Goal: Task Accomplishment & Management: Use online tool/utility

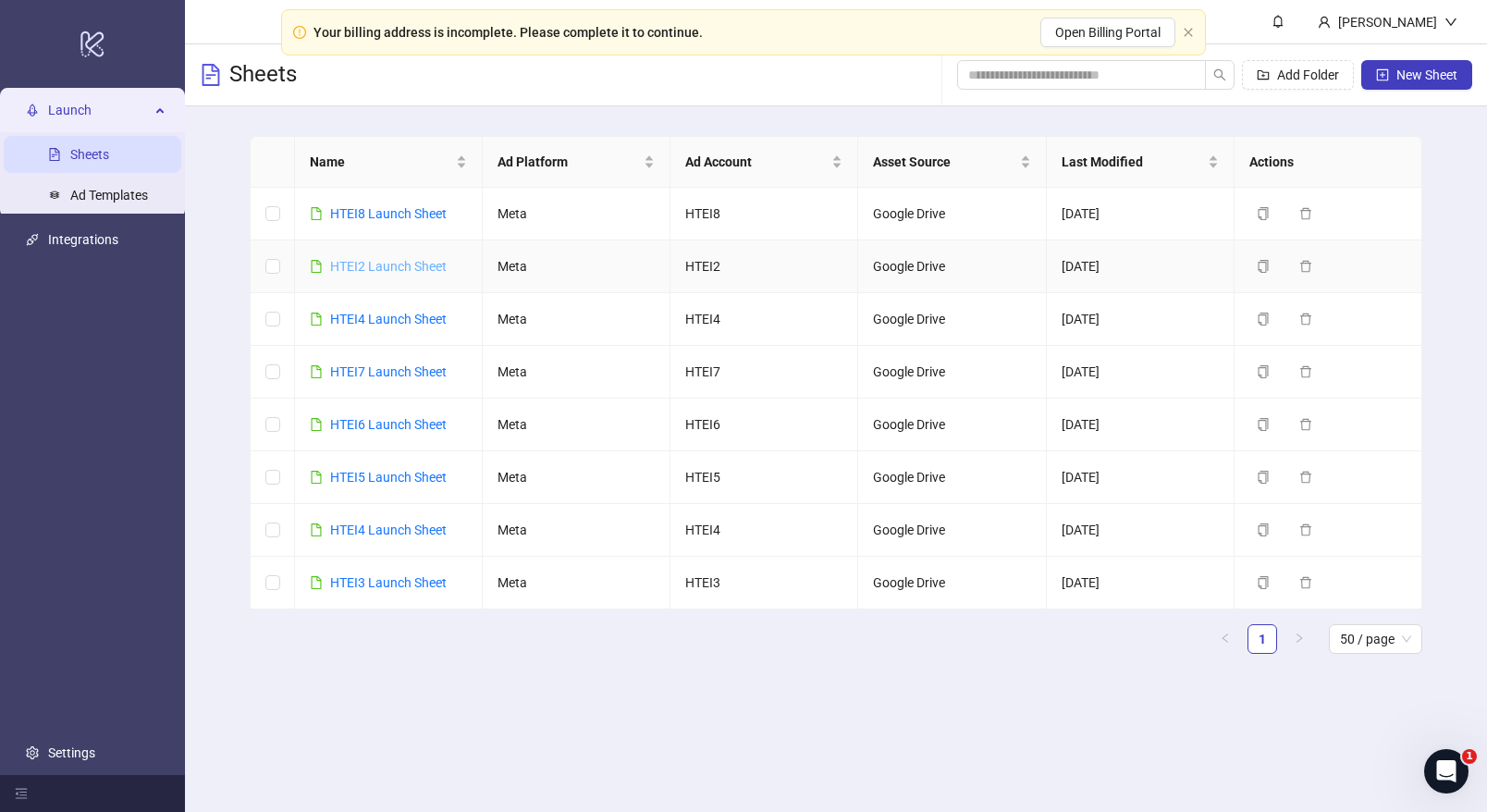
click at [393, 269] on link "HTEI2 Launch Sheet" at bounding box center [388, 267] width 116 height 15
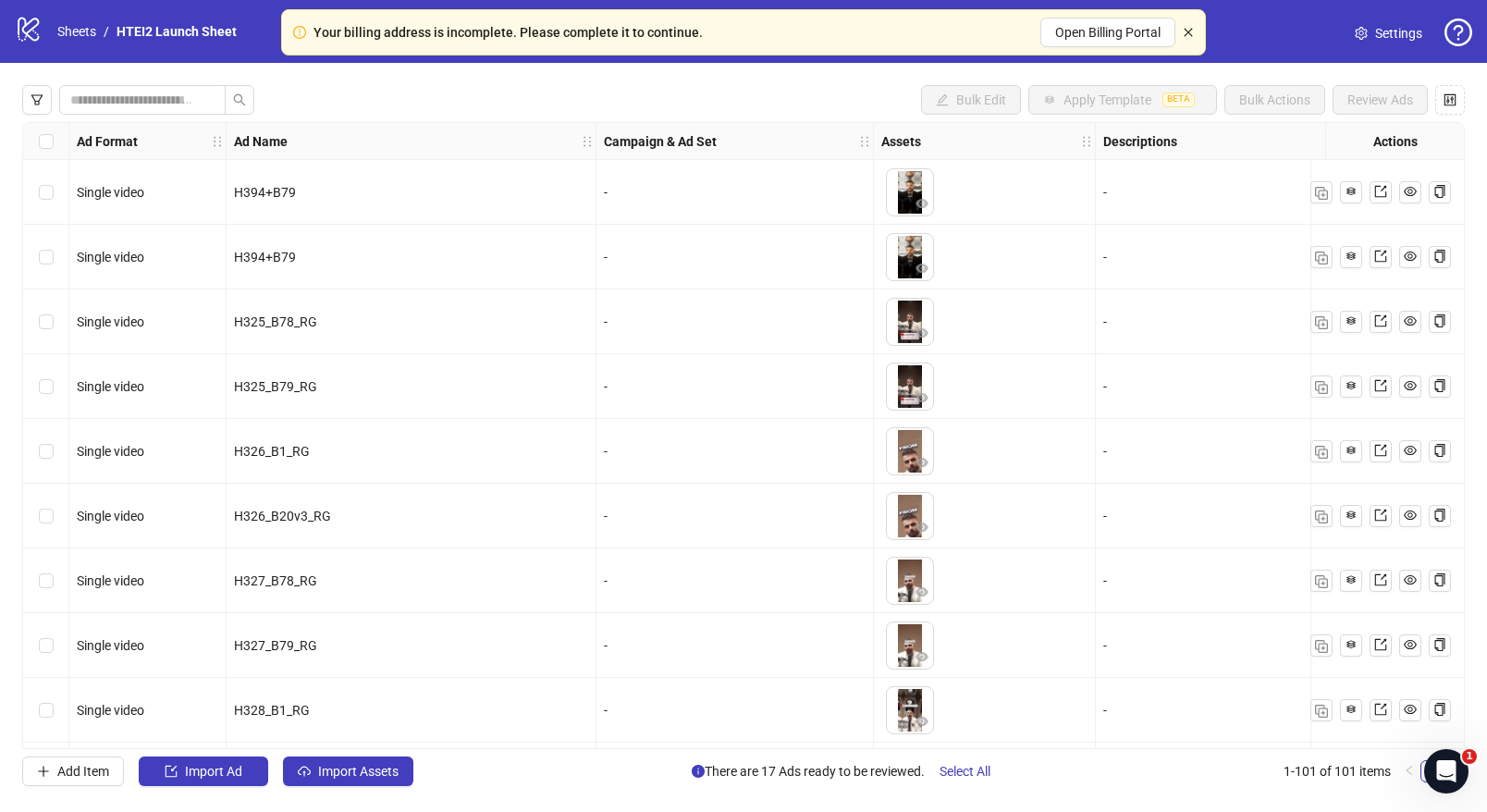
click at [1186, 28] on icon "close" at bounding box center [1189, 32] width 11 height 11
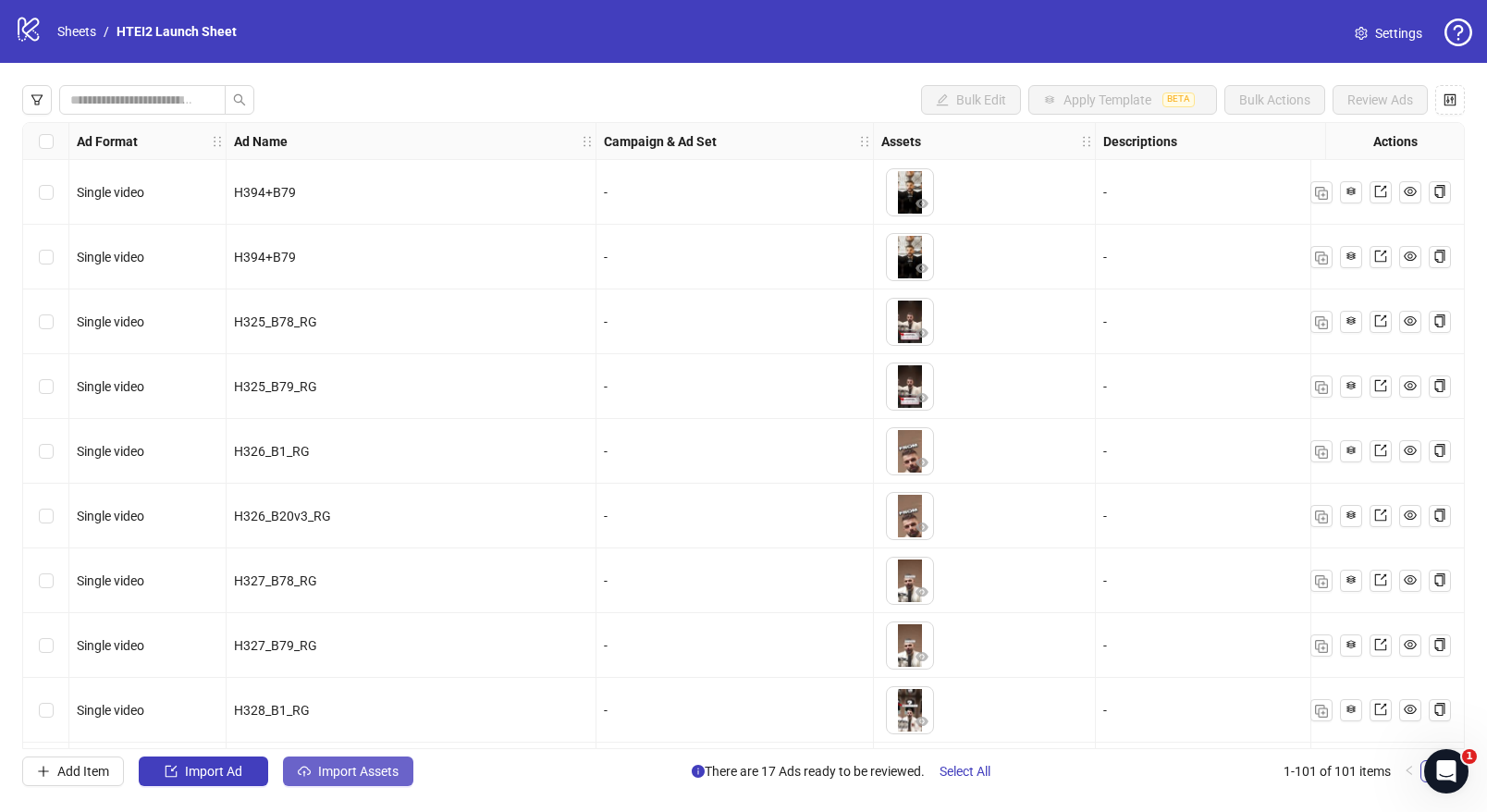
click at [355, 779] on button "Import Assets" at bounding box center [347, 771] width 130 height 30
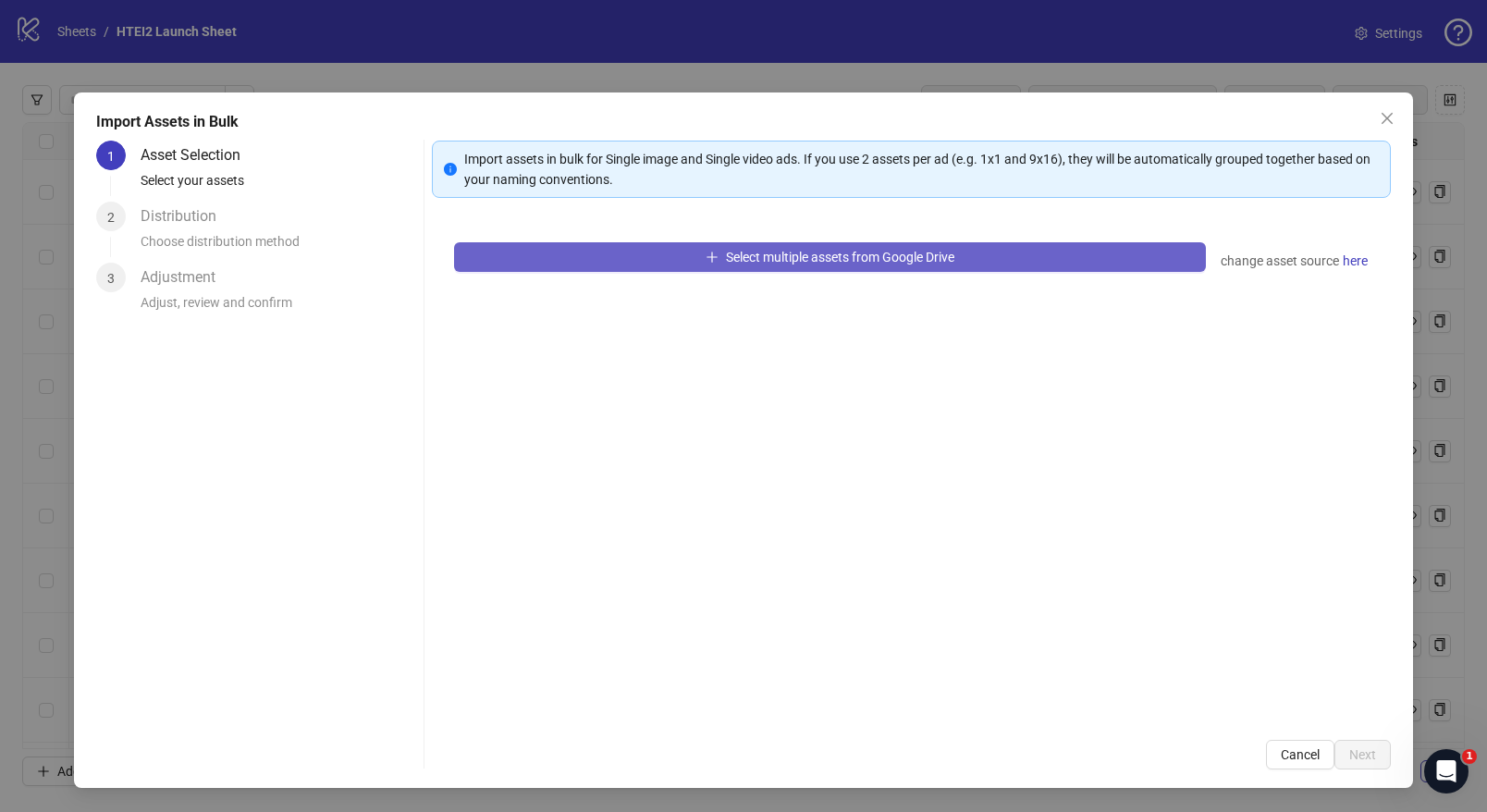
click at [793, 258] on span "Select multiple assets from Google Drive" at bounding box center [841, 257] width 228 height 15
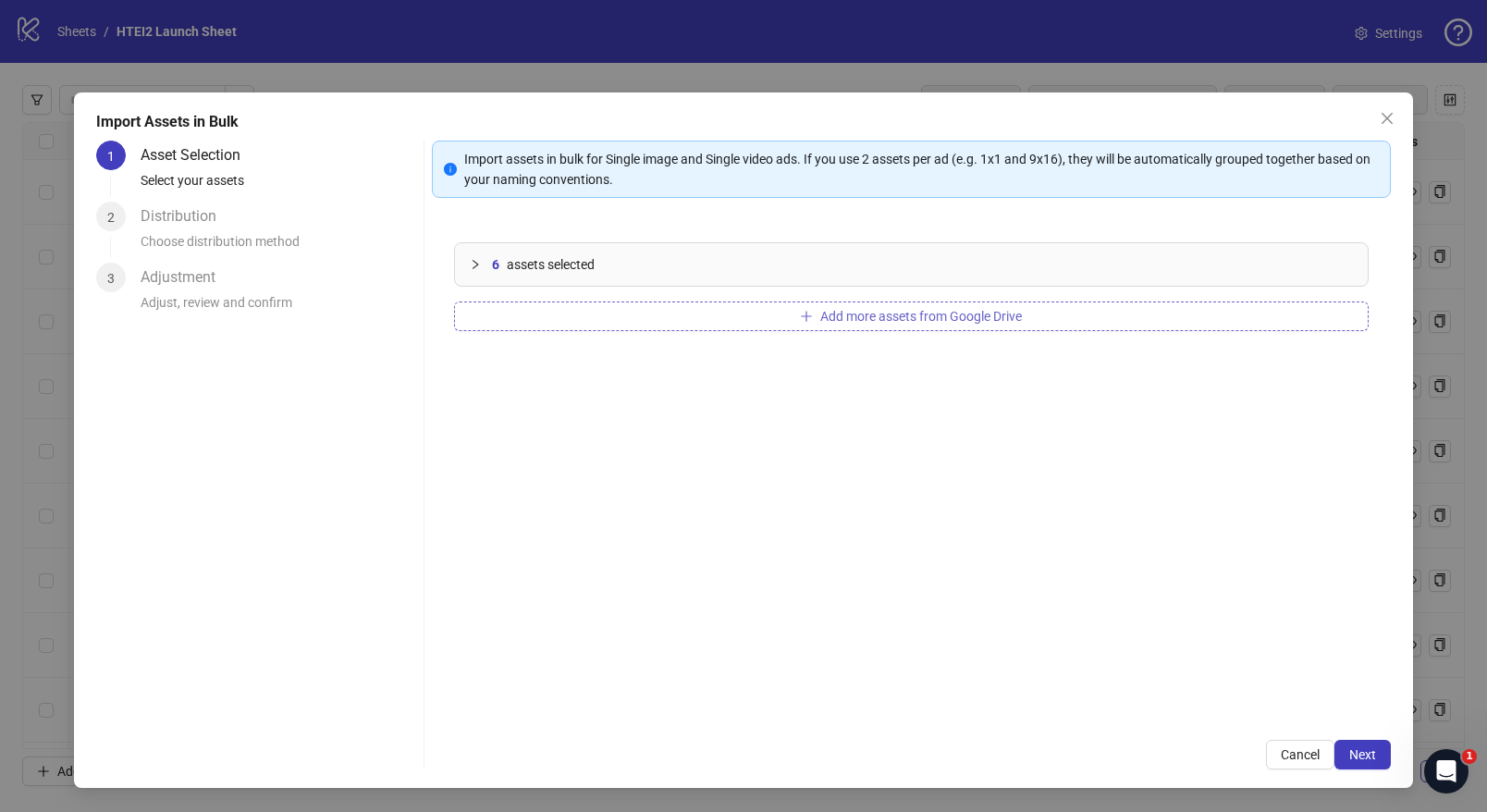
click at [902, 309] on span "Add more assets from Google Drive" at bounding box center [922, 317] width 202 height 15
click at [1350, 745] on button "Next" at bounding box center [1362, 754] width 56 height 30
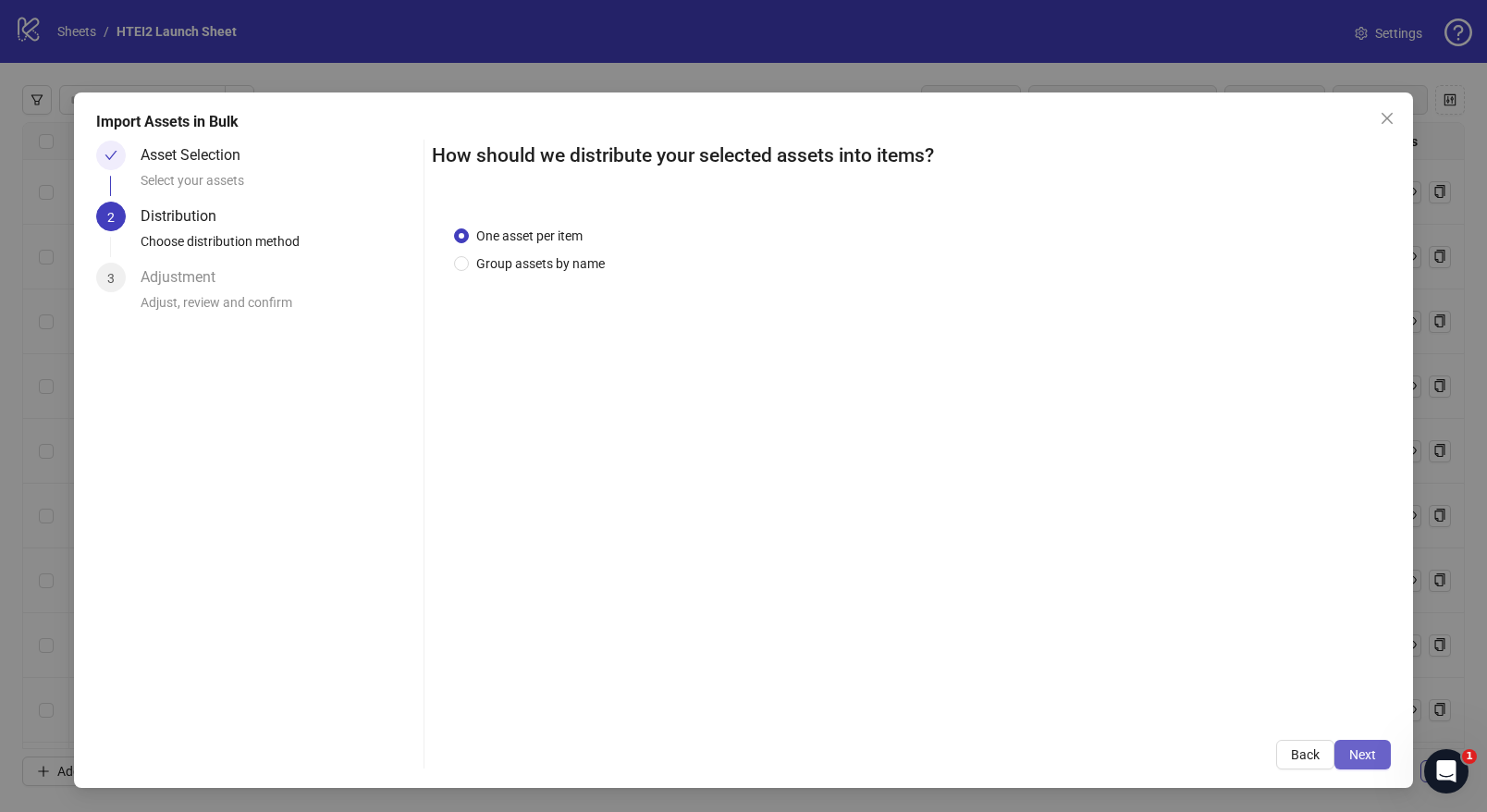
click at [1350, 747] on span "Next" at bounding box center [1363, 755] width 27 height 15
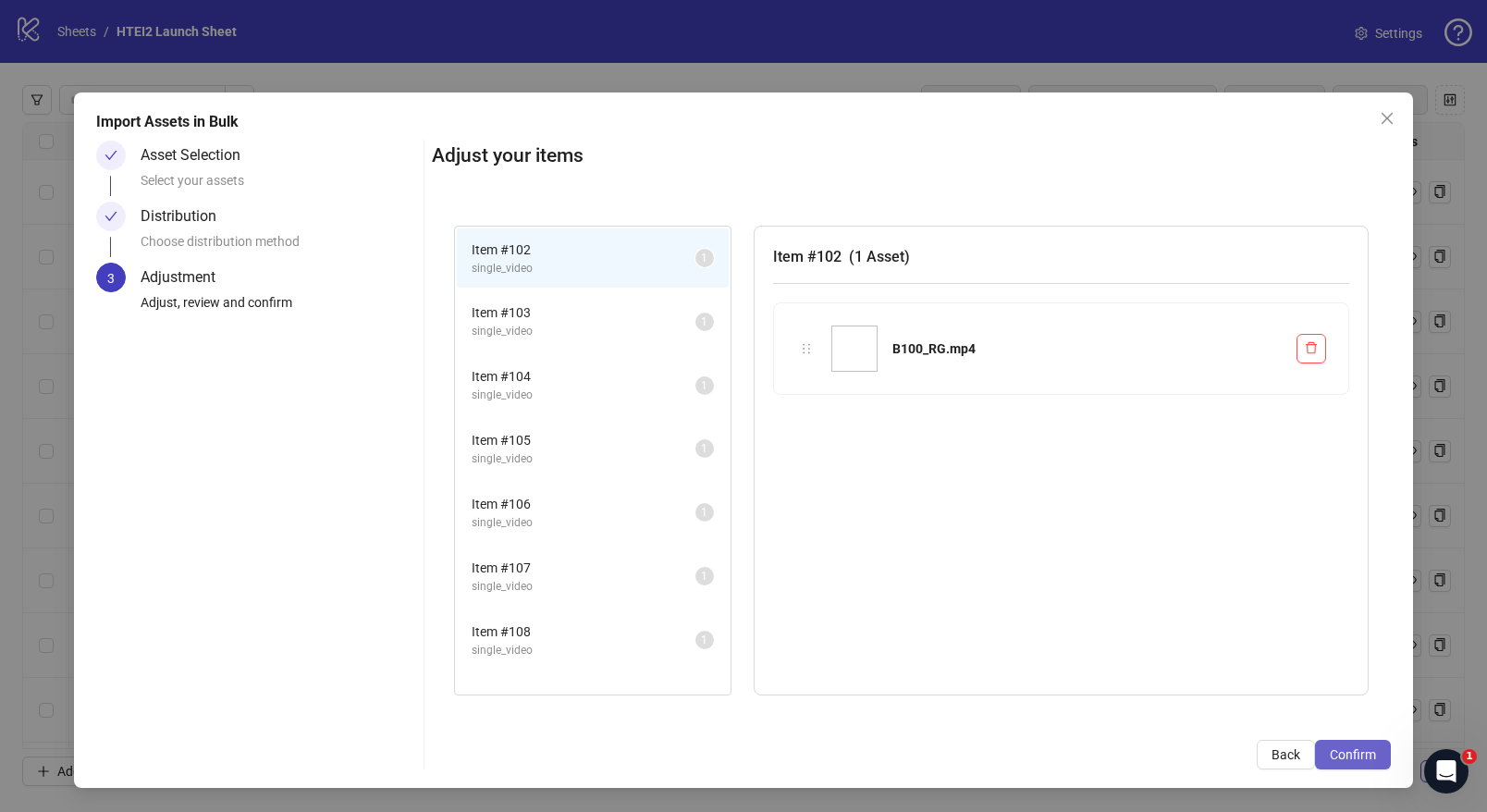
click at [1364, 747] on span "Confirm" at bounding box center [1353, 755] width 47 height 15
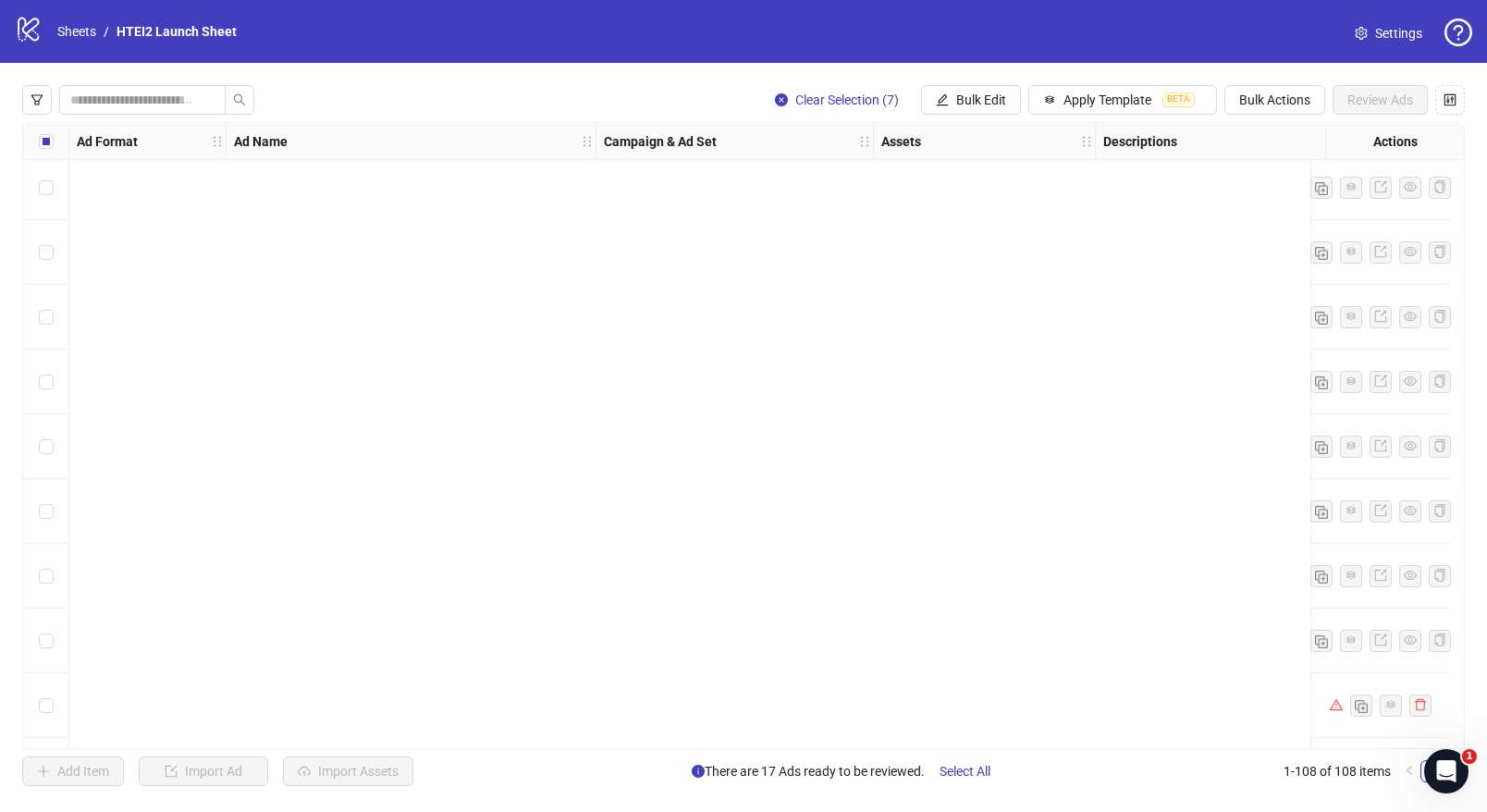
scroll to position [6411, 0]
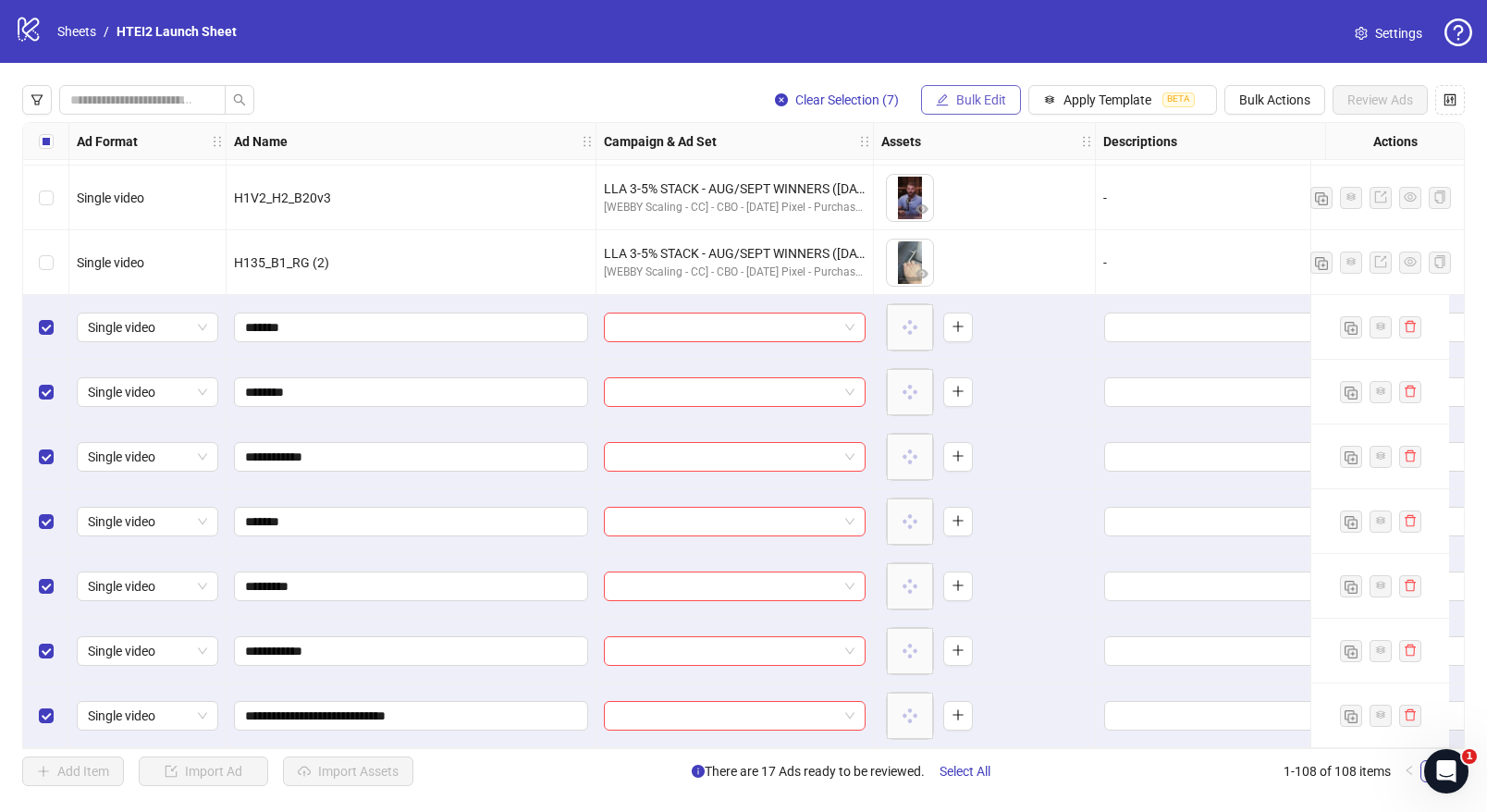
click at [983, 89] on button "Bulk Edit" at bounding box center [971, 99] width 100 height 30
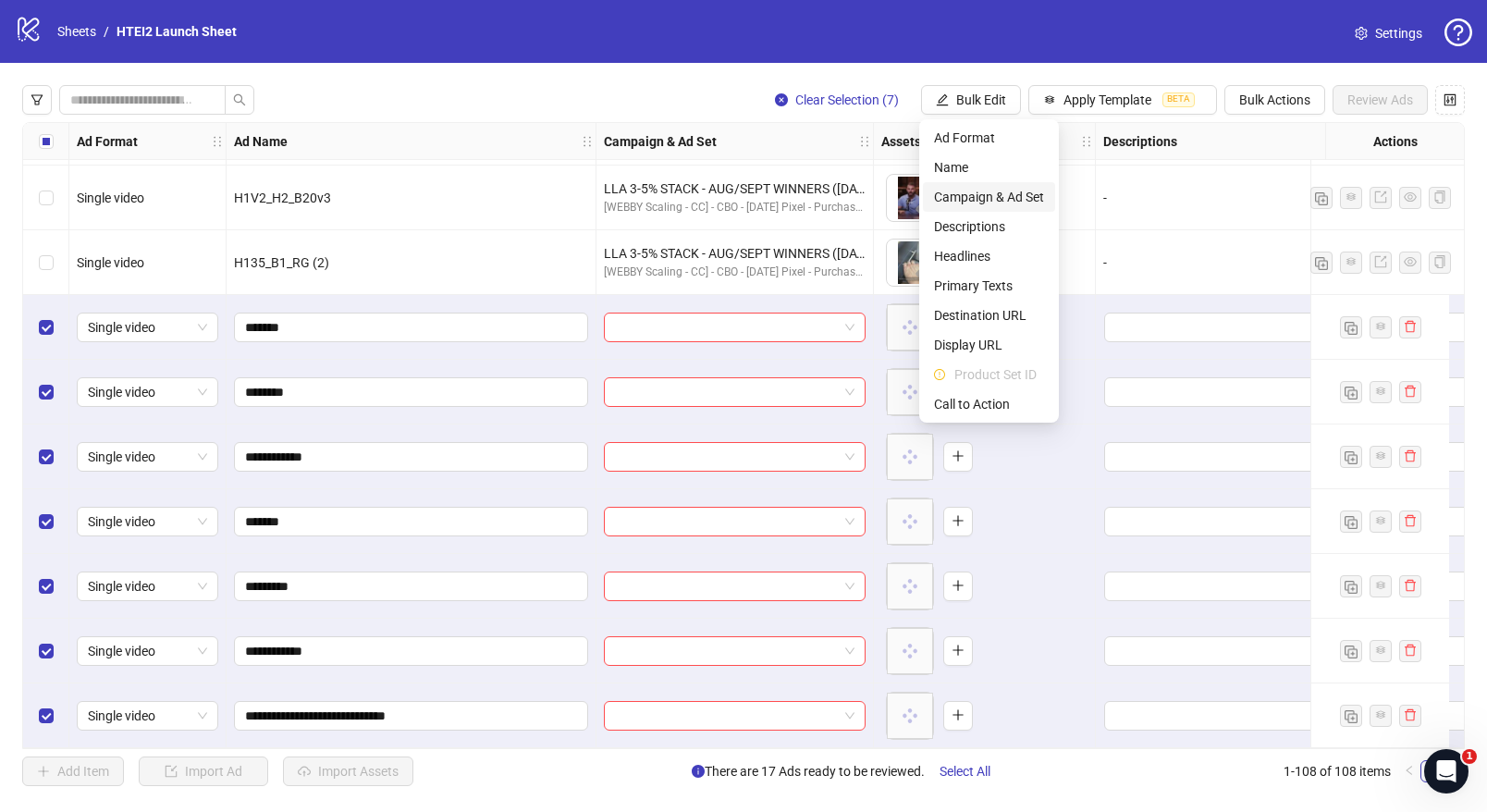
click at [994, 202] on span "Campaign & Ad Set" at bounding box center [989, 196] width 110 height 20
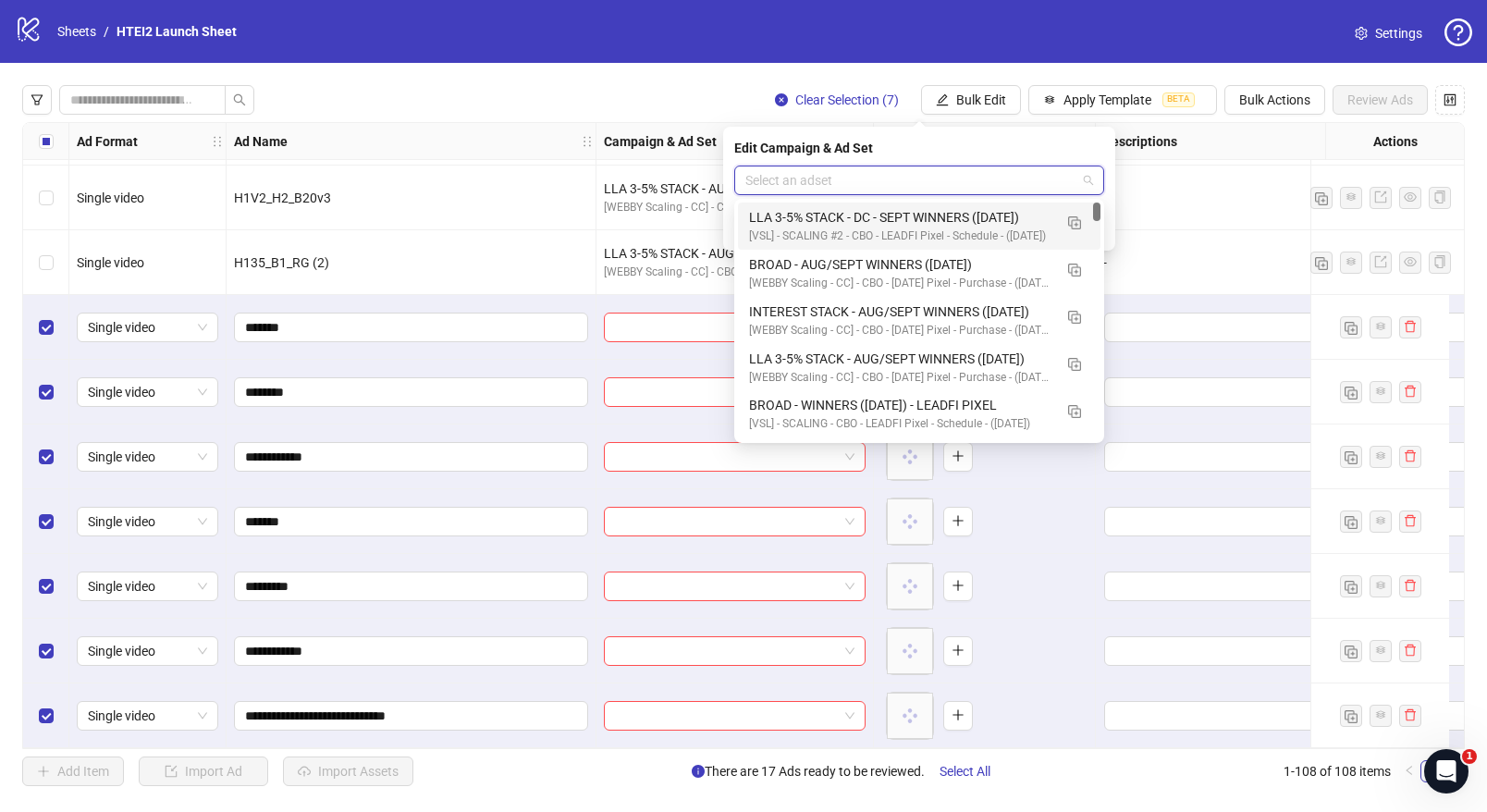
click at [871, 186] on input "search" at bounding box center [911, 180] width 331 height 28
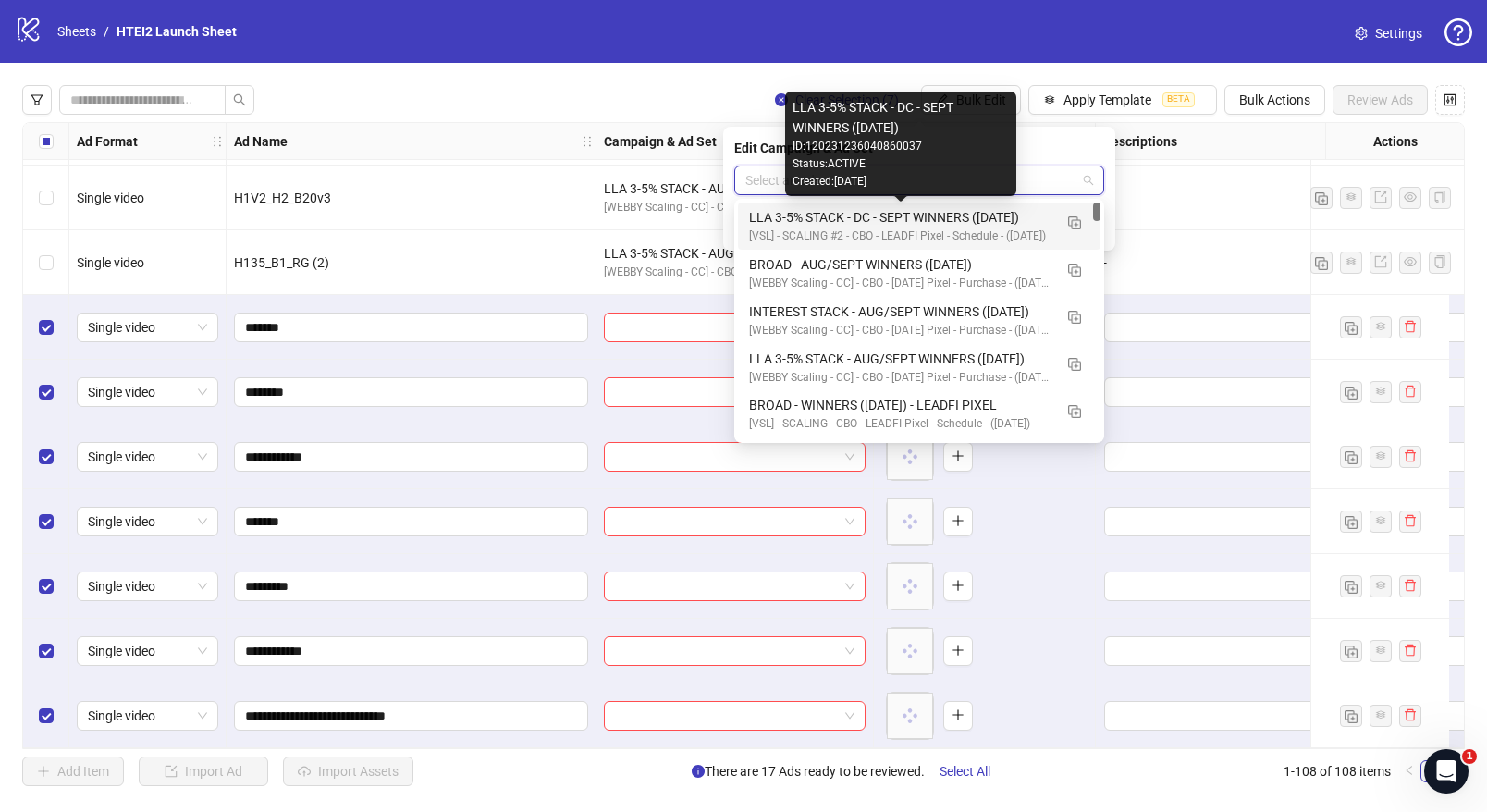
click at [757, 217] on div "LLA 3-5% STACK - DC - SEPT WINNERS ([DATE])" at bounding box center [901, 217] width 304 height 20
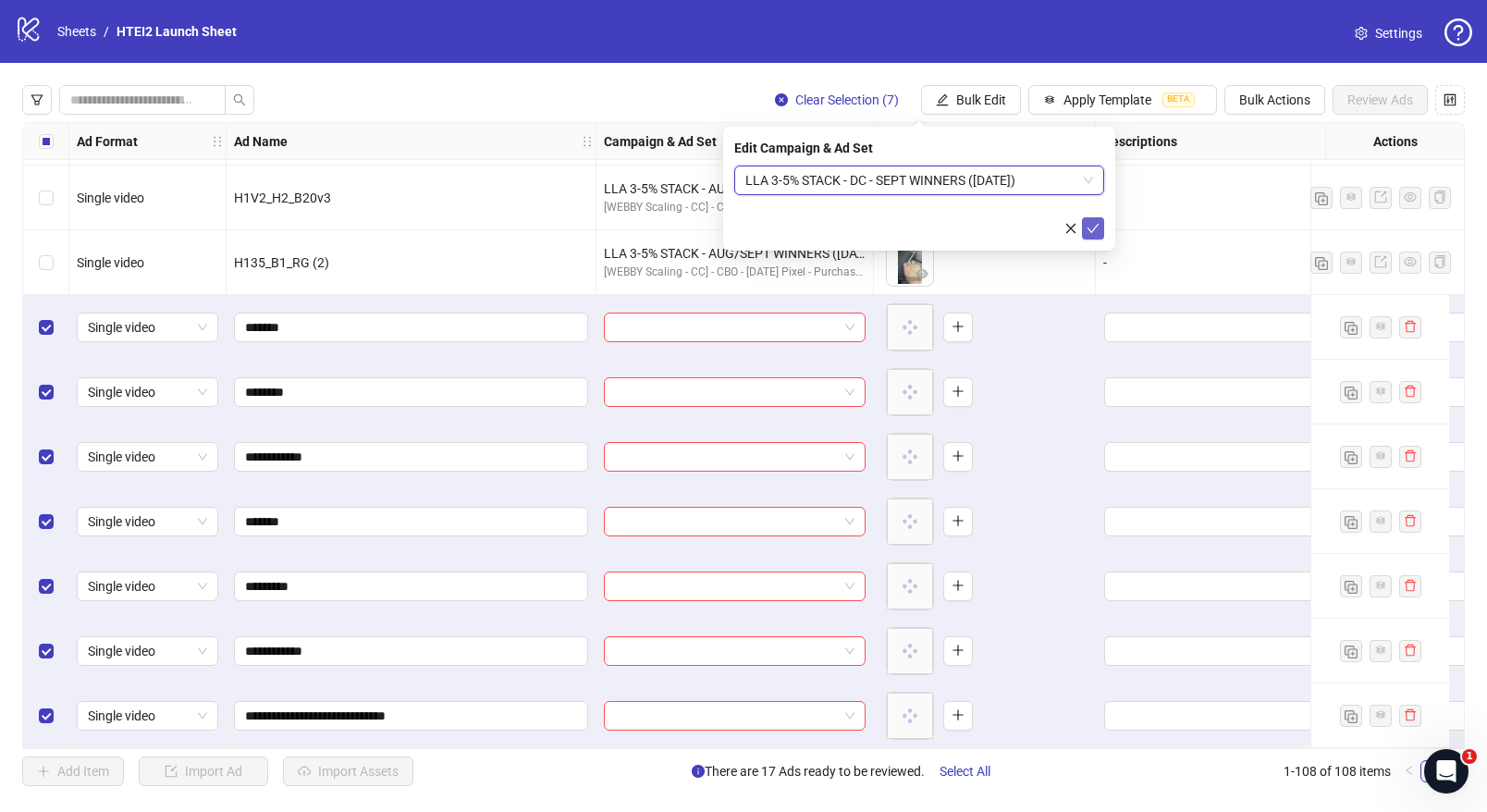
click at [1094, 225] on icon "check" at bounding box center [1094, 228] width 13 height 13
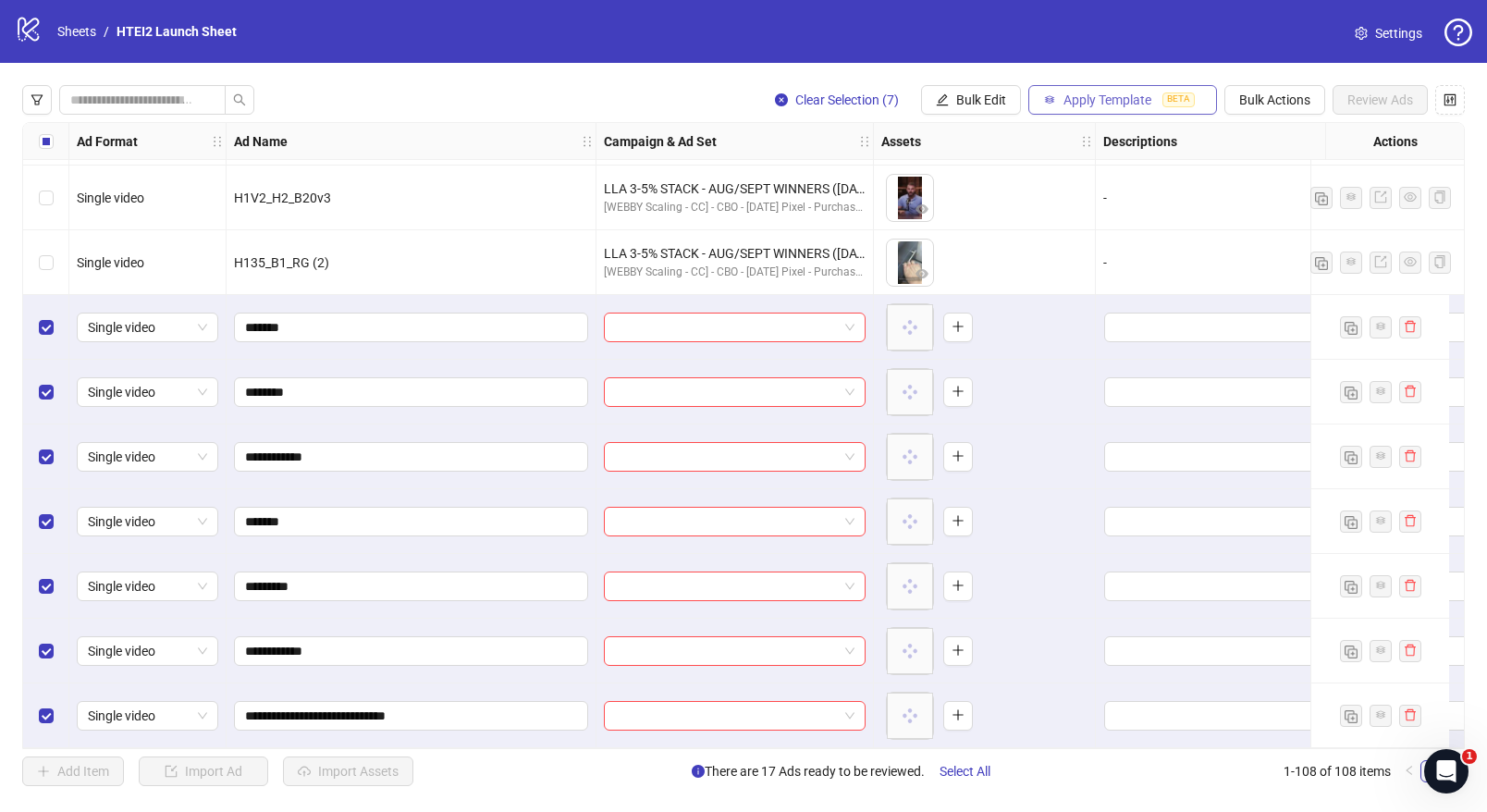
click at [1099, 95] on span "Apply Template" at bounding box center [1107, 100] width 88 height 15
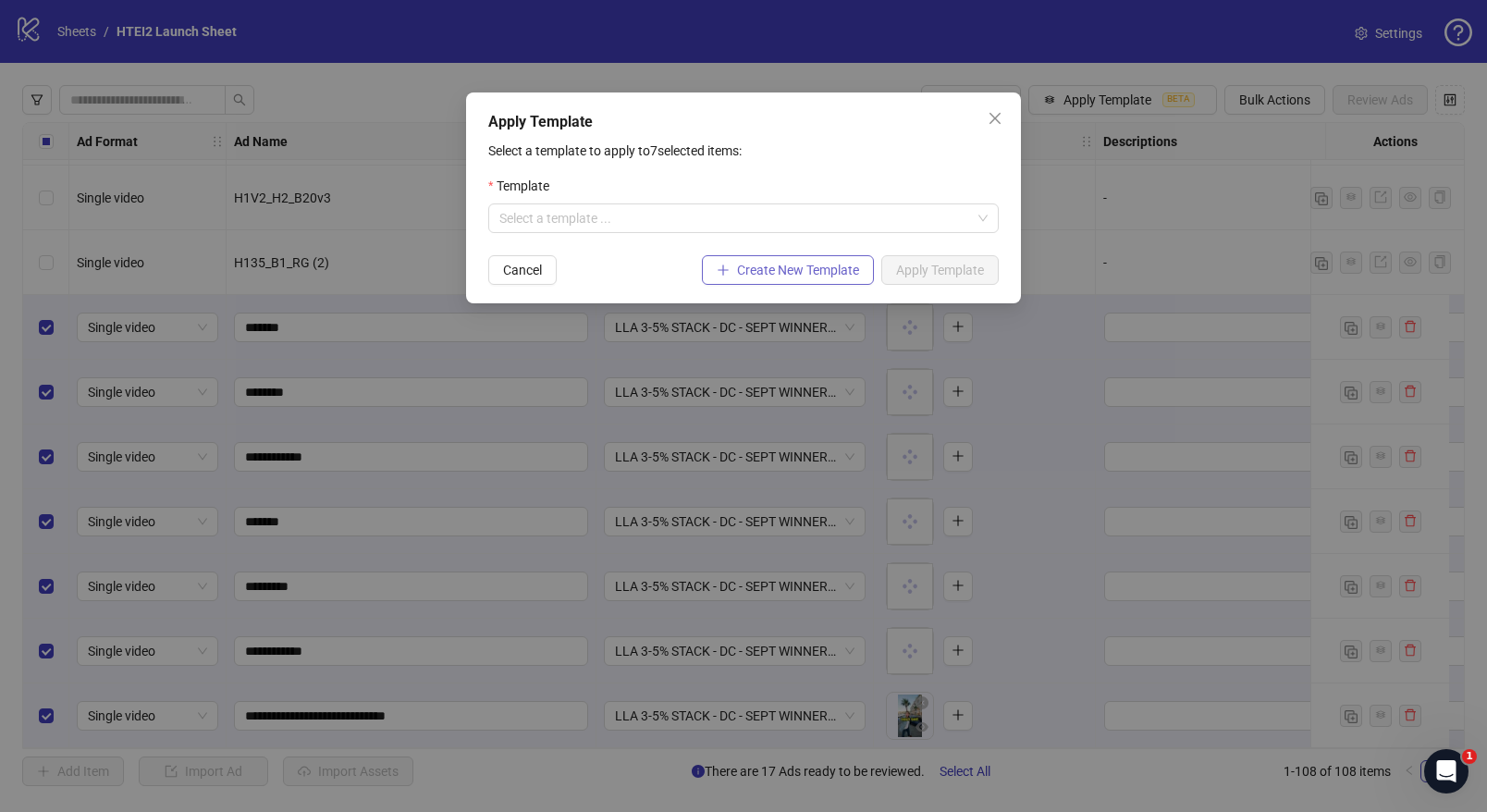
click at [773, 274] on span "Create New Template" at bounding box center [798, 270] width 122 height 15
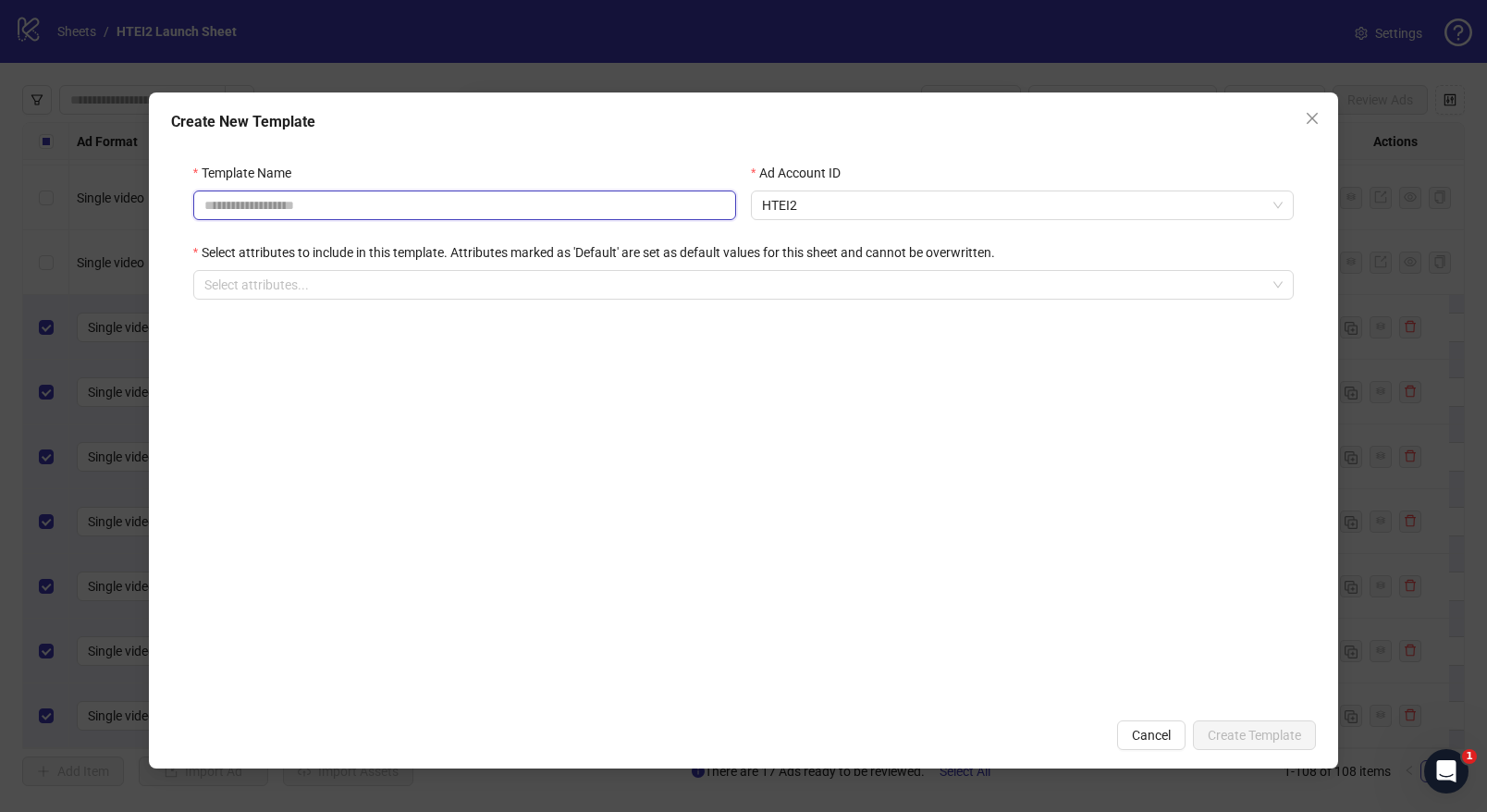
click at [407, 201] on input "Template Name" at bounding box center [465, 205] width 543 height 30
type input "*"
click at [394, 280] on div at bounding box center [734, 285] width 1074 height 26
type input "**********"
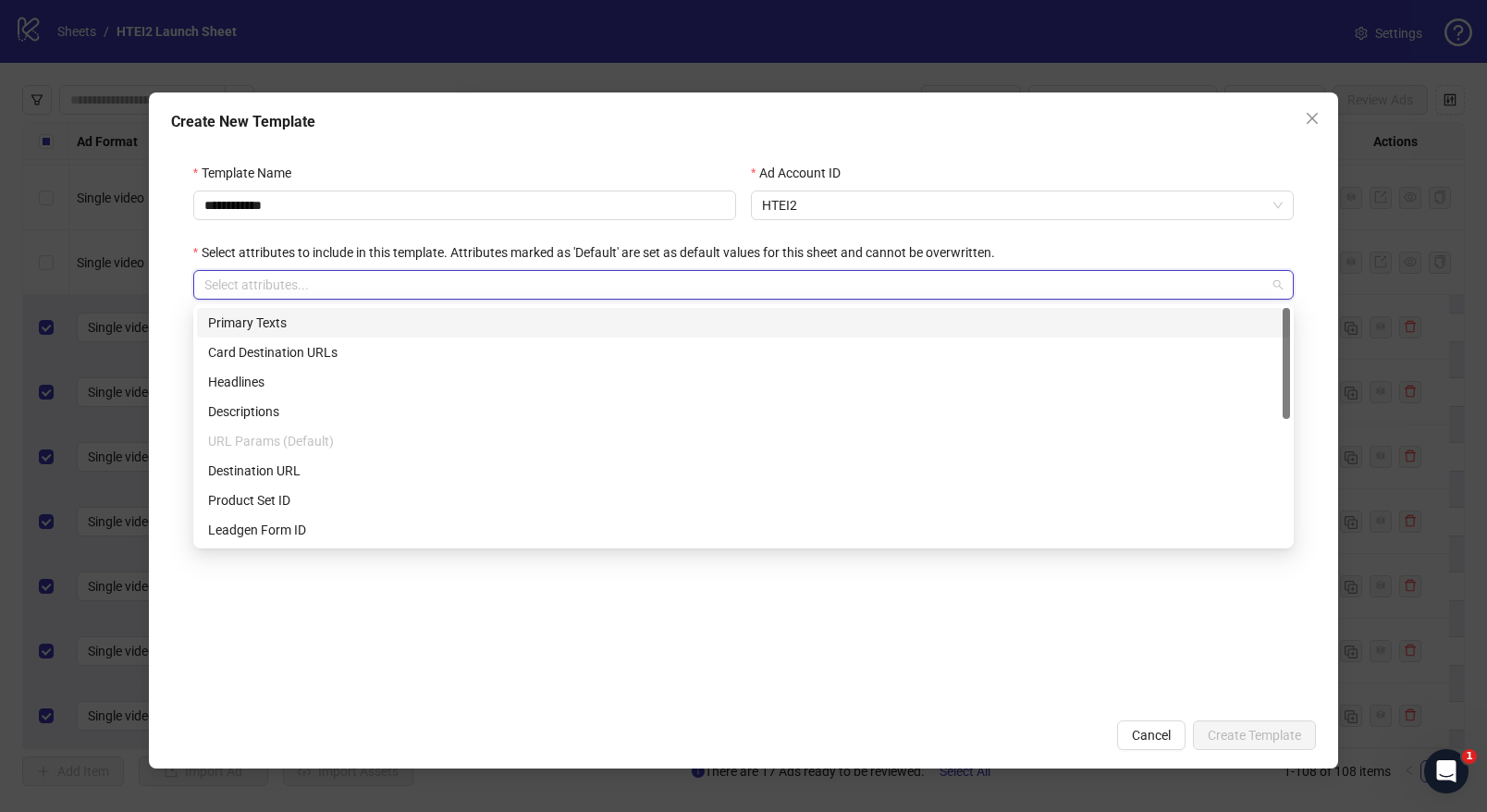
click at [274, 326] on div "Primary Texts" at bounding box center [744, 322] width 1071 height 20
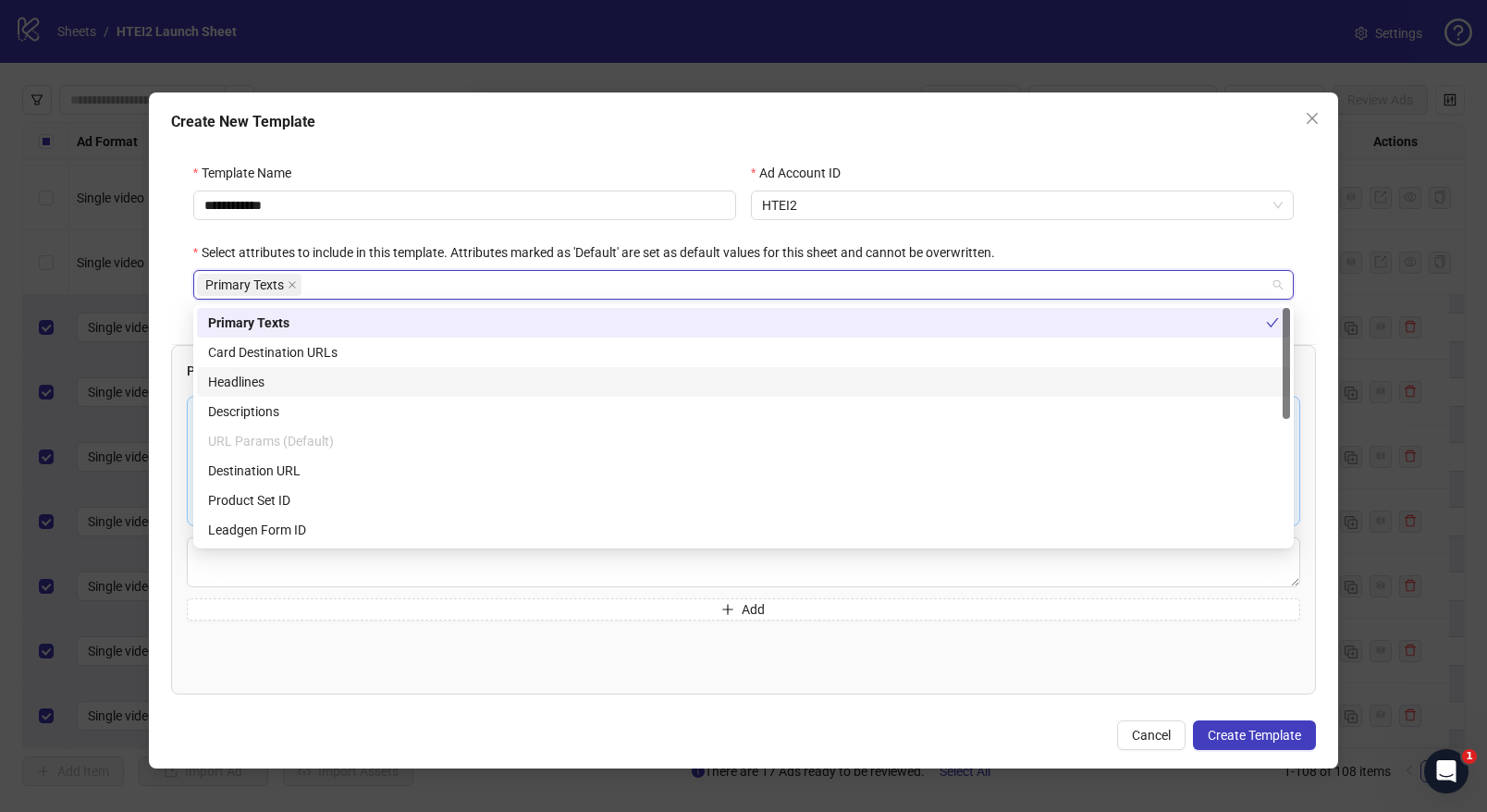
click at [260, 379] on div "Headlines" at bounding box center [744, 382] width 1071 height 20
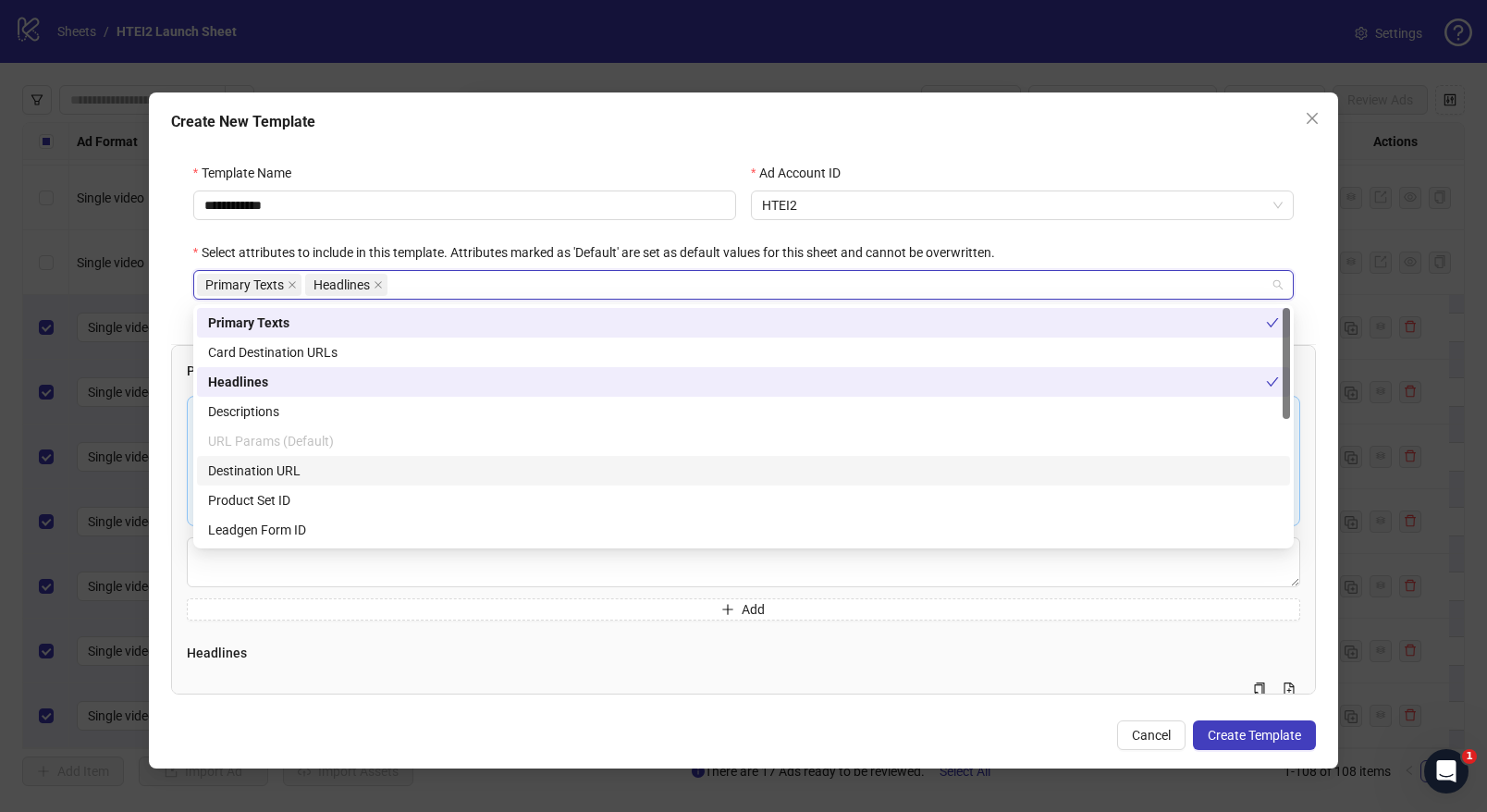
click at [260, 465] on div "Destination URL" at bounding box center [744, 470] width 1071 height 20
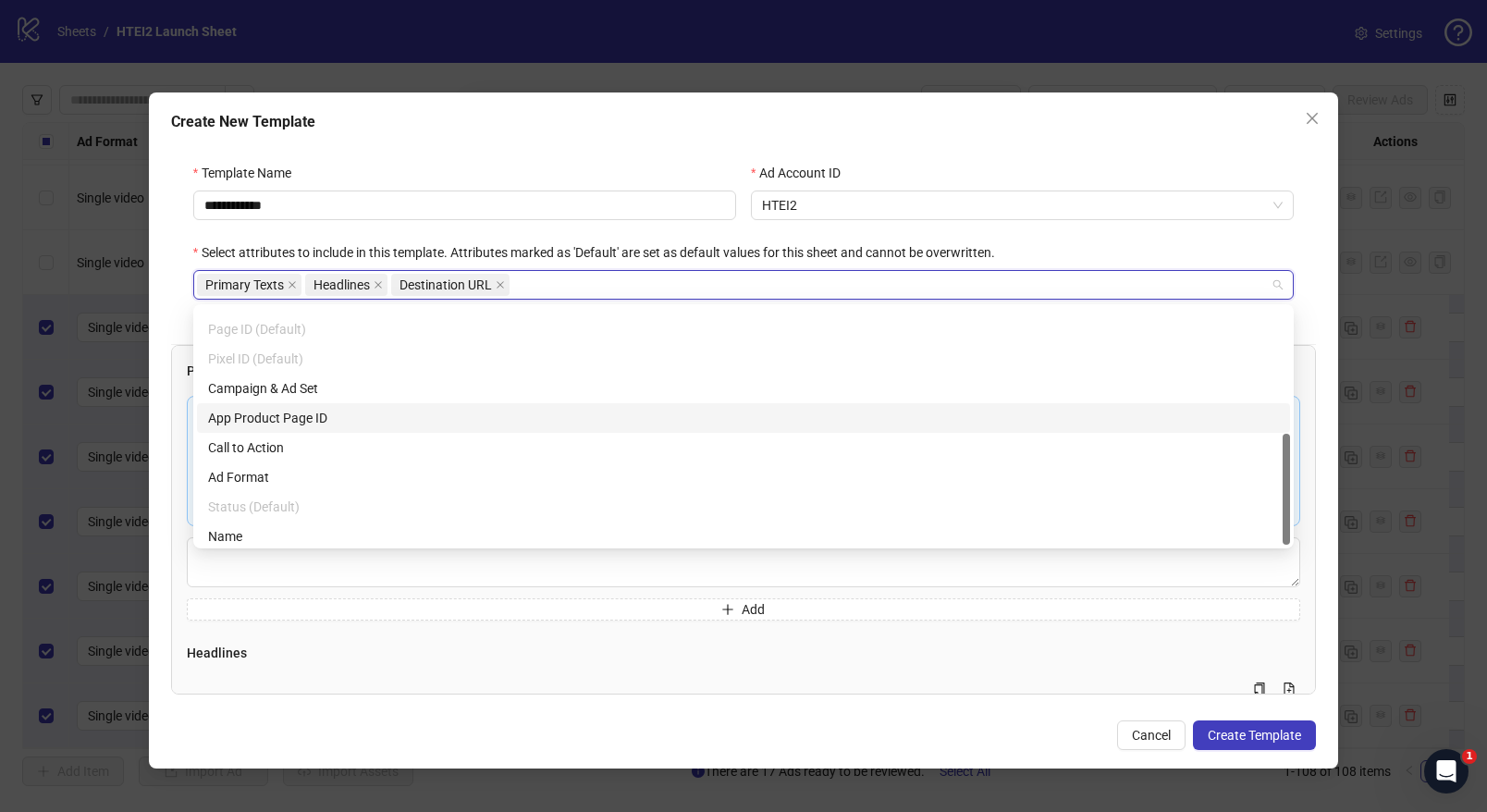
scroll to position [267, 0]
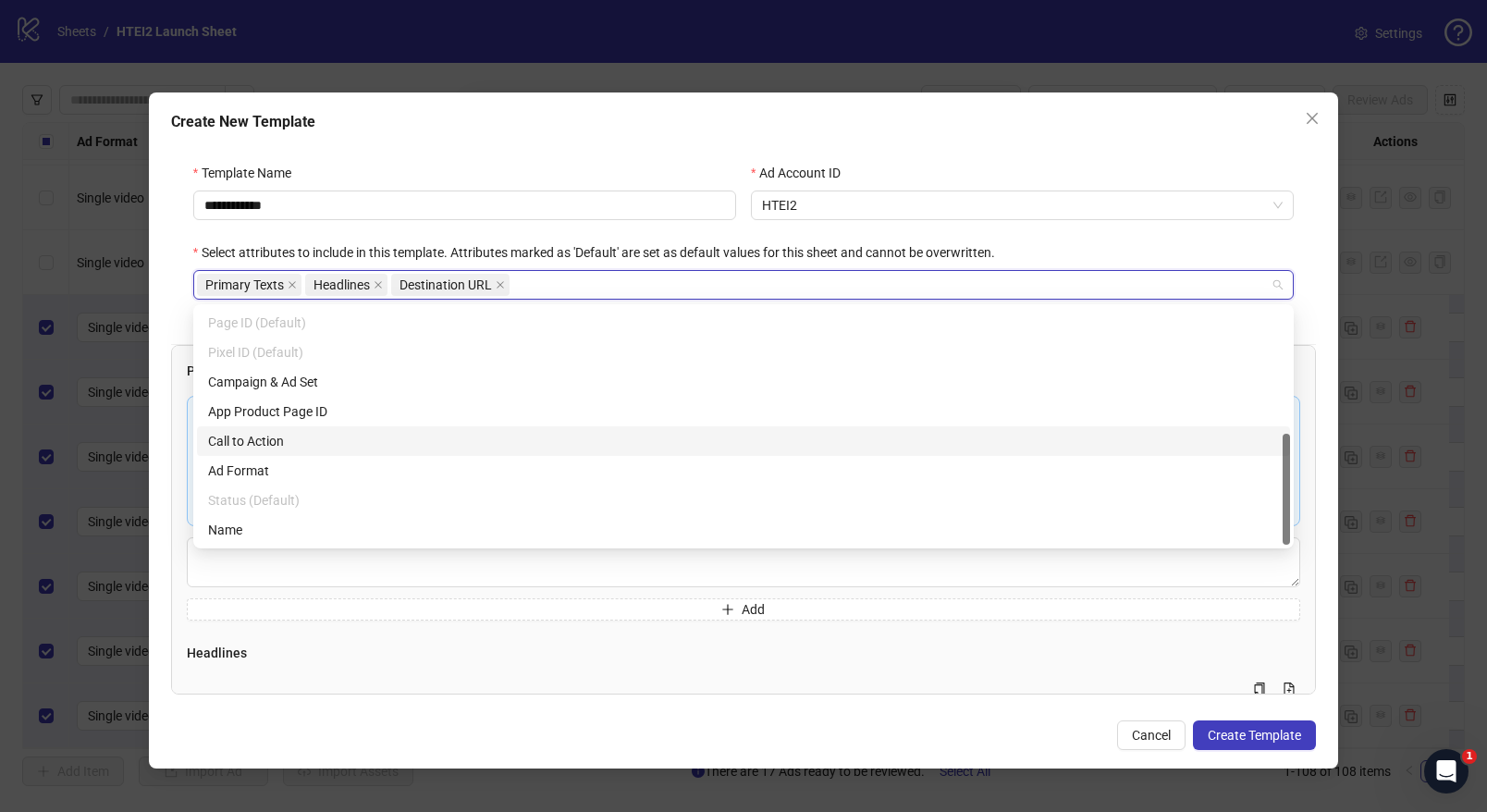
click at [266, 445] on div "Call to Action" at bounding box center [744, 441] width 1071 height 20
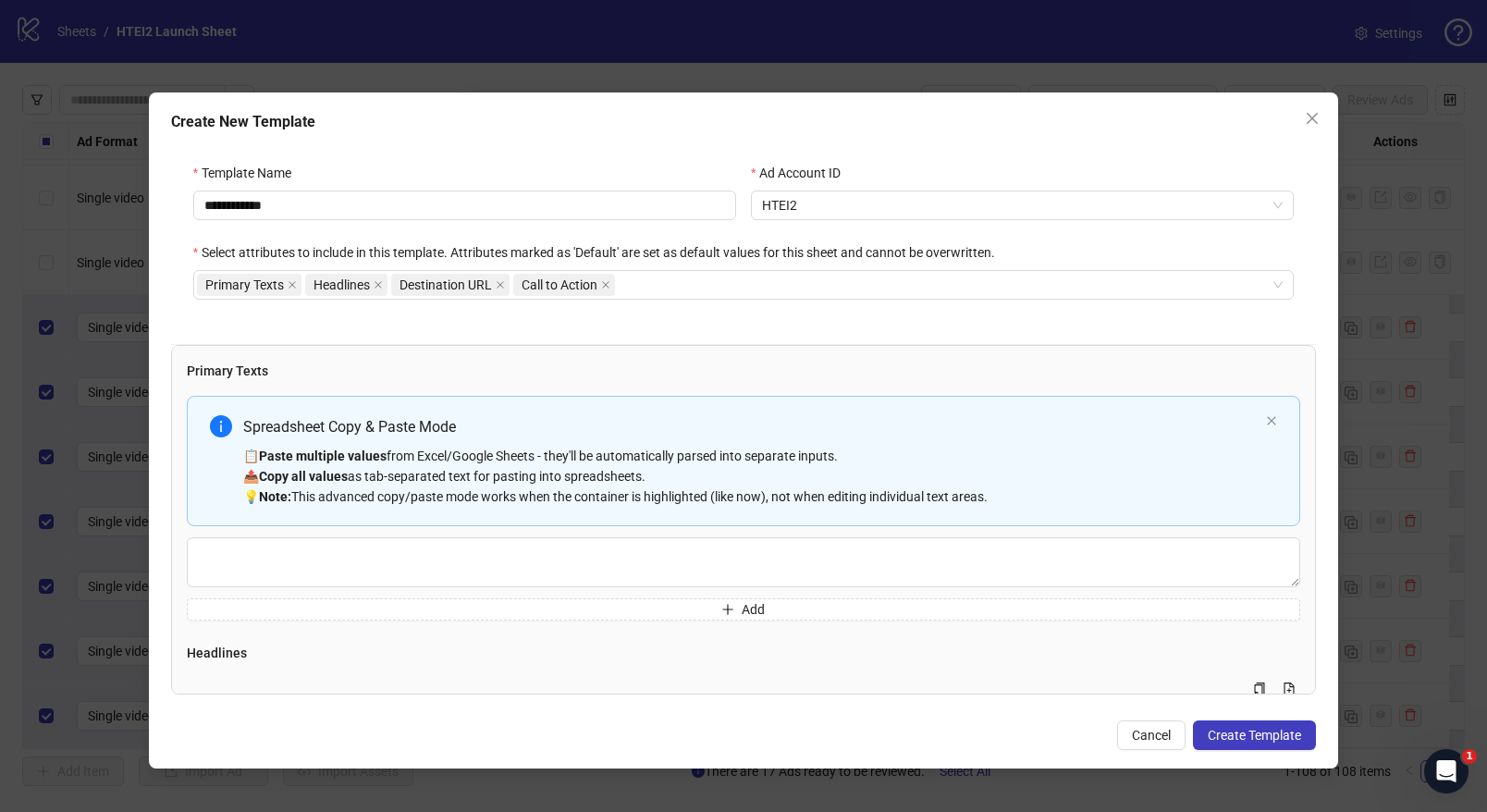
click at [382, 592] on div "Spreadsheet Copy & Paste Mode 📋 Paste multiple values from Excel/Google Sheets …" at bounding box center [744, 508] width 1114 height 225
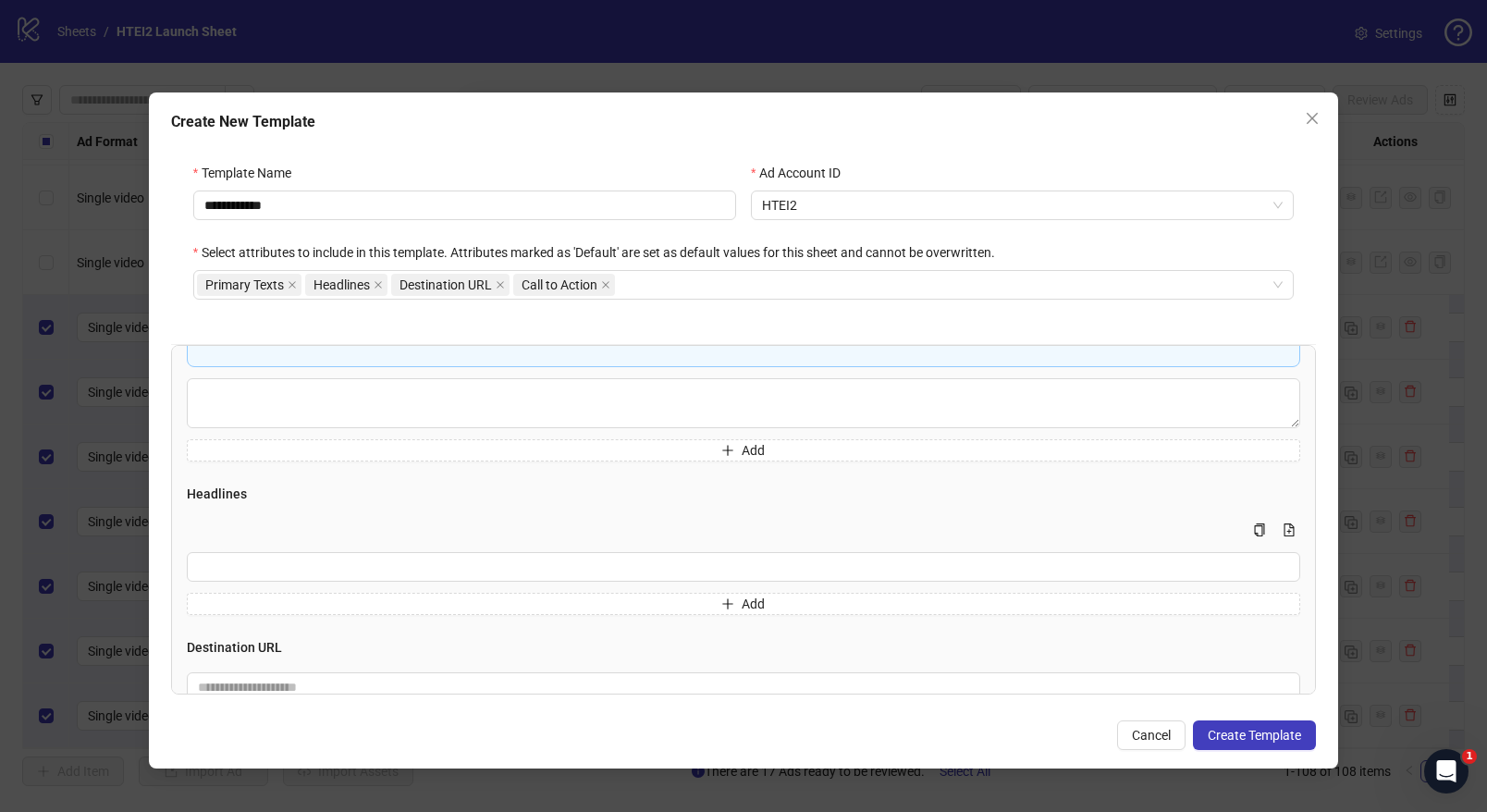
scroll to position [79, 0]
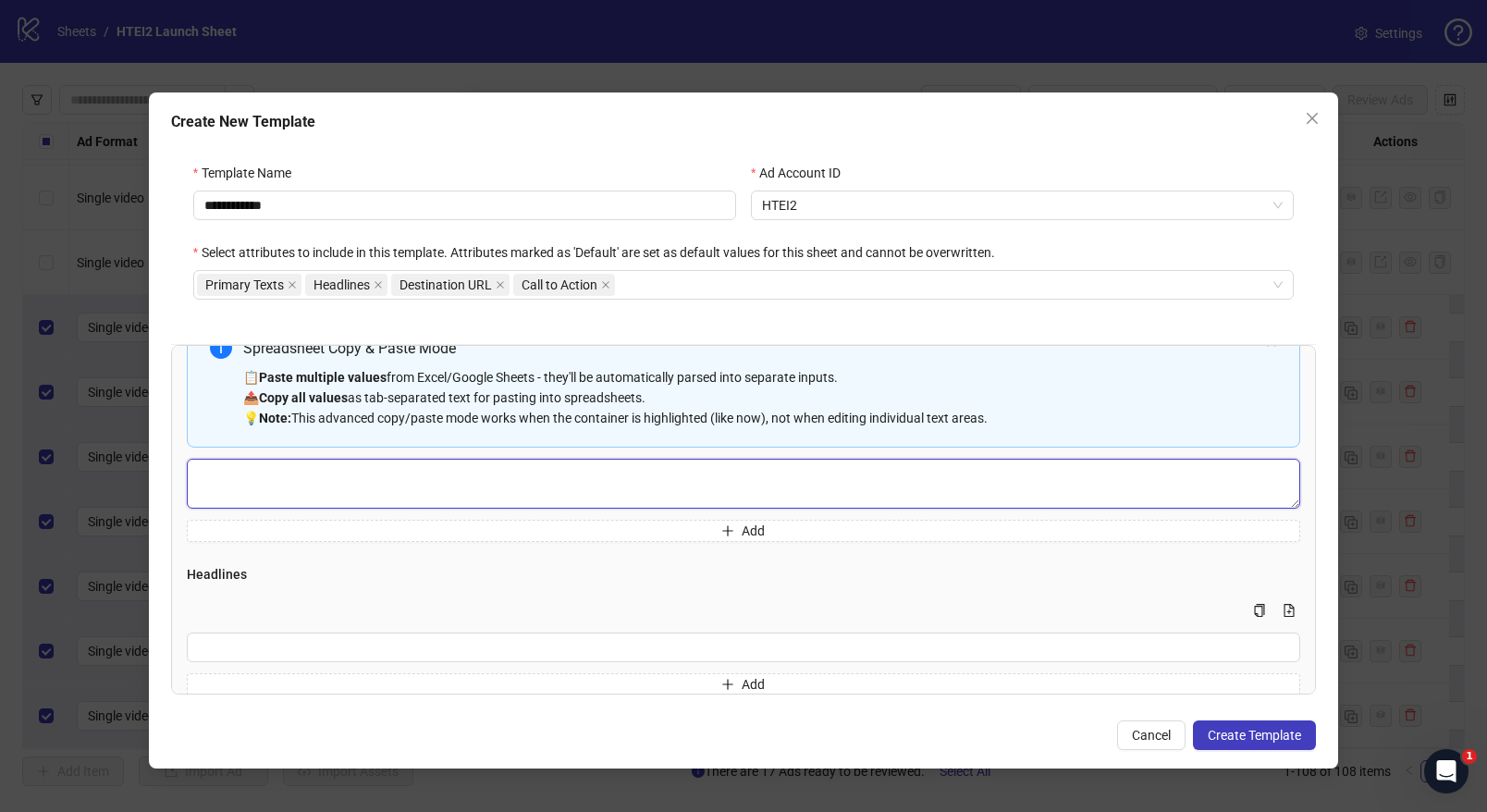
click at [329, 492] on textarea "Multi-text input container - paste or copy values" at bounding box center [744, 484] width 1114 height 50
paste textarea "**********"
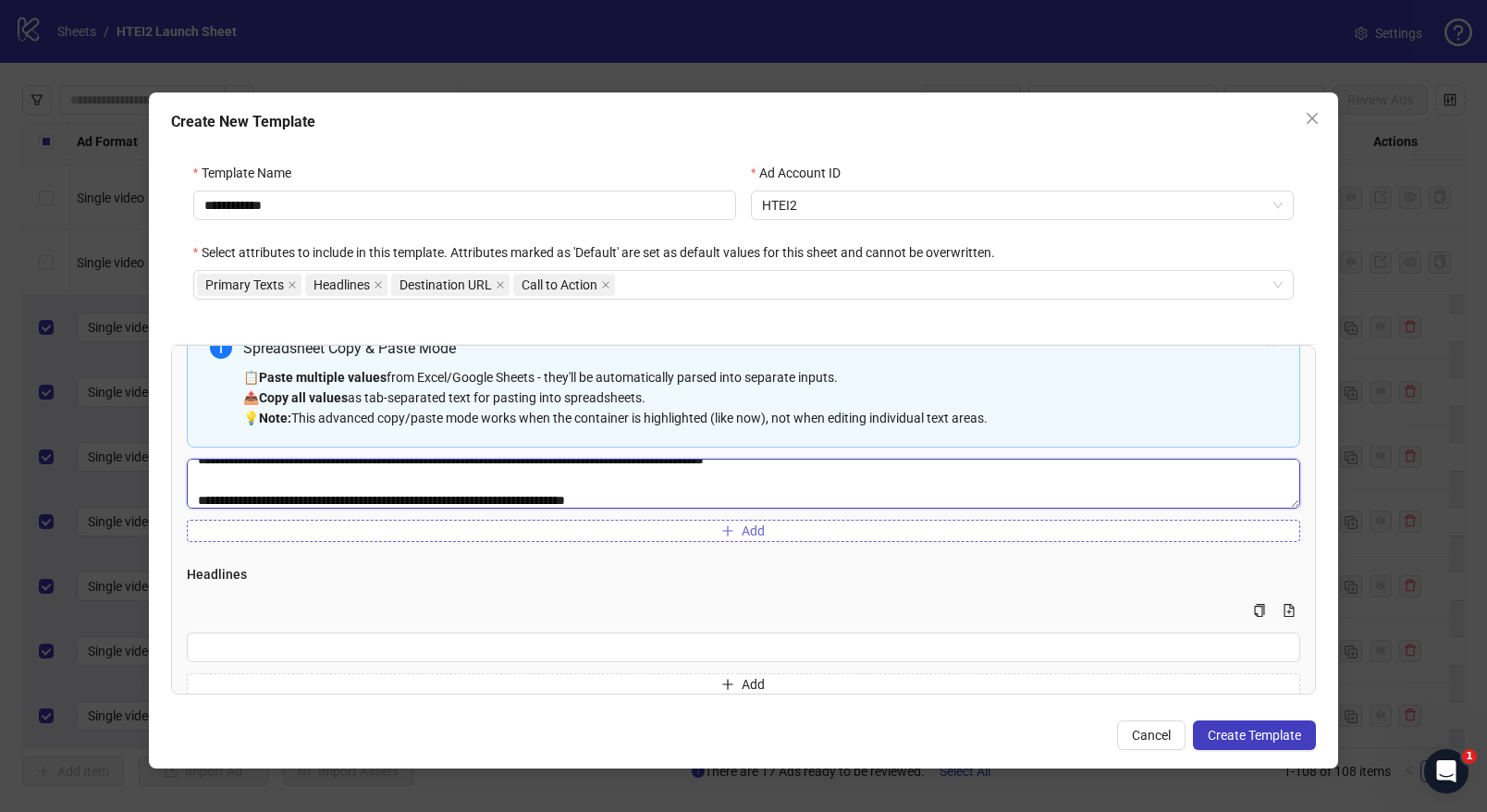
type textarea "**********"
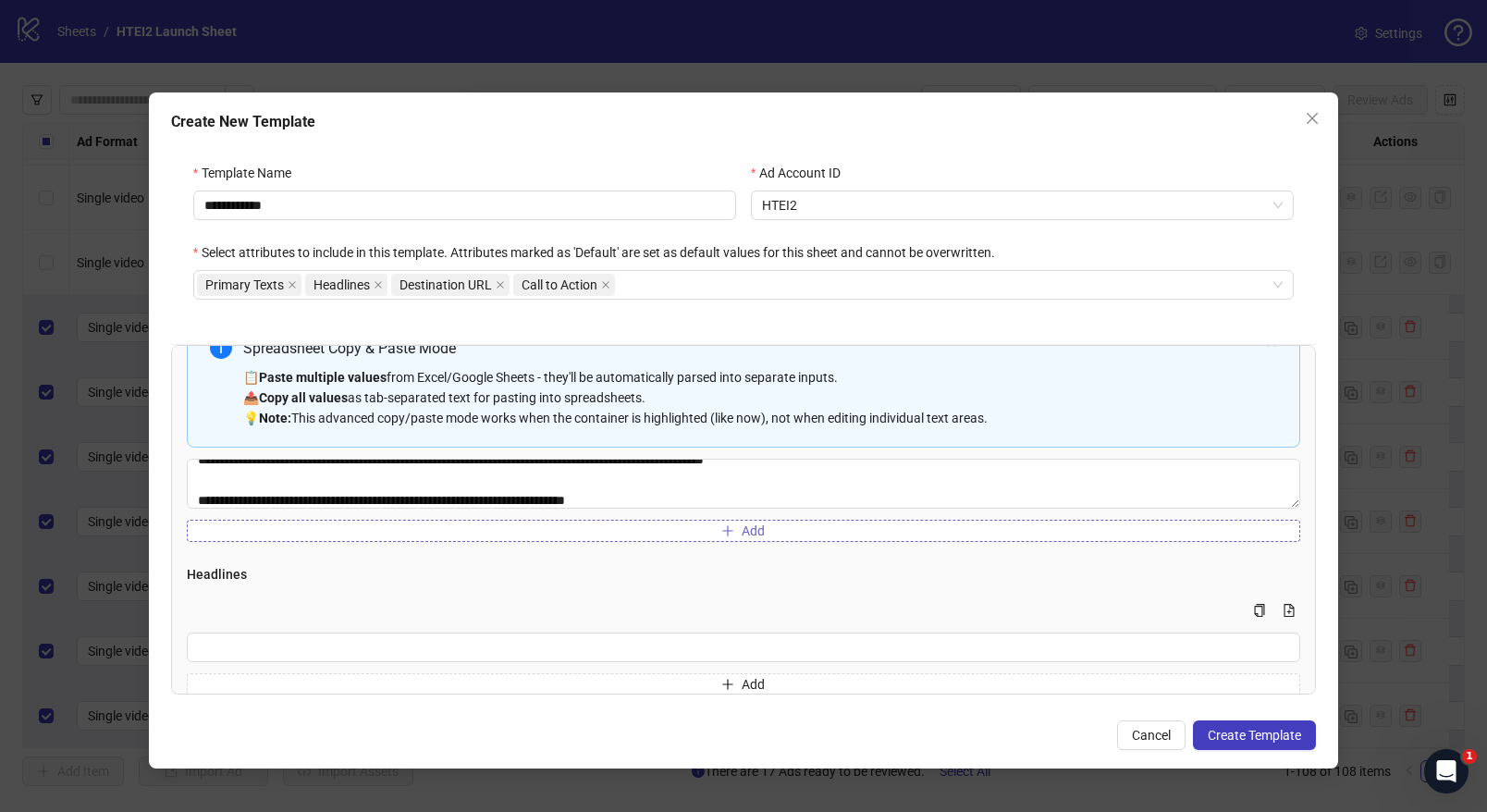
click at [346, 532] on button "Add" at bounding box center [744, 530] width 1114 height 22
click at [254, 562] on textarea "Multi-text input container - paste or copy values" at bounding box center [744, 545] width 1114 height 50
paste textarea "**********"
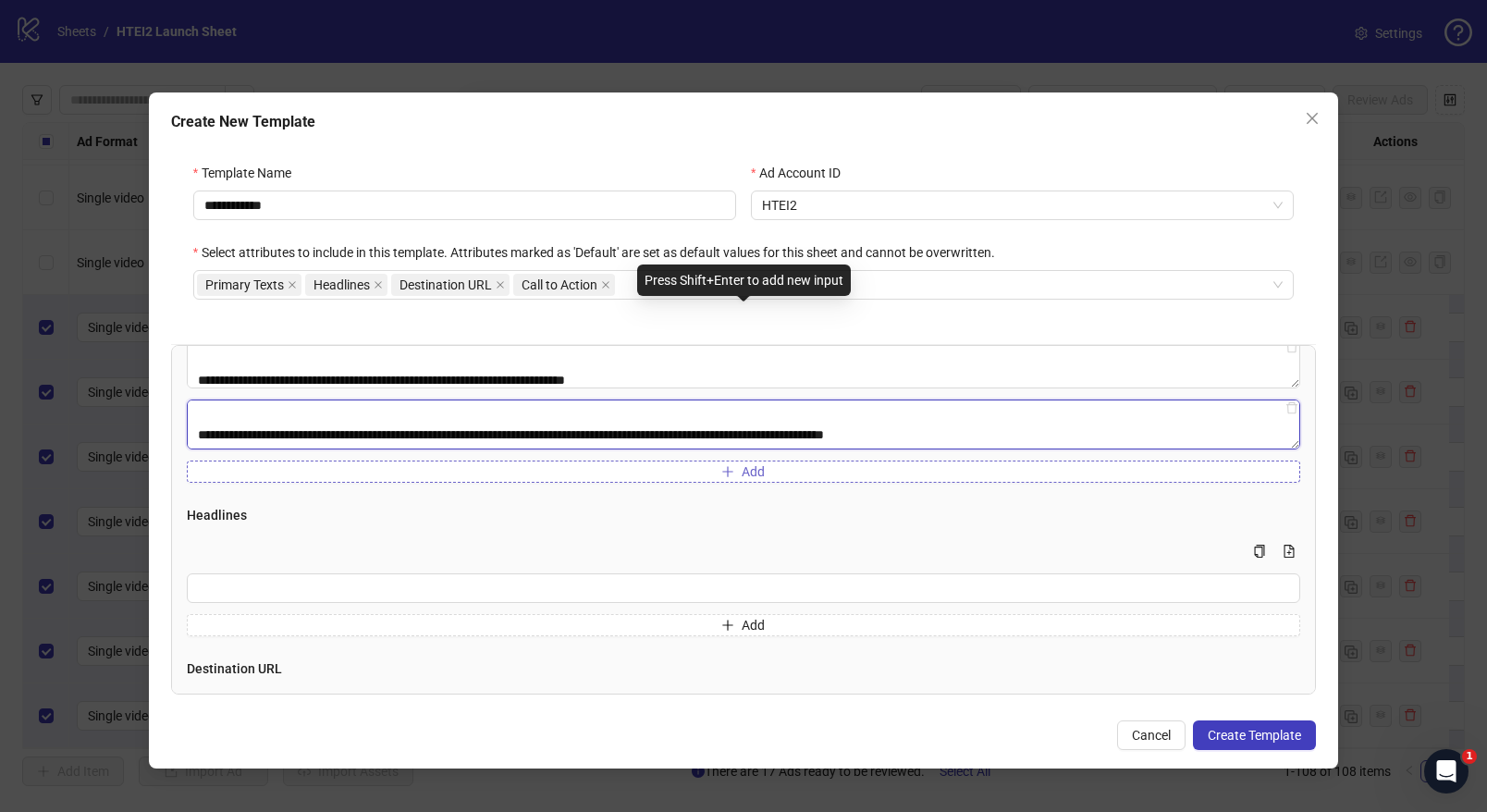
scroll to position [353, 0]
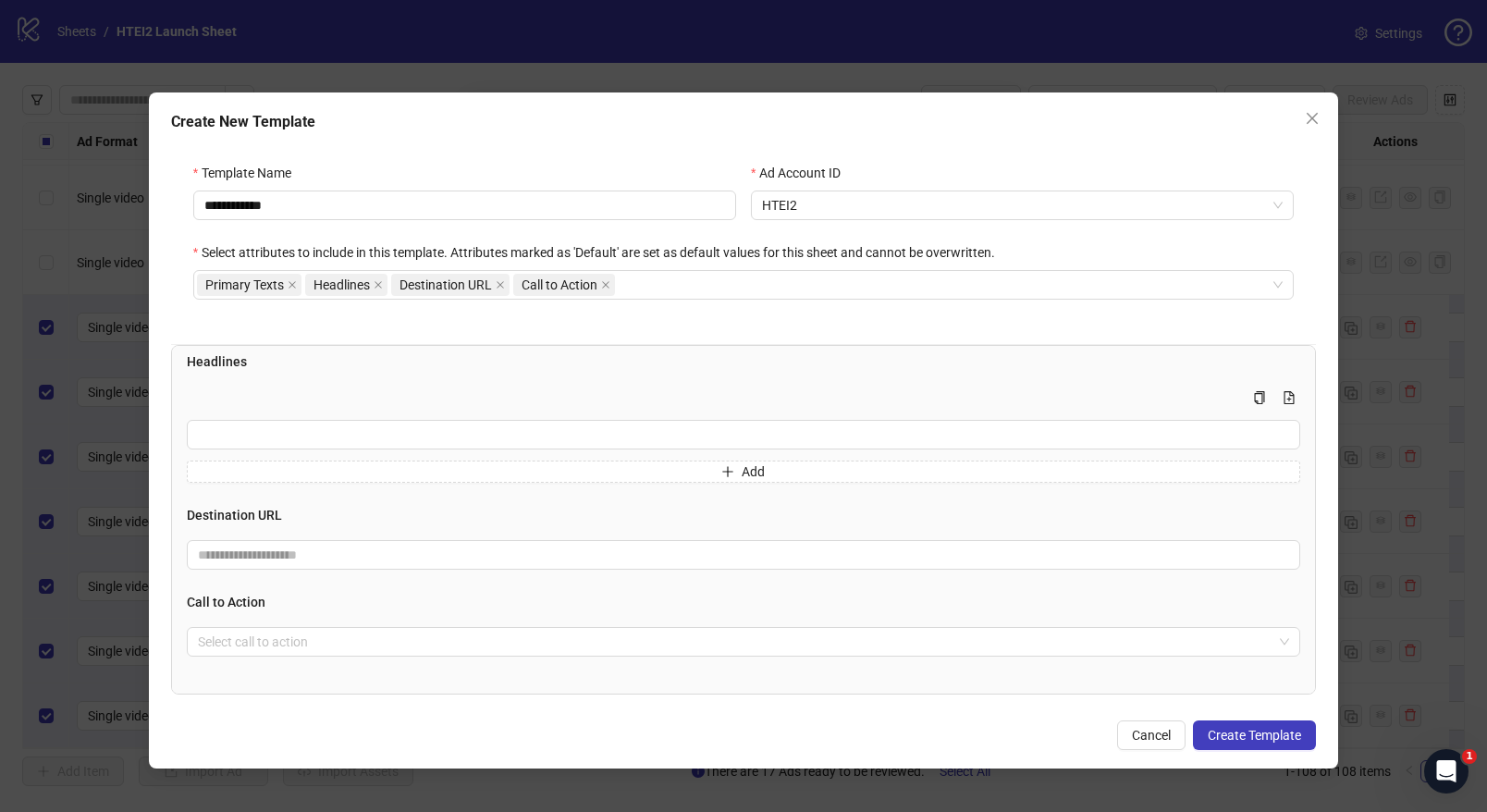
type textarea "**********"
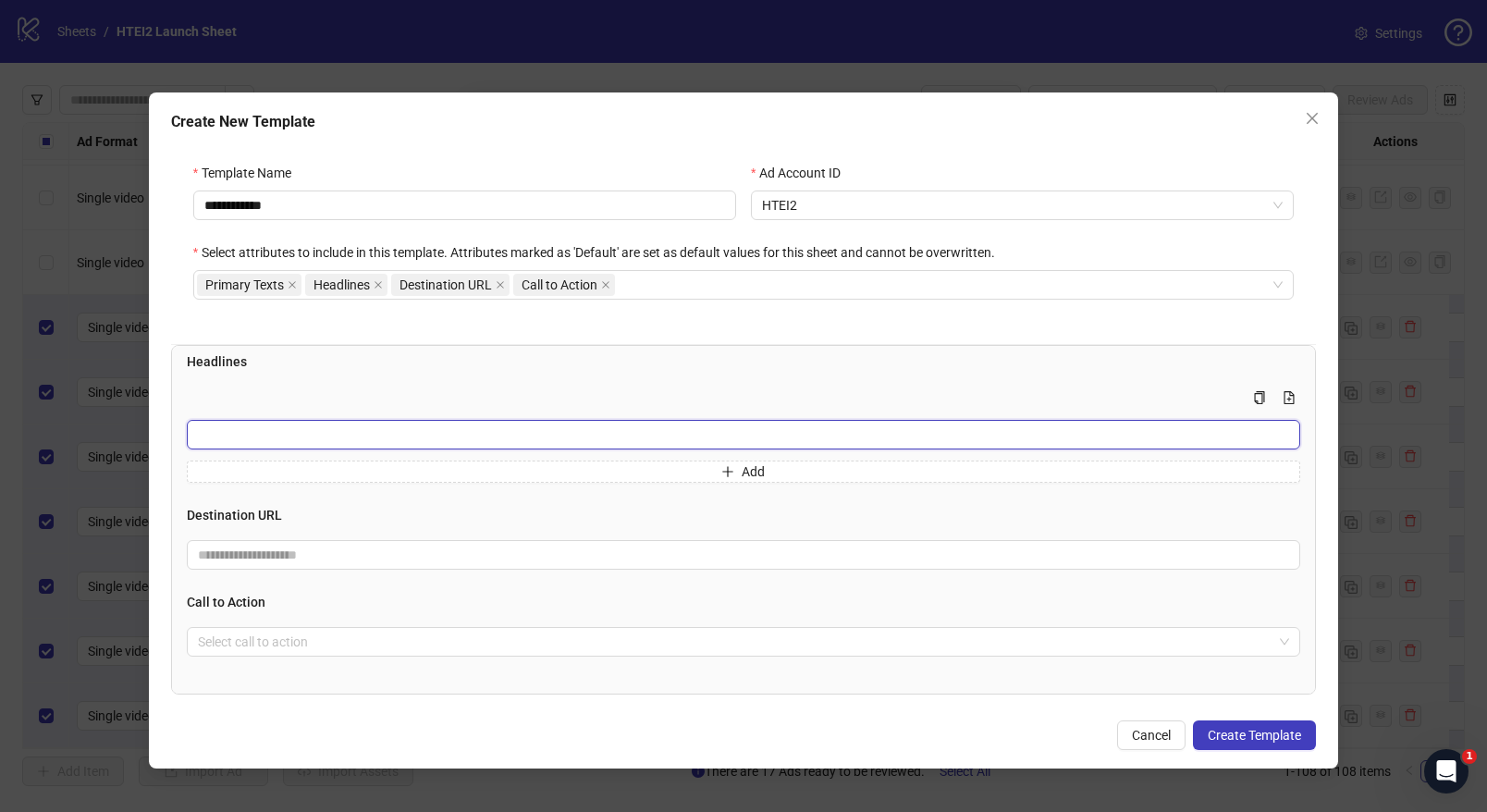
click at [288, 441] on input "Multi-input container - paste or copy values" at bounding box center [744, 434] width 1114 height 30
paste input "**********"
type input "**********"
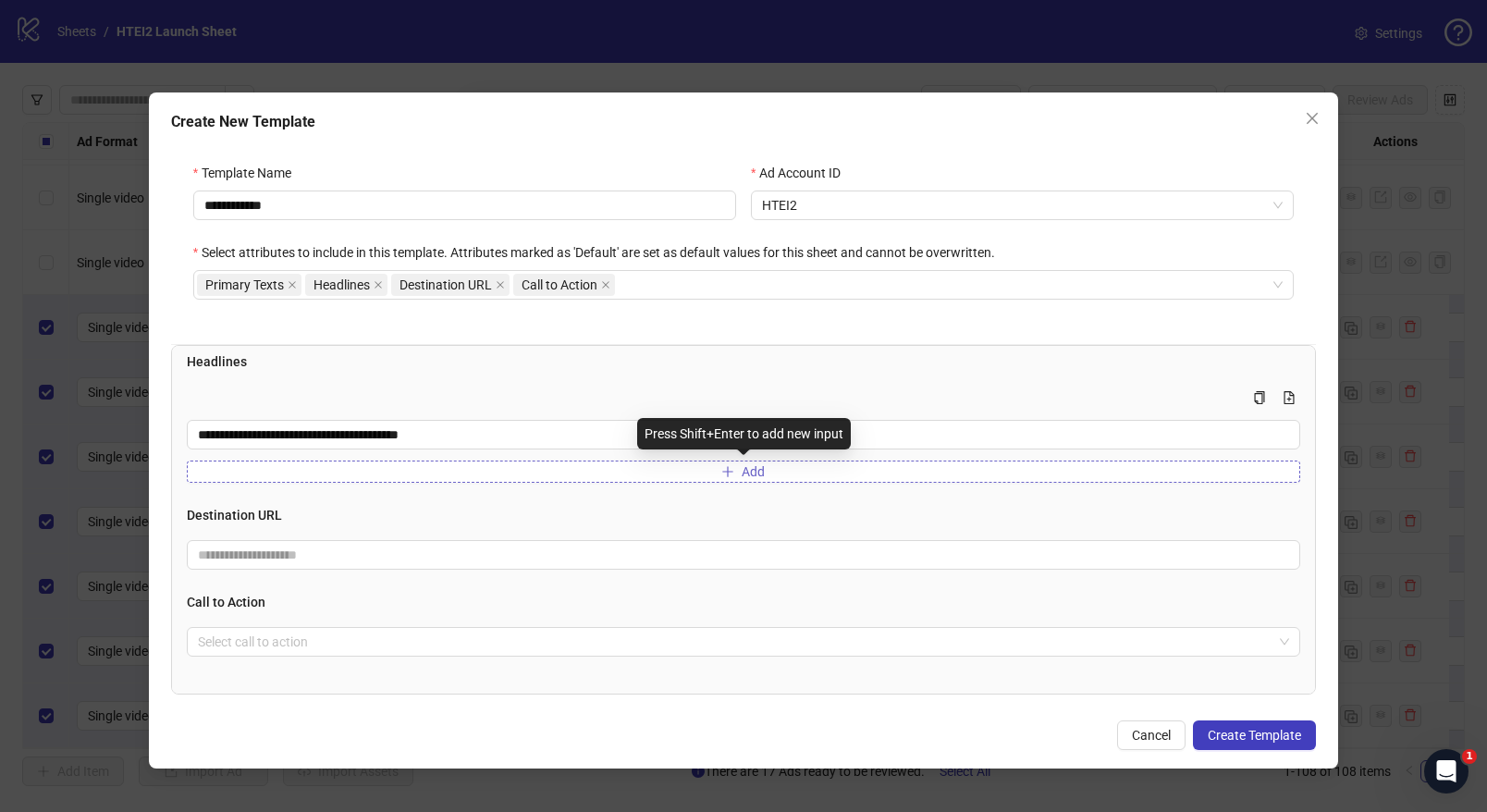
click at [251, 473] on button "Add" at bounding box center [744, 471] width 1114 height 22
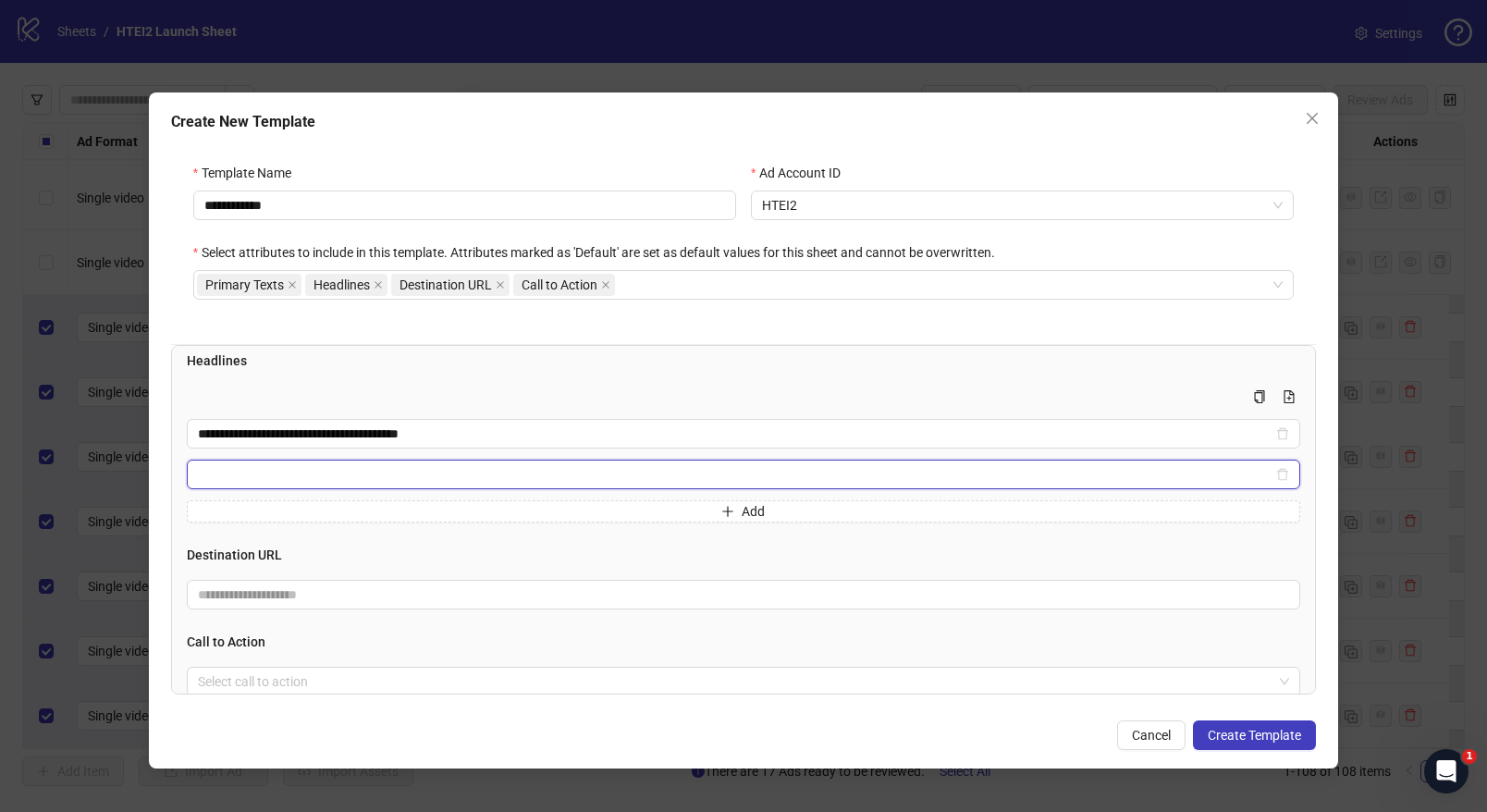
click at [288, 473] on input "Multi-input container - paste or copy values" at bounding box center [735, 474] width 1075 height 20
paste input "**********"
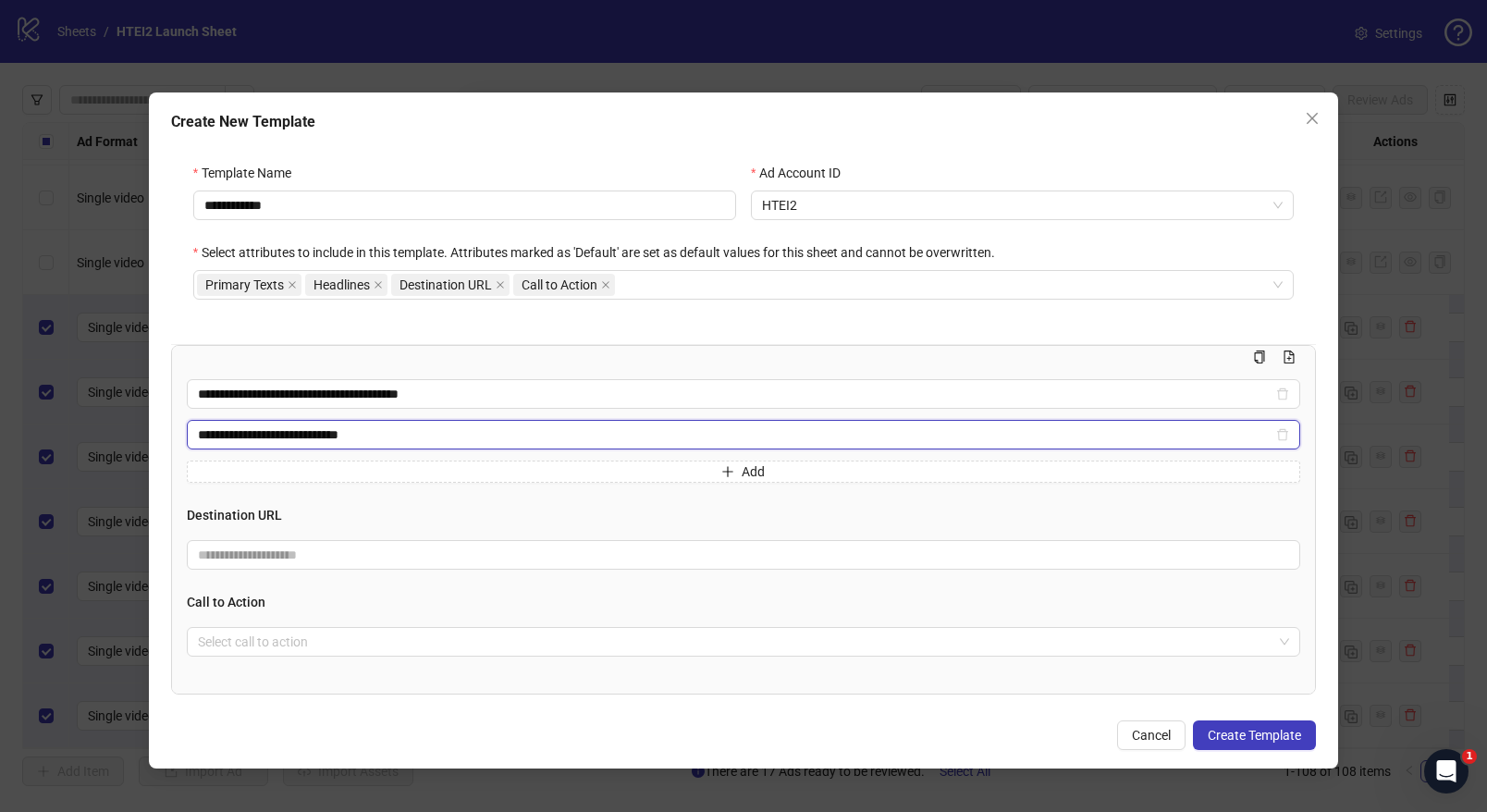
type input "**********"
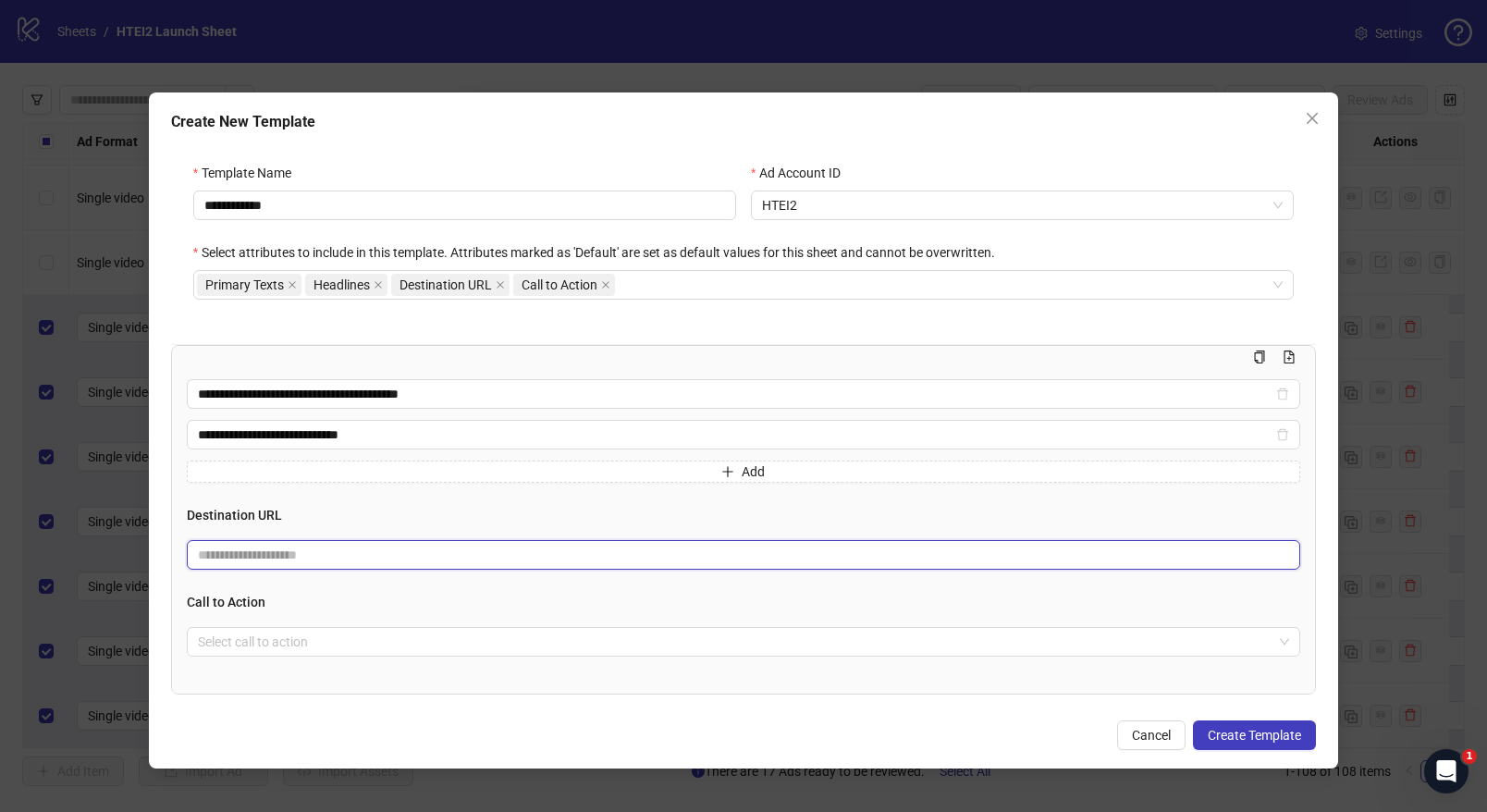
click at [274, 553] on input "text" at bounding box center [736, 554] width 1077 height 20
paste input "**********"
type input "**********"
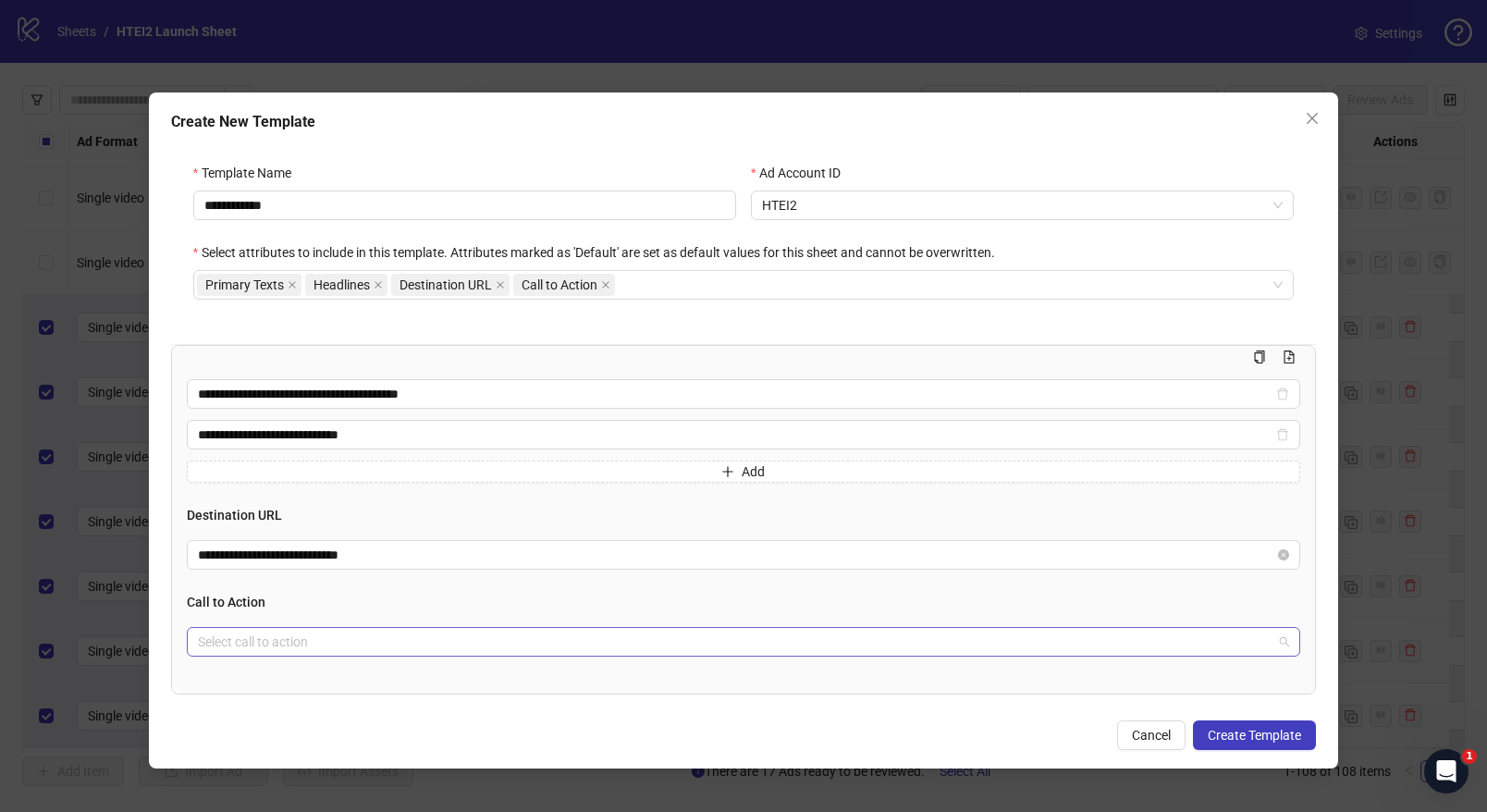
click at [264, 636] on input "search" at bounding box center [735, 642] width 1075 height 28
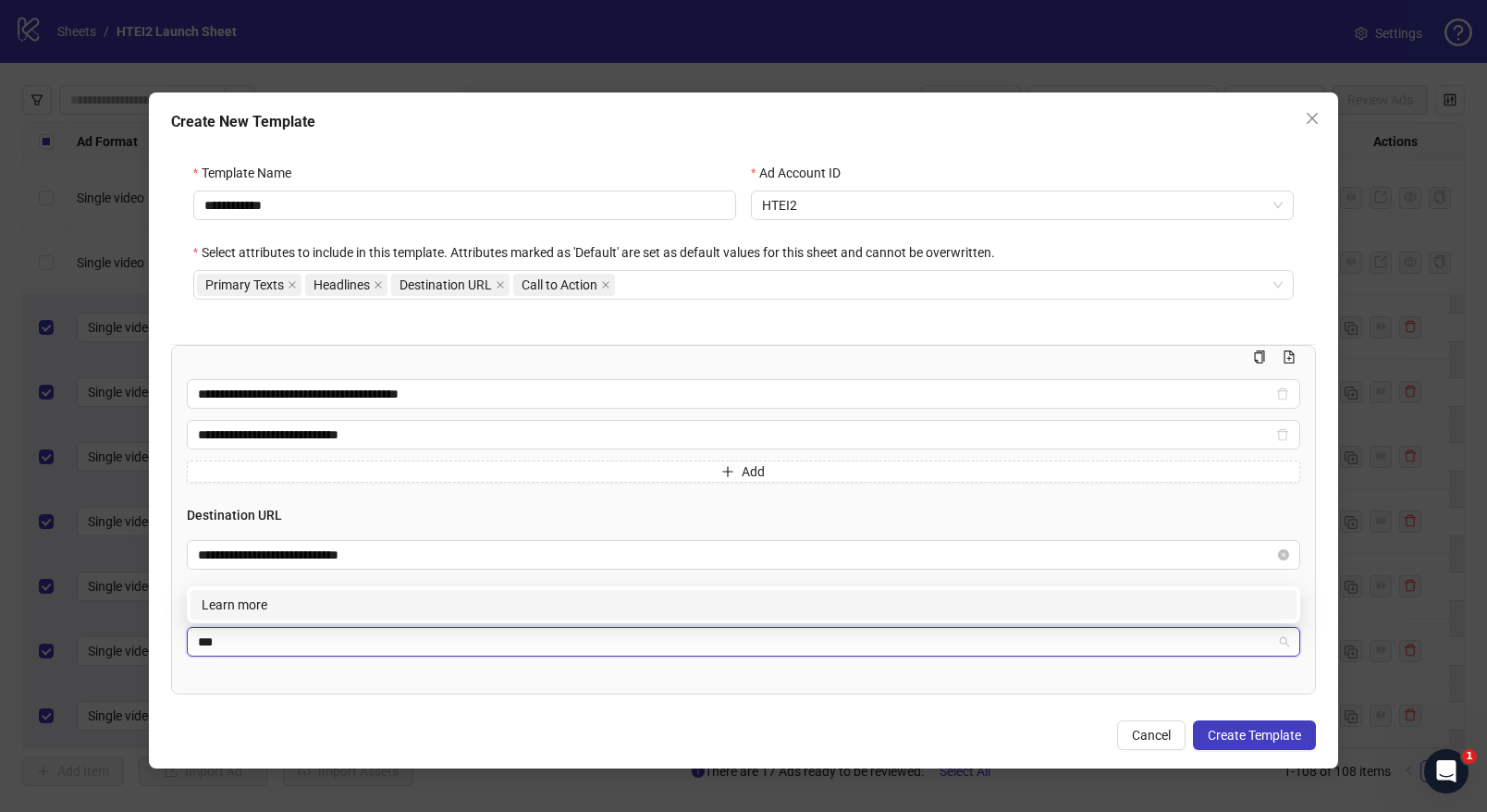
type input "****"
click at [293, 601] on div "Learn more" at bounding box center [744, 604] width 1084 height 20
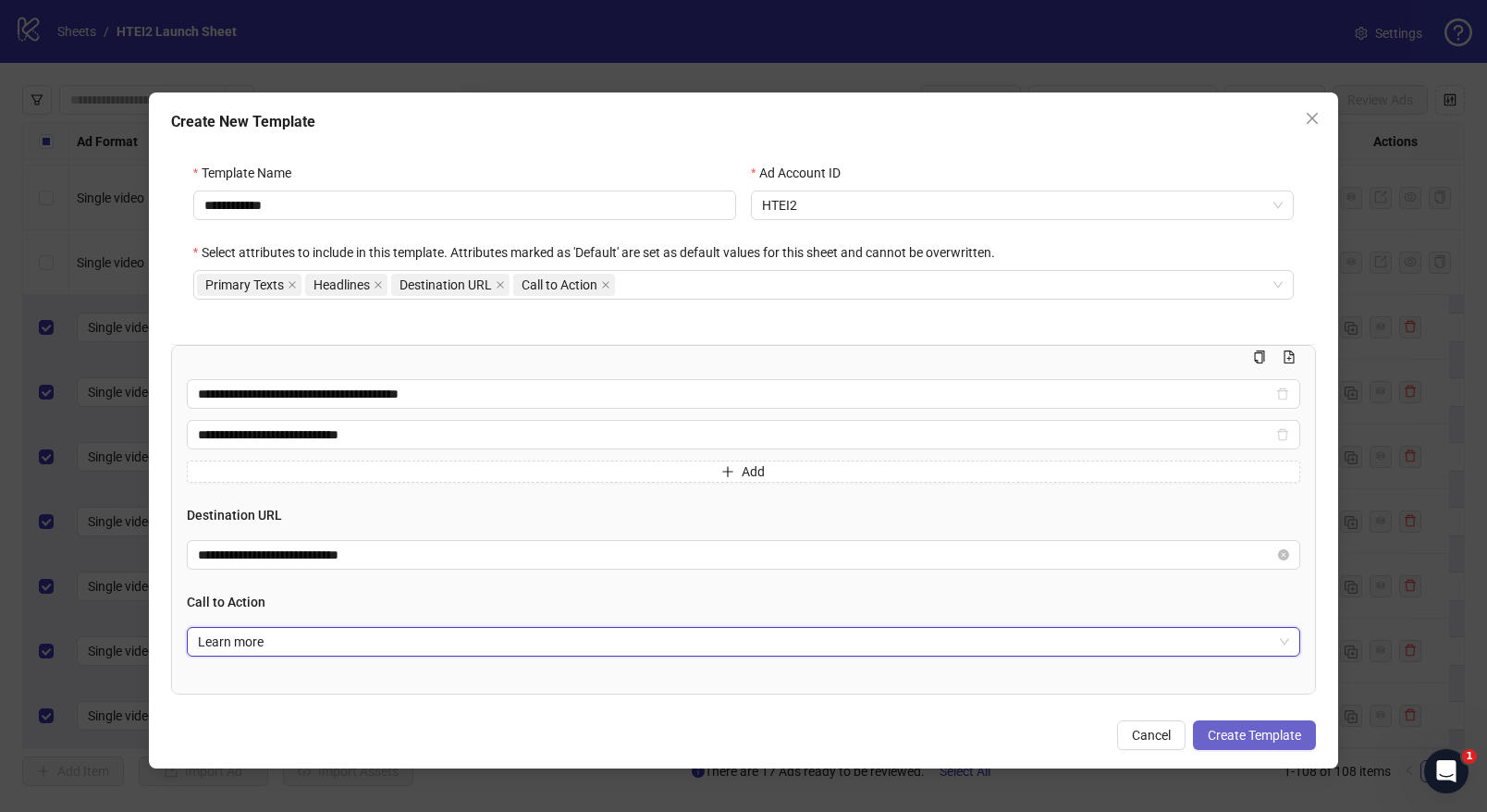
click at [1238, 735] on span "Create Template" at bounding box center [1255, 736] width 93 height 15
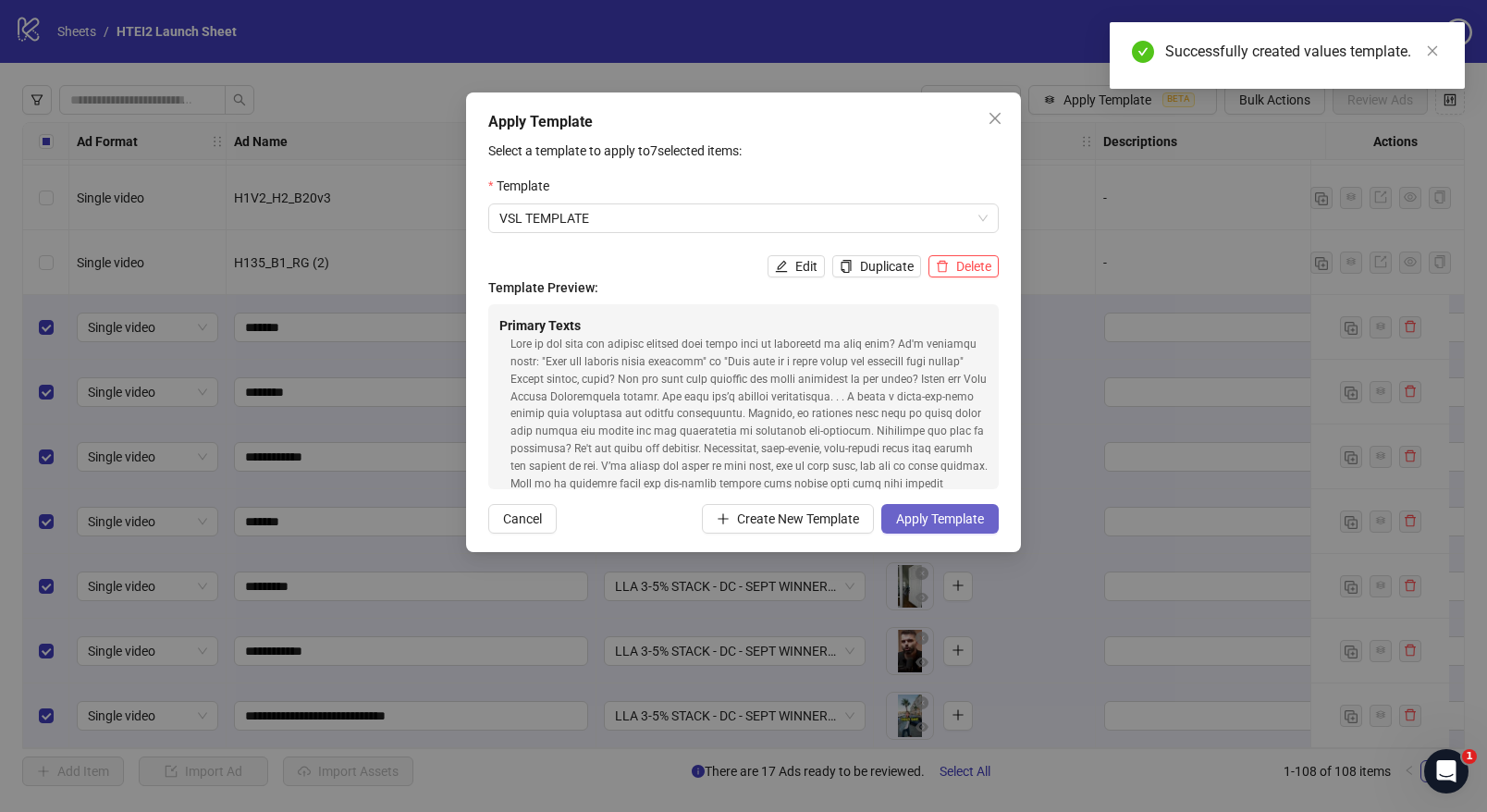
click at [929, 525] on span "Apply Template" at bounding box center [941, 519] width 88 height 15
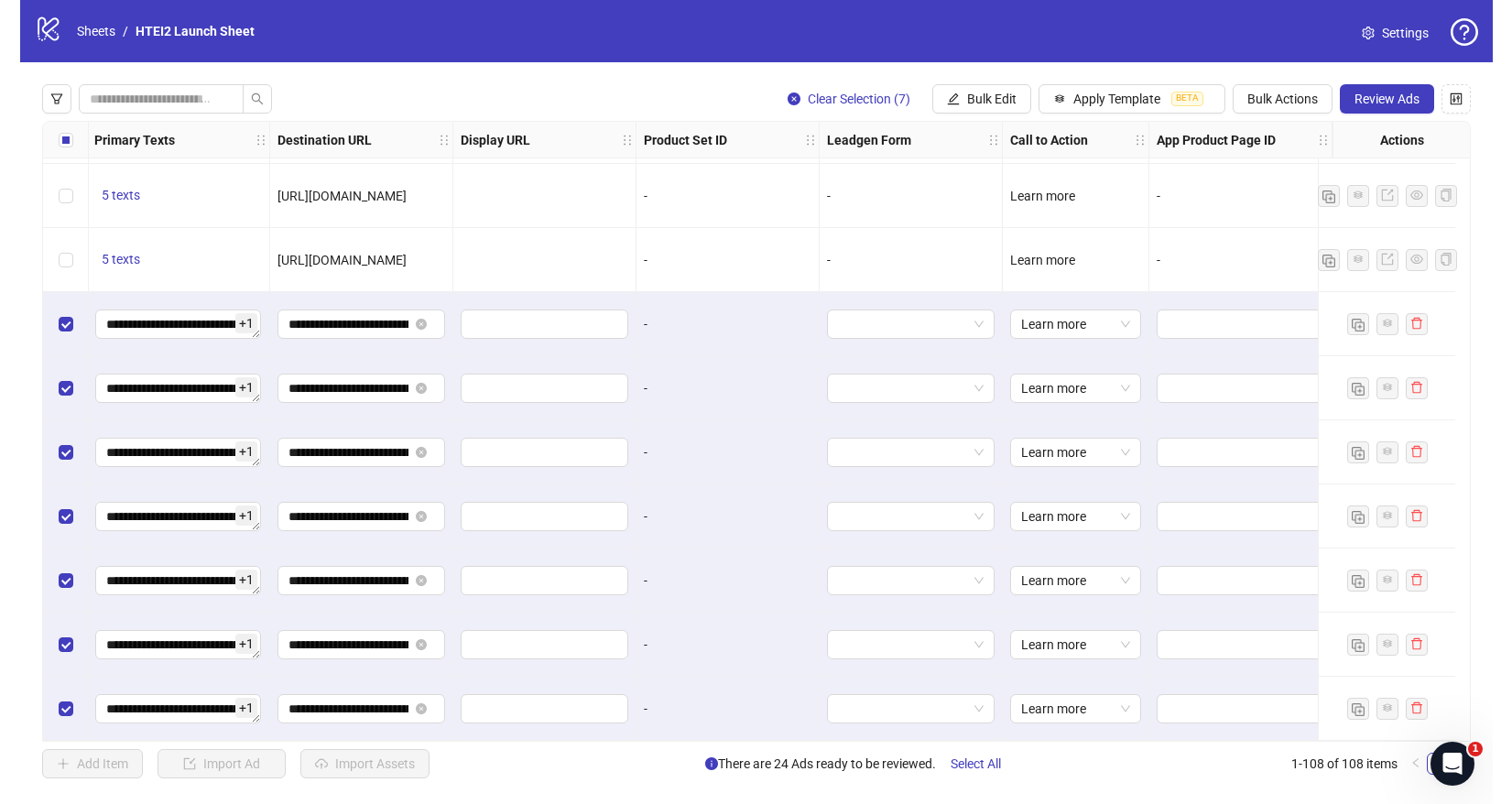
scroll to position [6348, 0]
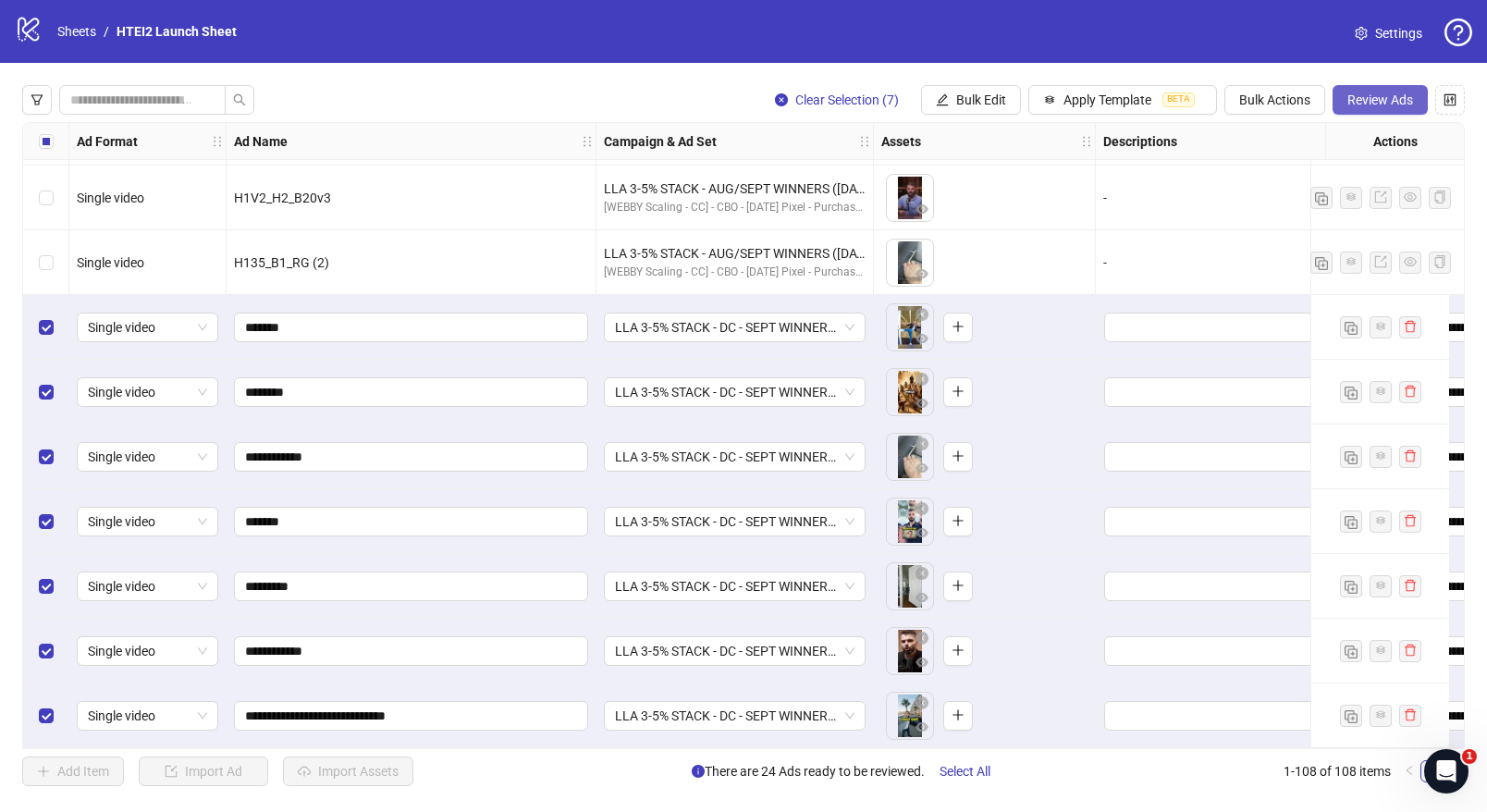
click at [1375, 95] on span "Review Ads" at bounding box center [1380, 100] width 66 height 15
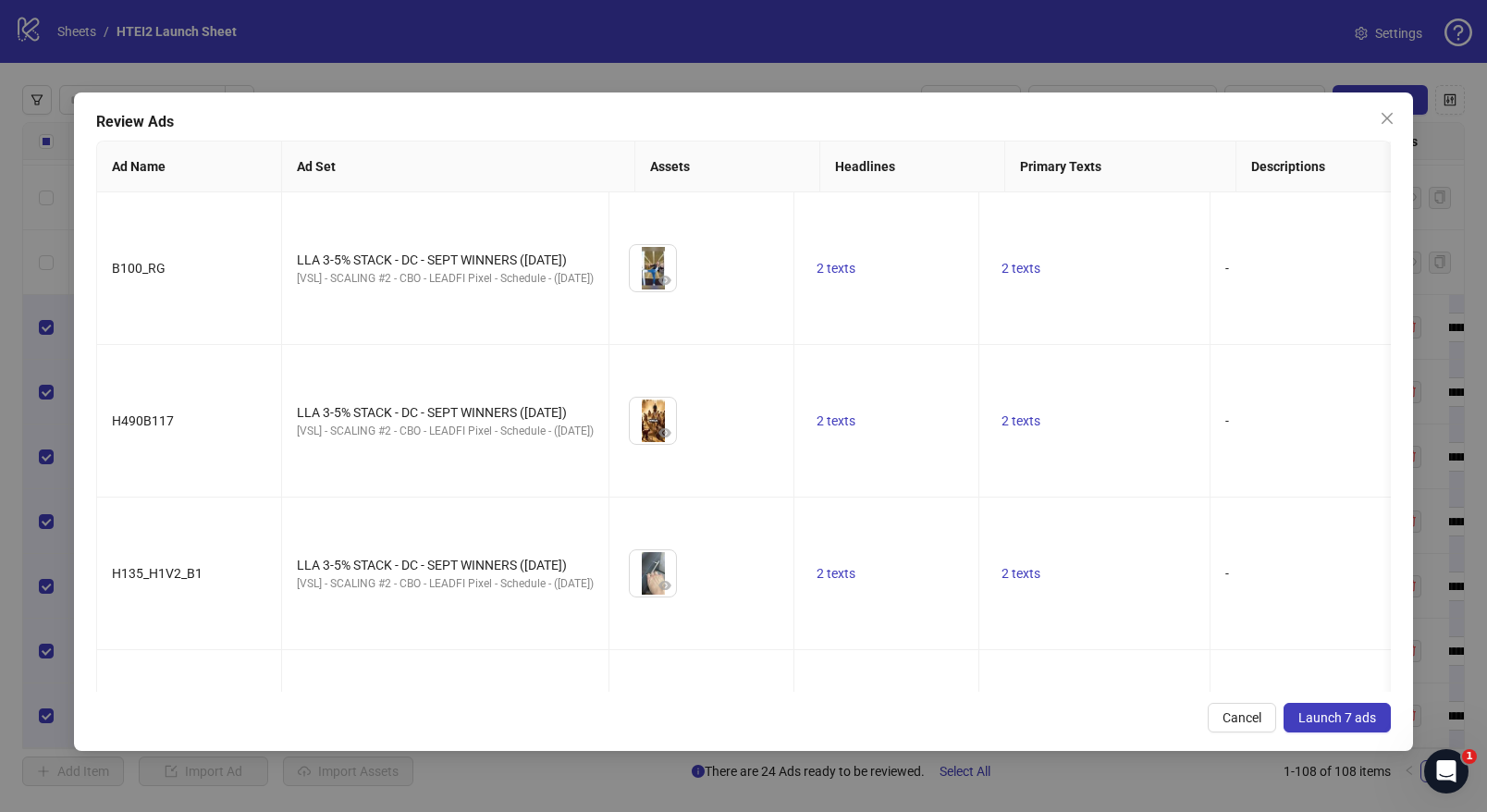
click at [1338, 710] on span "Launch 7 ads" at bounding box center [1338, 718] width 78 height 15
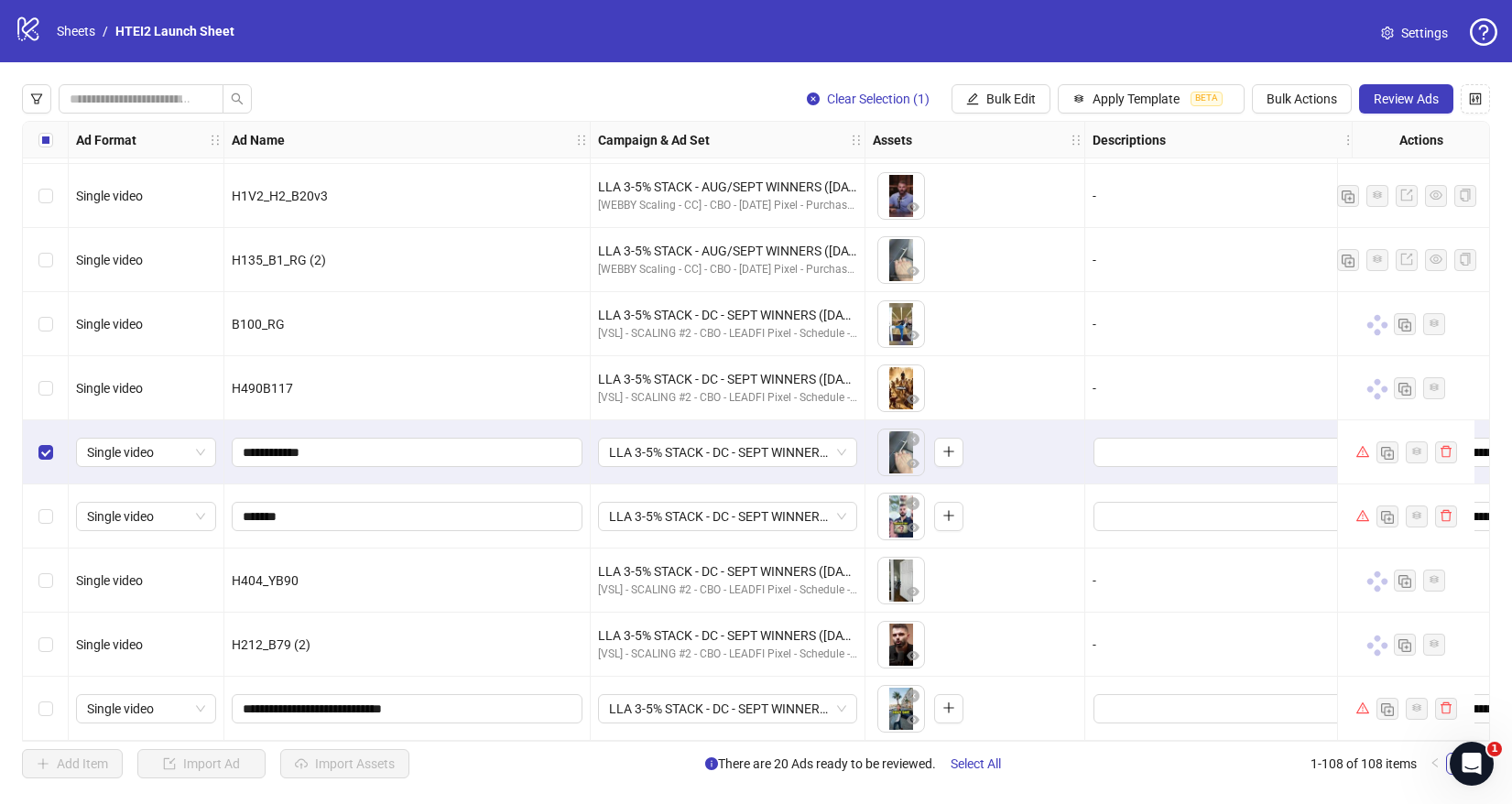
click at [50, 523] on div "Select row 105" at bounding box center [45, 517] width 46 height 64
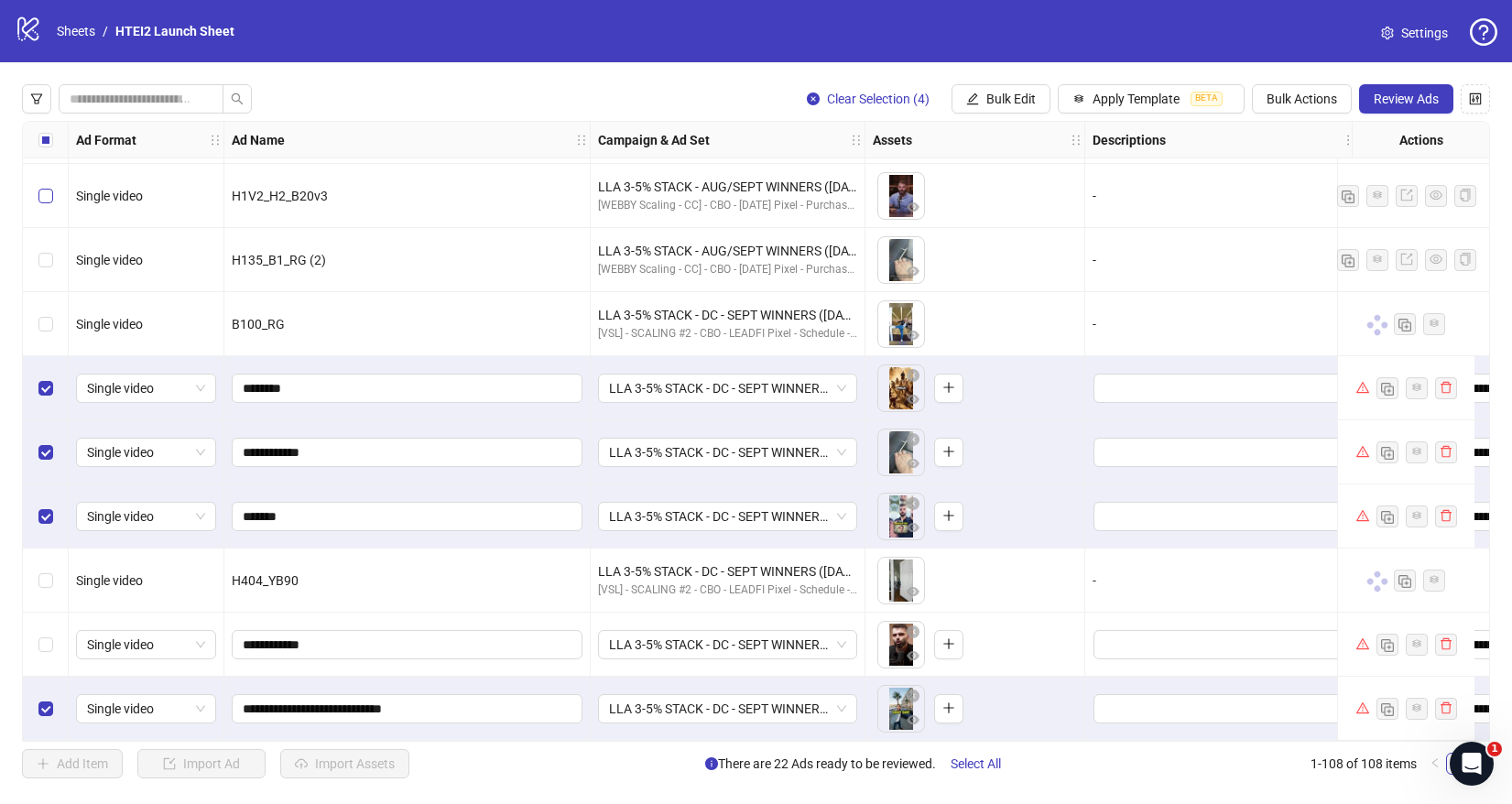
scroll to position [6348, 2]
click at [37, 319] on div "Select row 102" at bounding box center [45, 324] width 46 height 64
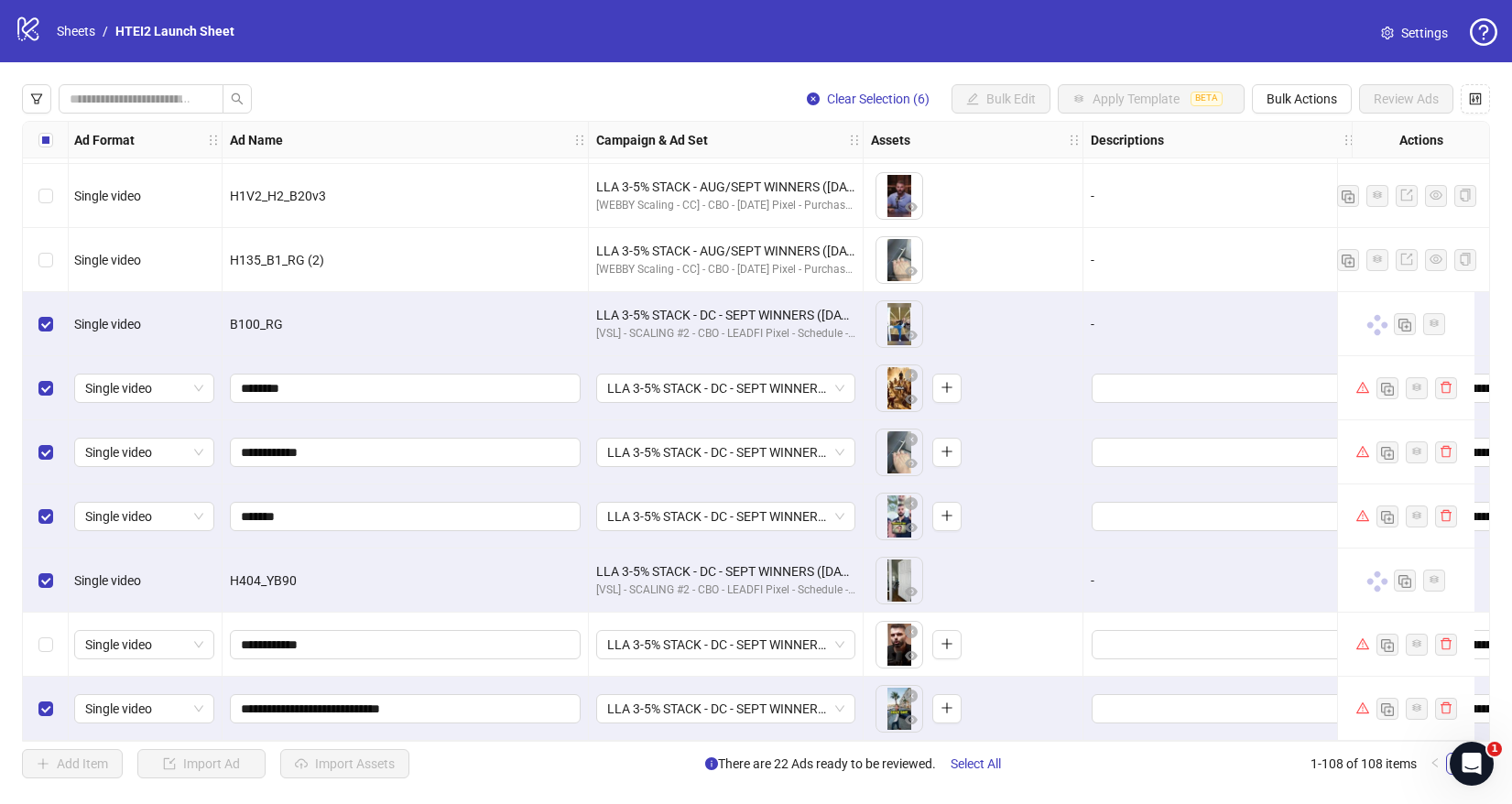
click at [48, 647] on div "Select row 107" at bounding box center [45, 645] width 46 height 64
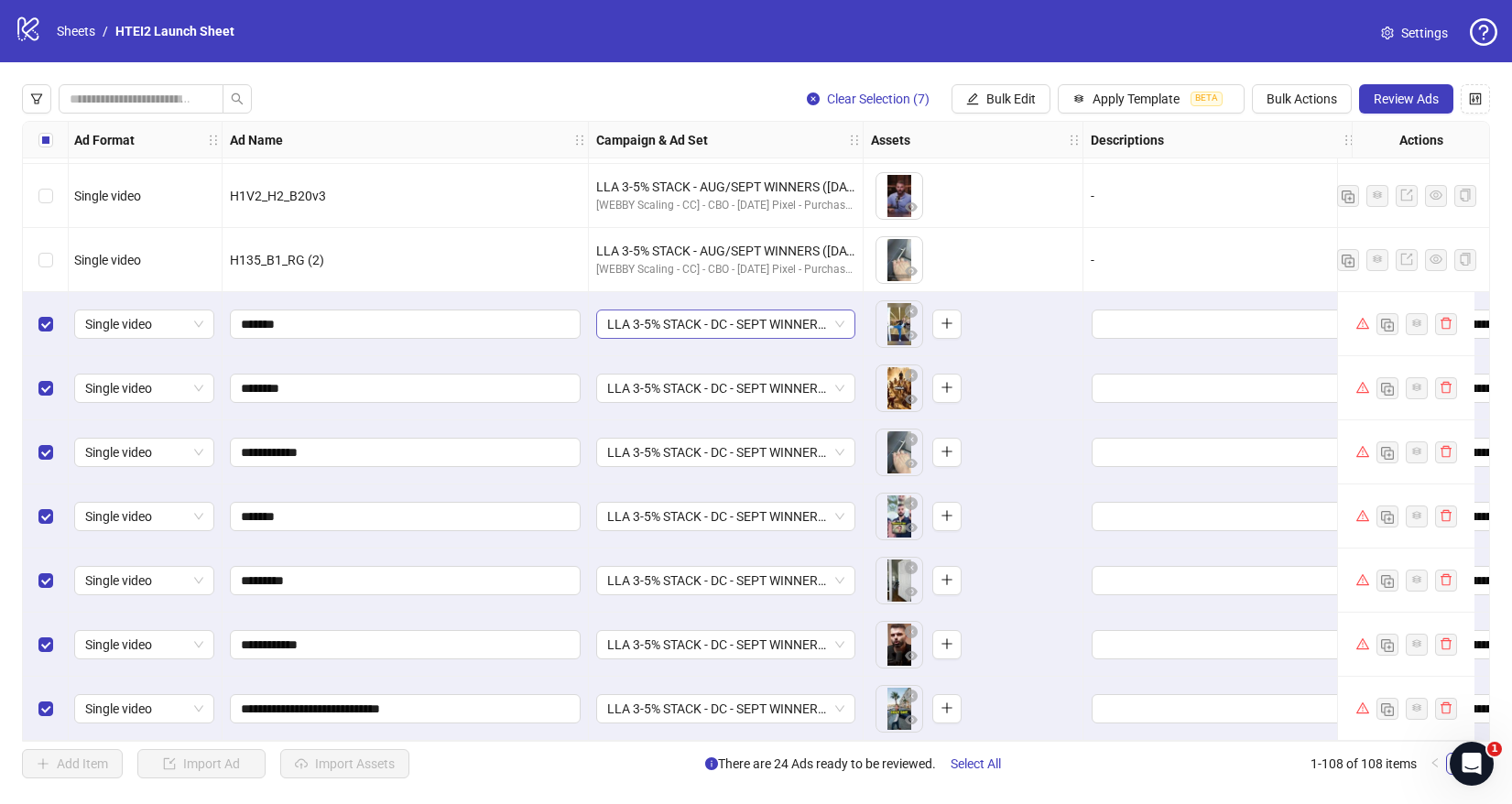
click at [753, 319] on span "LLA 3-5% STACK - DC - SEPT WINNERS ([DATE])" at bounding box center [726, 323] width 238 height 27
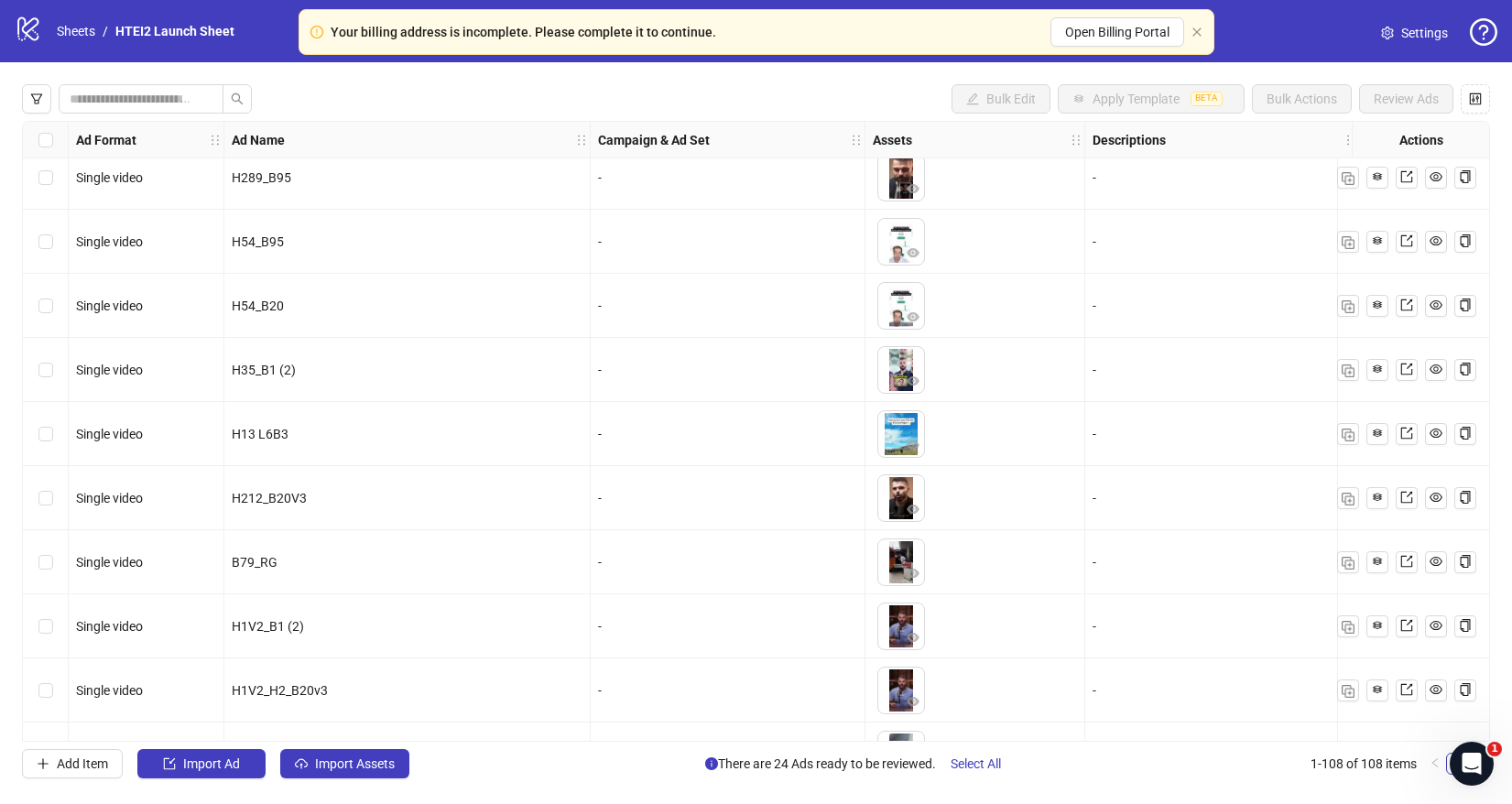
scroll to position [6348, 0]
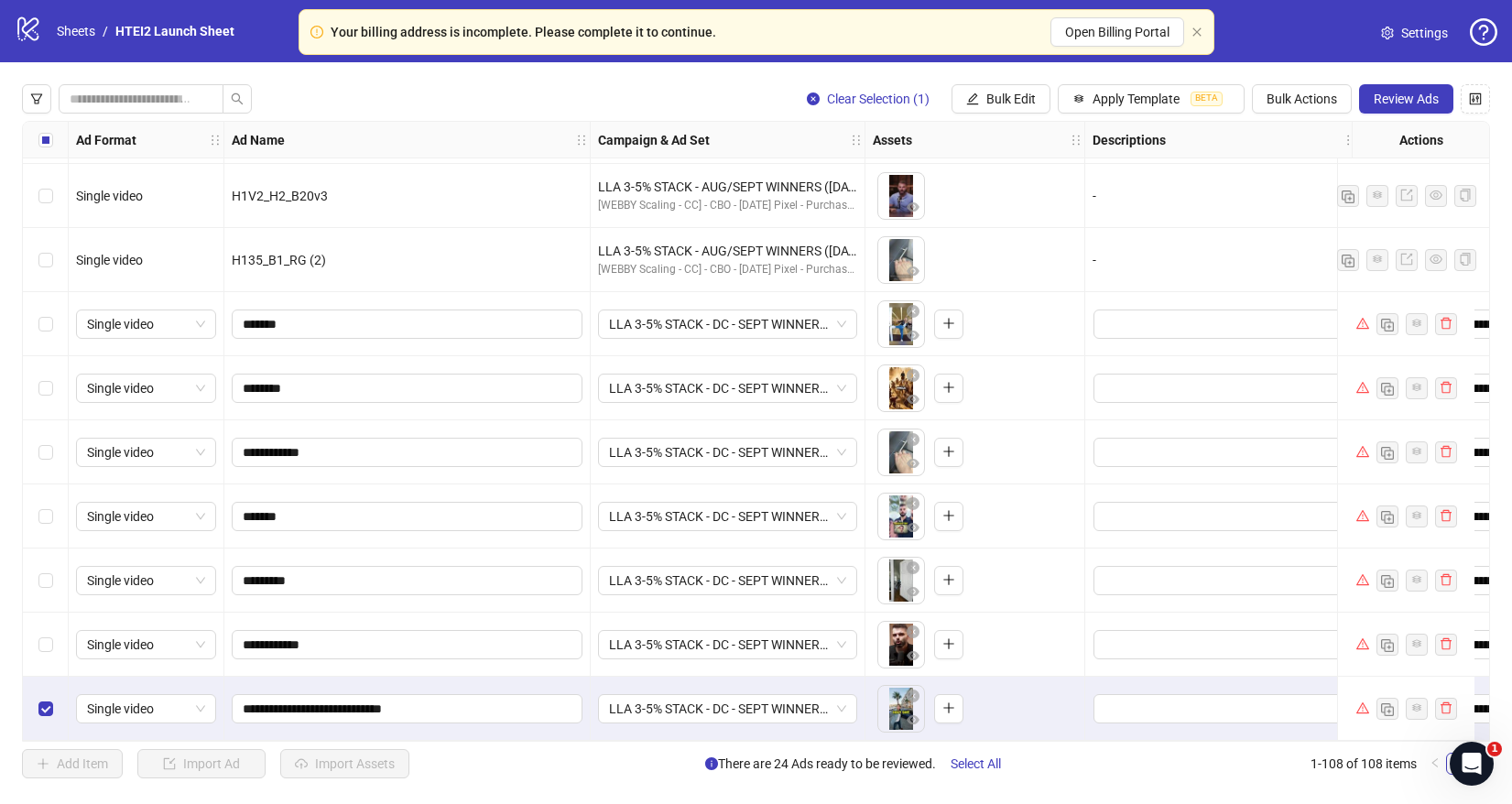
click at [47, 648] on div "Select row 107" at bounding box center [45, 645] width 46 height 64
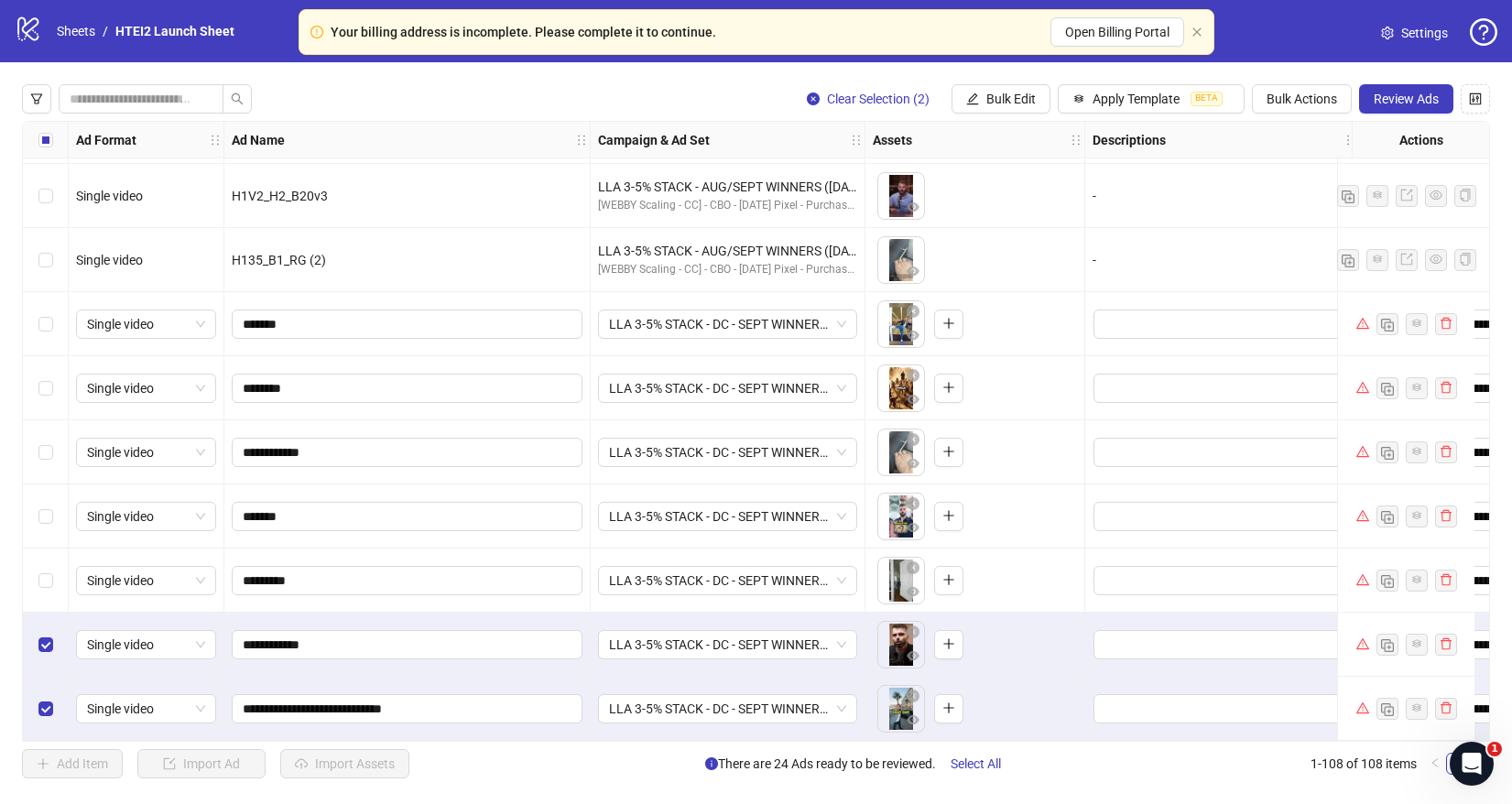
click at [52, 559] on div "Select row 106" at bounding box center [45, 581] width 46 height 64
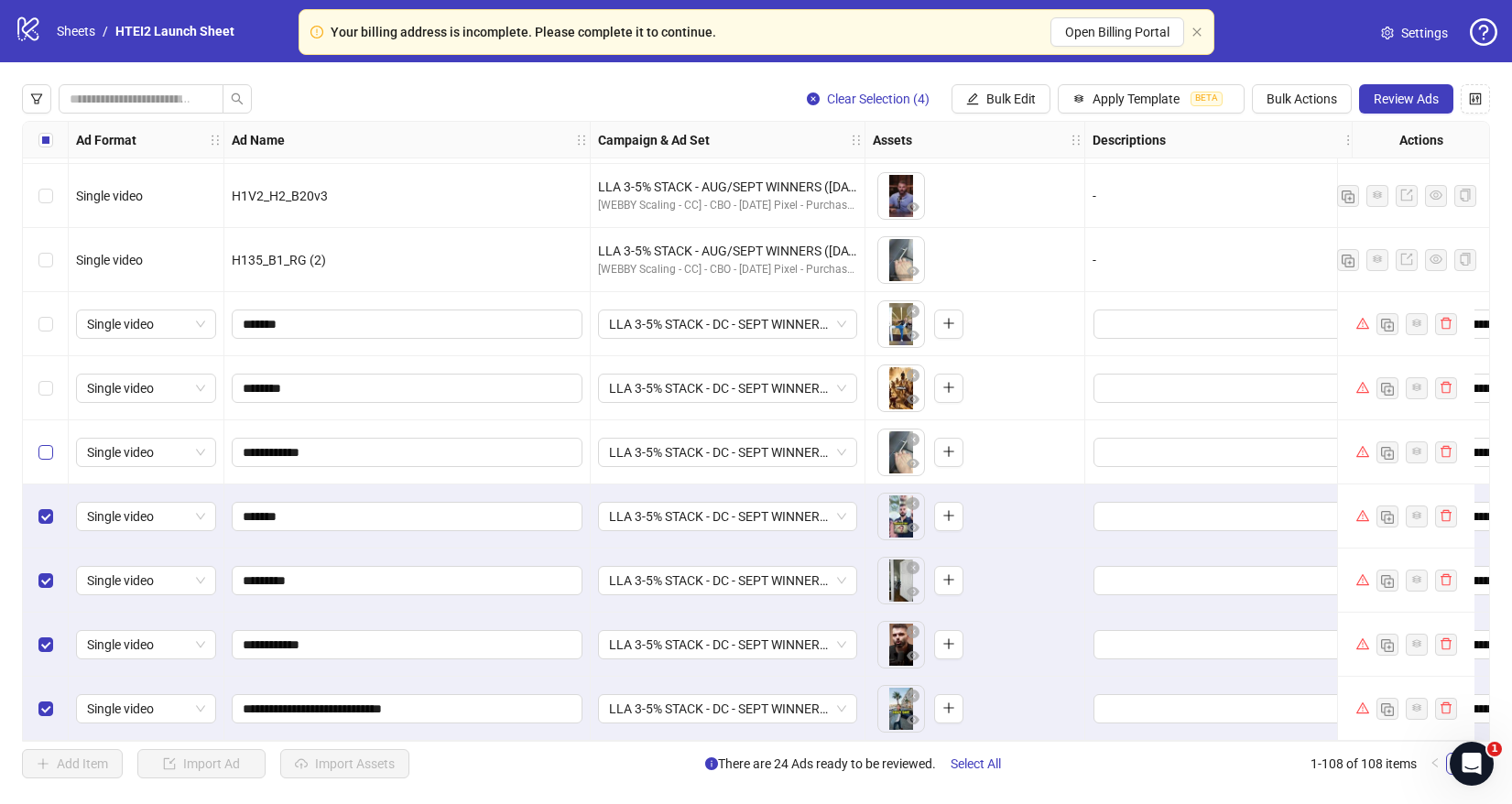
click at [48, 453] on label "Select row 104" at bounding box center [46, 451] width 15 height 20
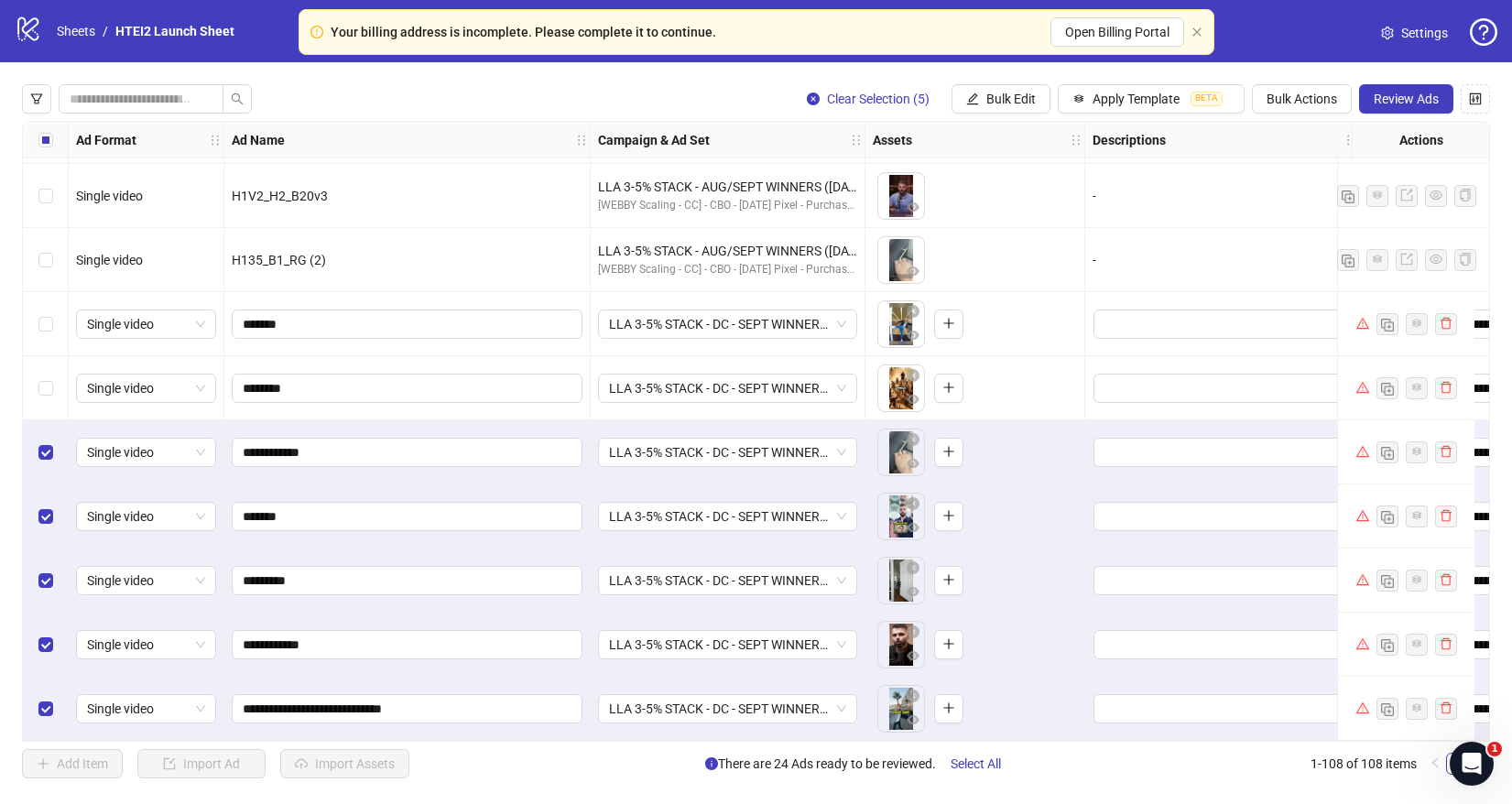
click at [48, 403] on div "Select row 103" at bounding box center [45, 388] width 46 height 64
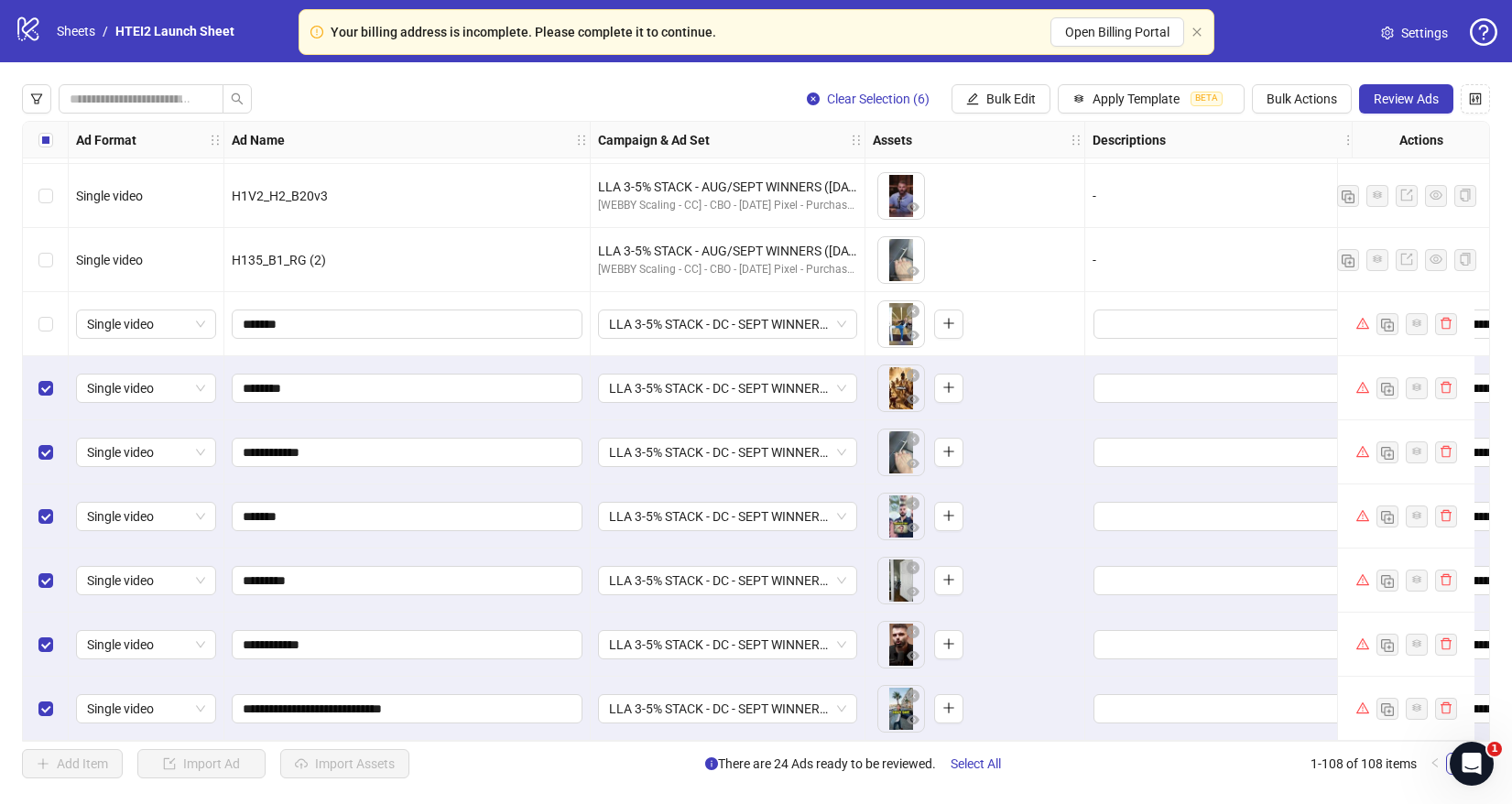
click at [56, 331] on div "Select row 102" at bounding box center [45, 324] width 46 height 64
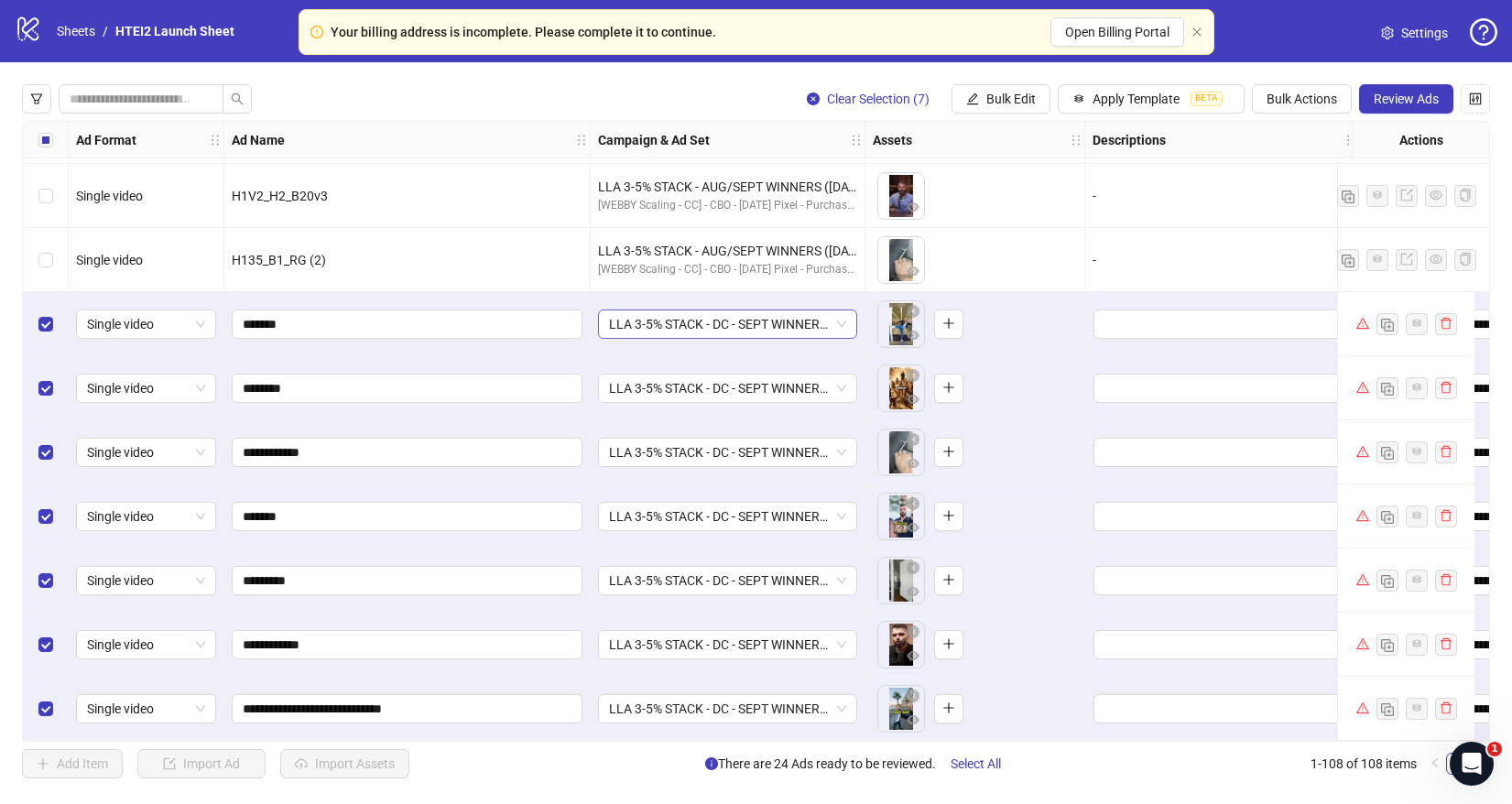
click at [674, 315] on span "LLA 3-5% STACK - DC - SEPT WINNERS ([DATE])" at bounding box center [728, 323] width 238 height 27
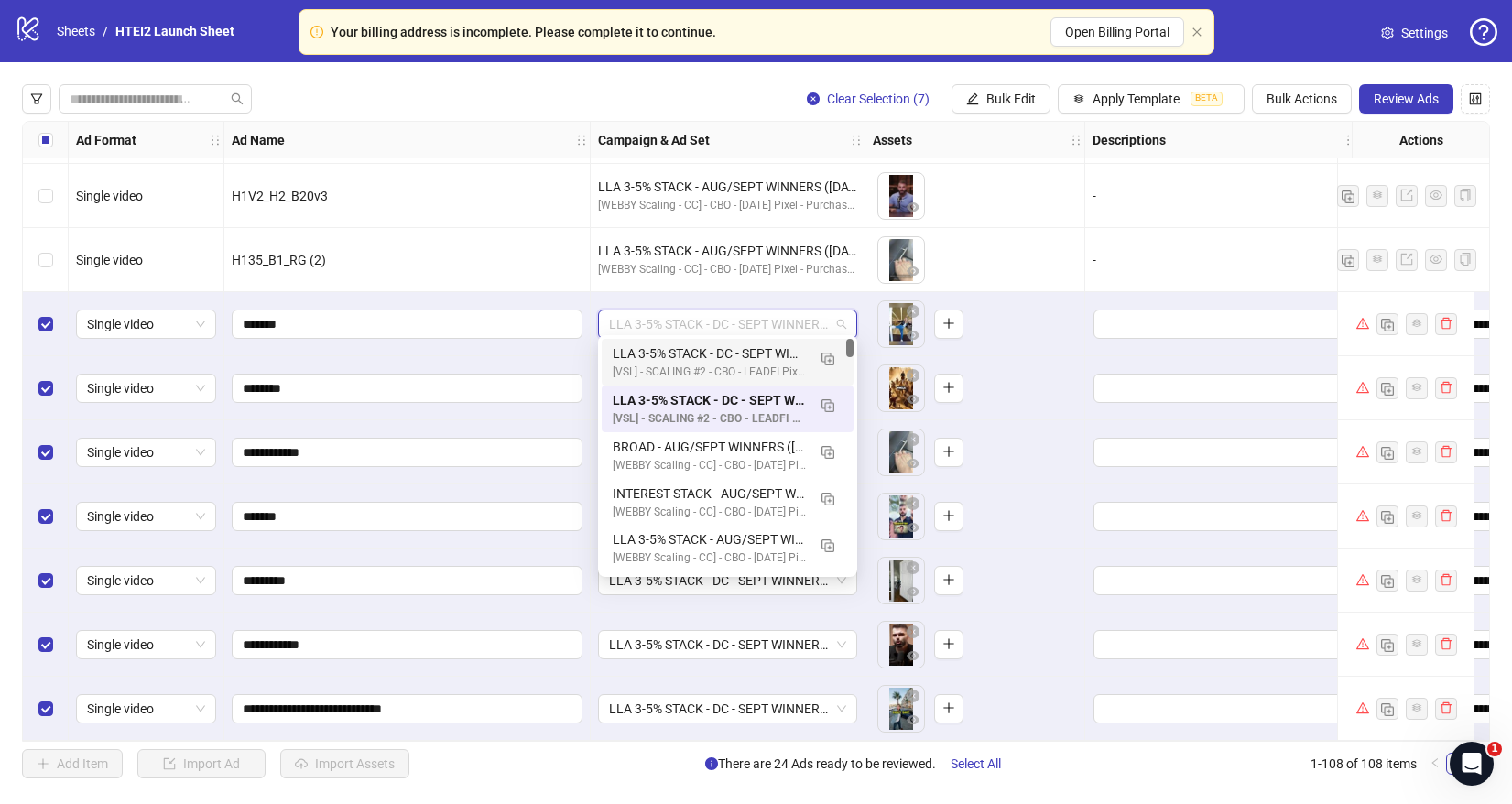
click at [836, 373] on div "LLA 3-5% STACK - DC - SEPT WINNERS ([DATE]) - Copy [VSL] - SCALING #2 - CBO - L…" at bounding box center [728, 362] width 230 height 38
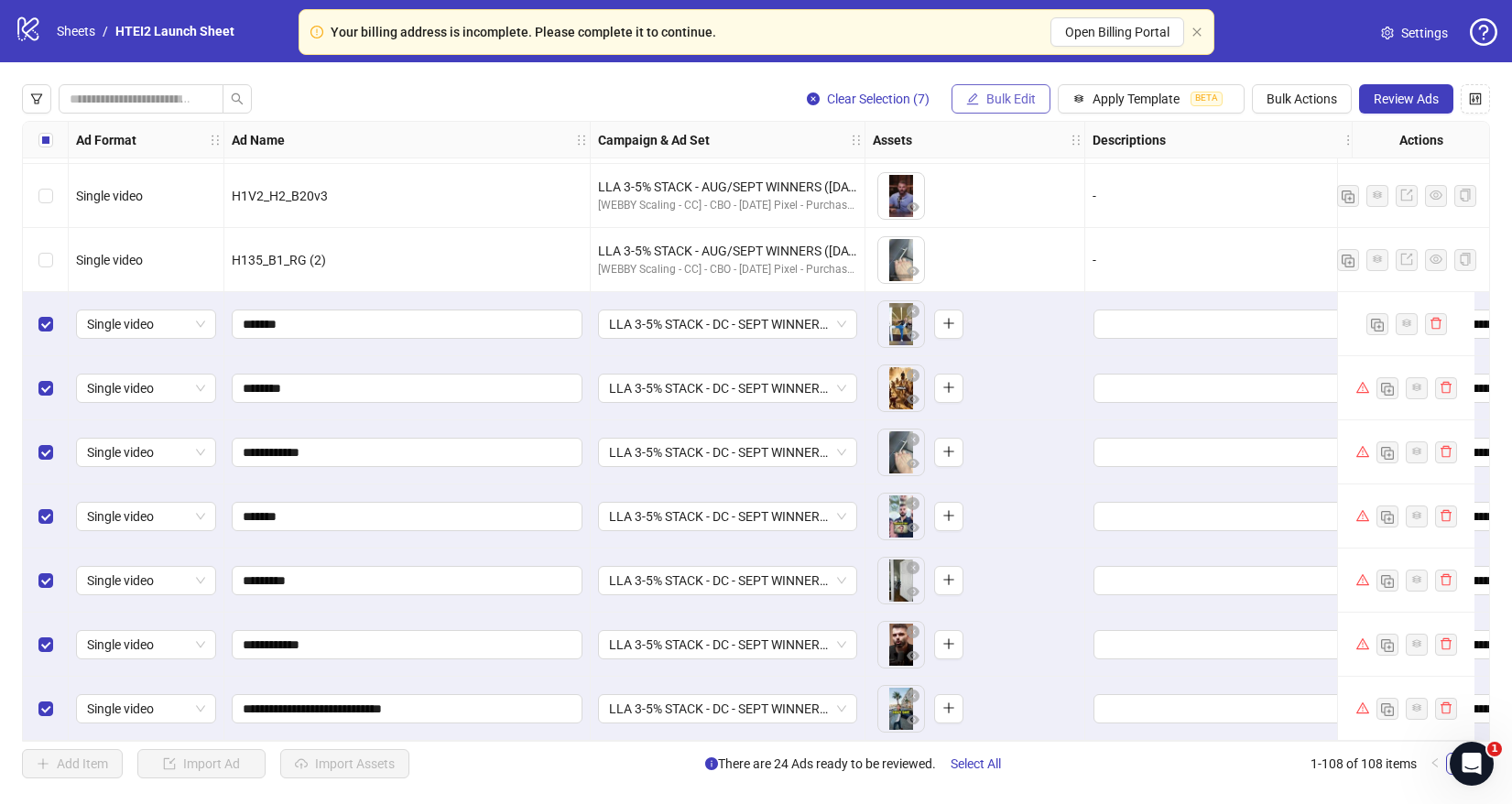
click at [1019, 94] on span "Bulk Edit" at bounding box center [1011, 99] width 49 height 15
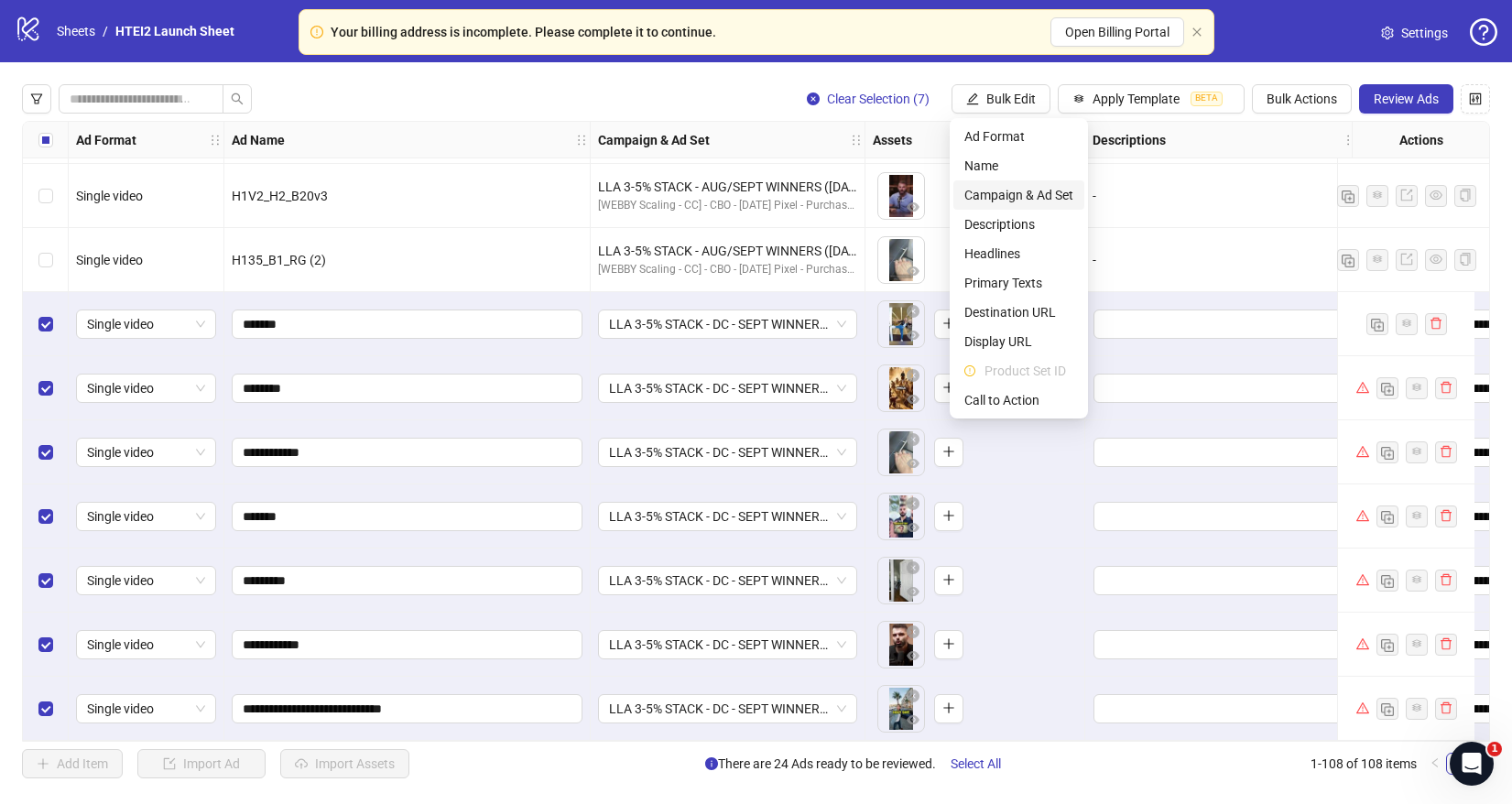
click at [1034, 200] on span "Campaign & Ad Set" at bounding box center [1019, 194] width 109 height 20
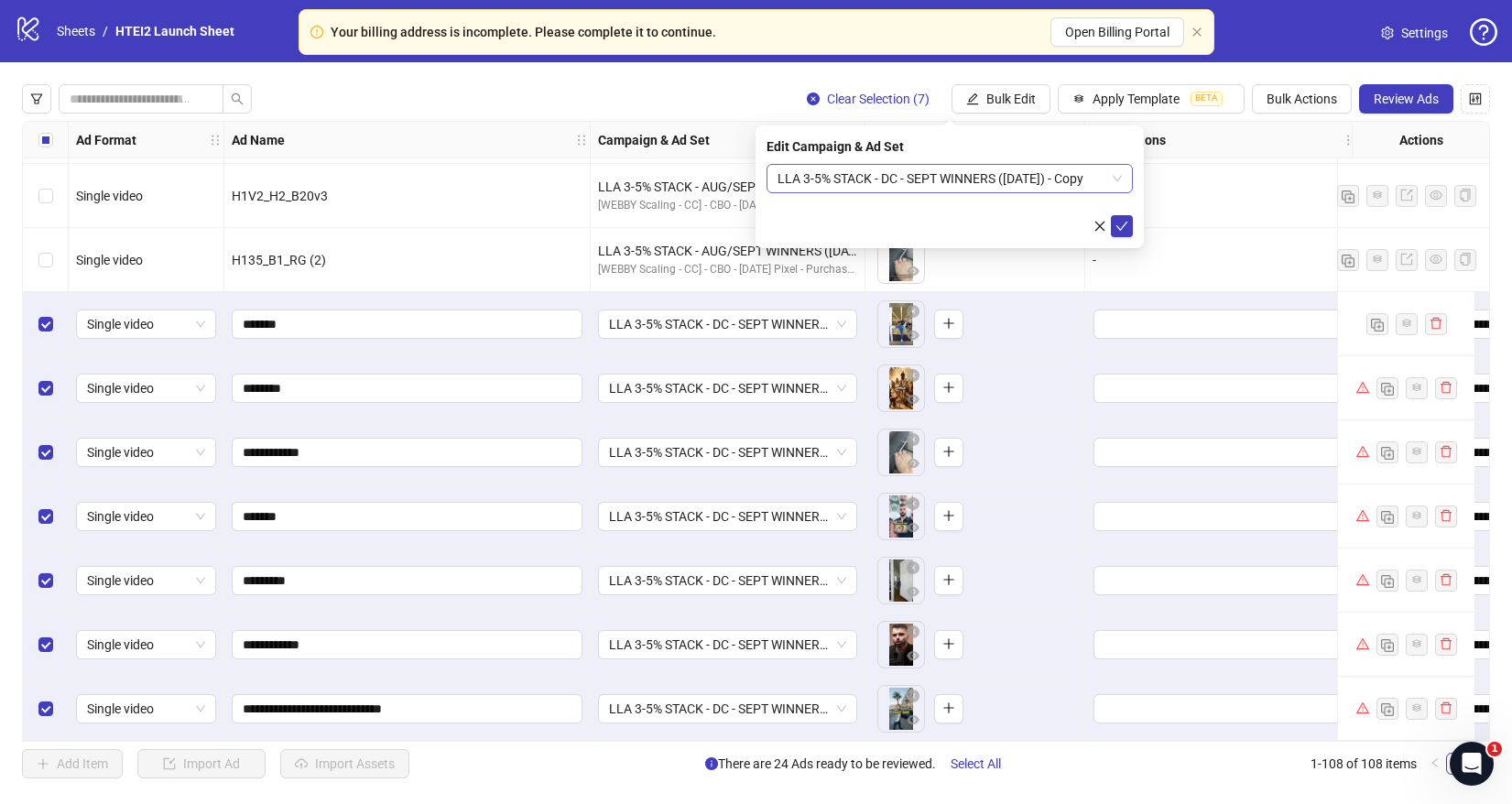
click at [965, 188] on span "LLA 3-5% STACK - DC - SEPT WINNERS ([DATE]) - Copy" at bounding box center [949, 178] width 344 height 27
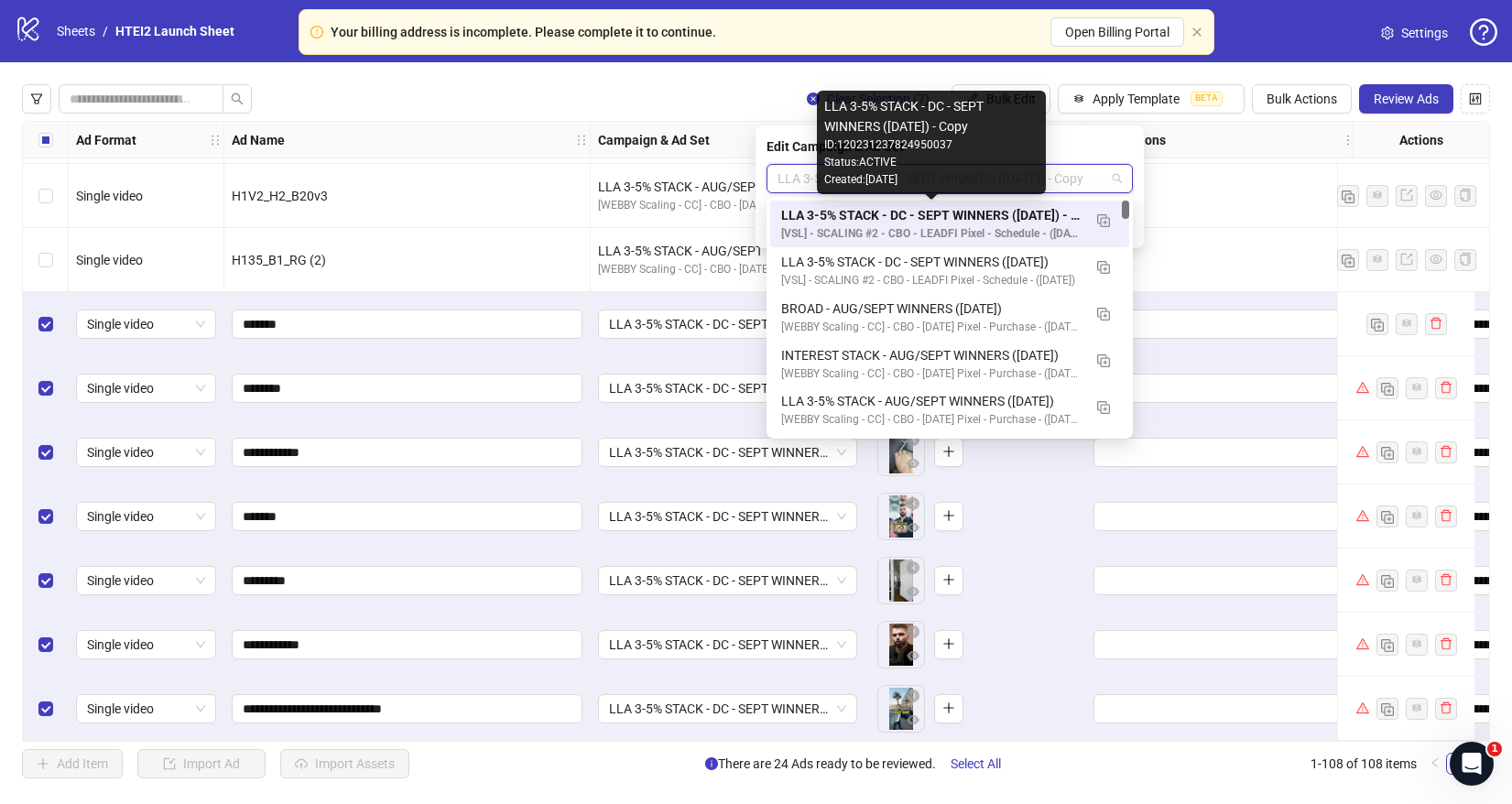
click at [923, 208] on div "LLA 3-5% STACK - DC - SEPT WINNERS ([DATE]) - Copy" at bounding box center [931, 215] width 301 height 20
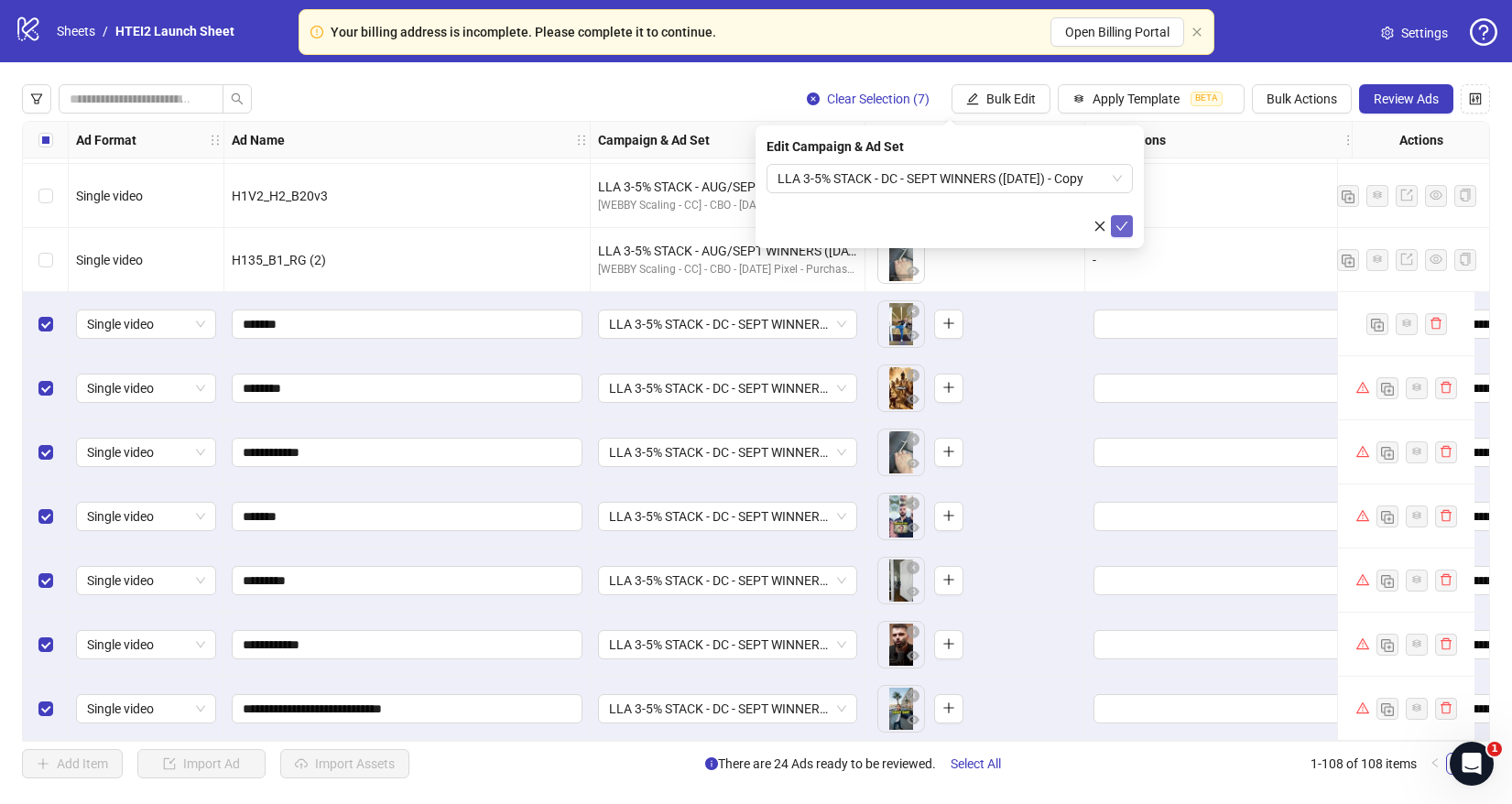
click at [1131, 230] on button "submit" at bounding box center [1122, 225] width 22 height 22
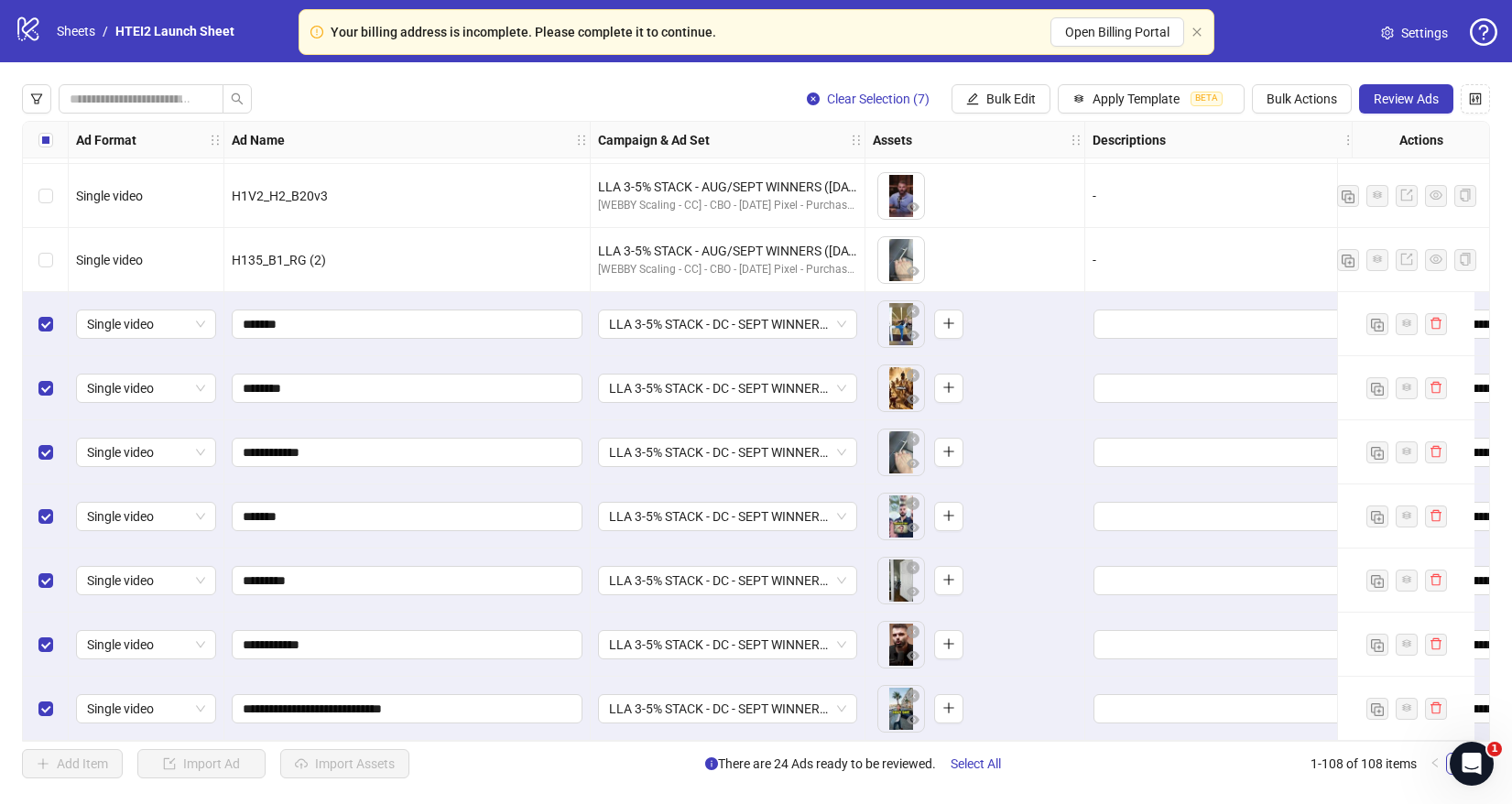
scroll to position [6348, 766]
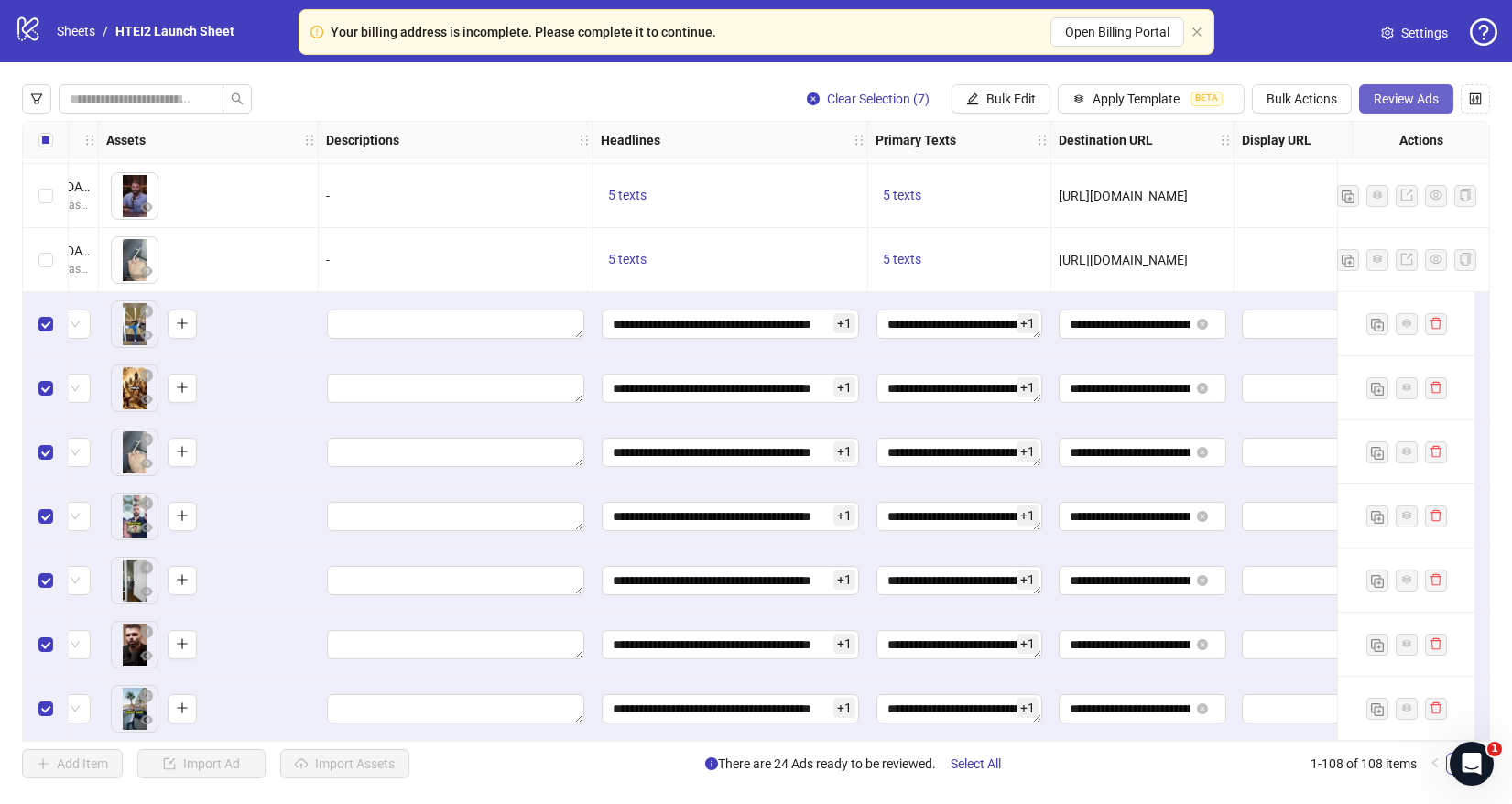
click at [1423, 91] on span "Review Ads" at bounding box center [1405, 99] width 65 height 15
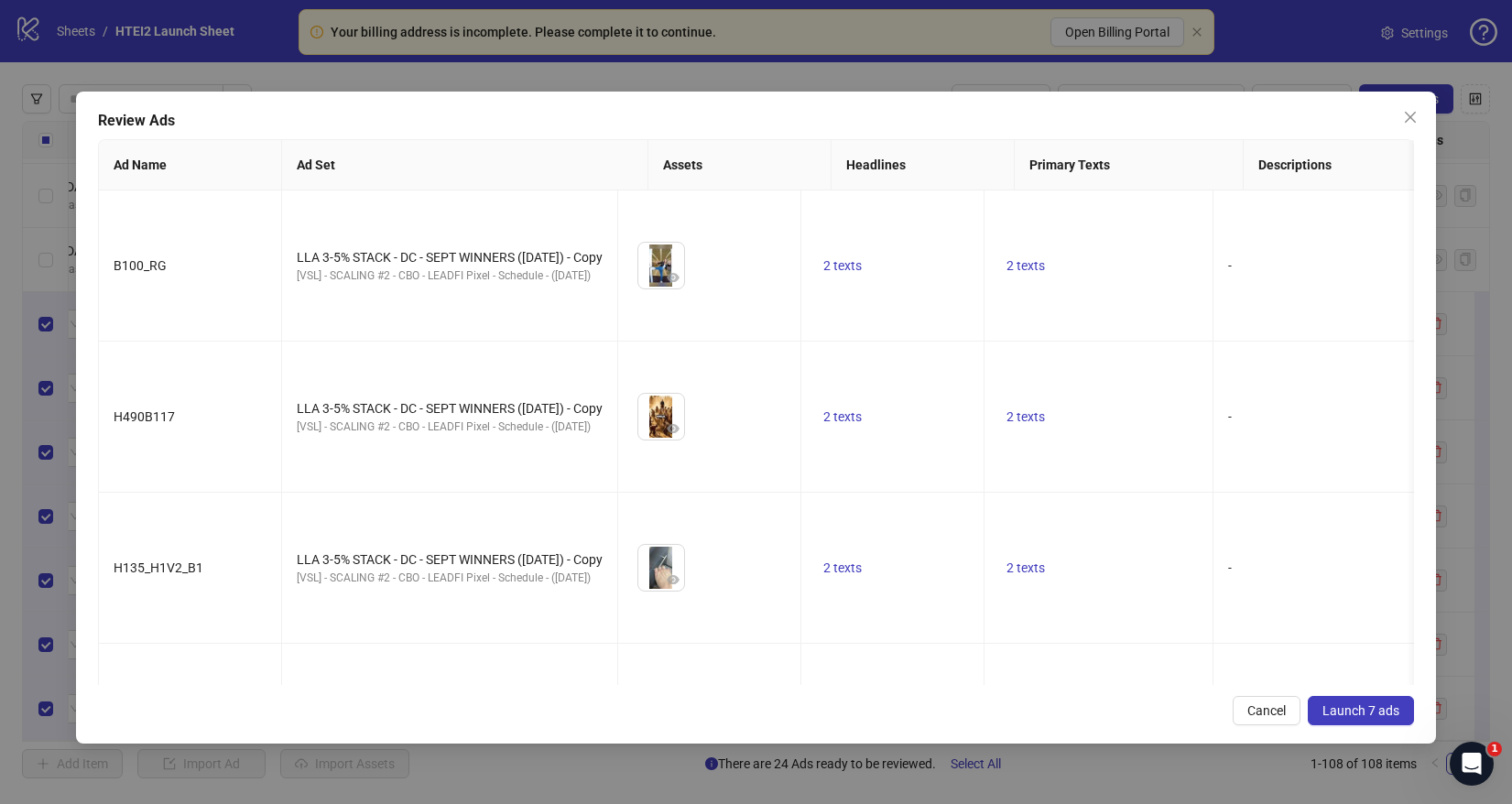
click at [1341, 700] on button "Launch 7 ads" at bounding box center [1361, 710] width 107 height 29
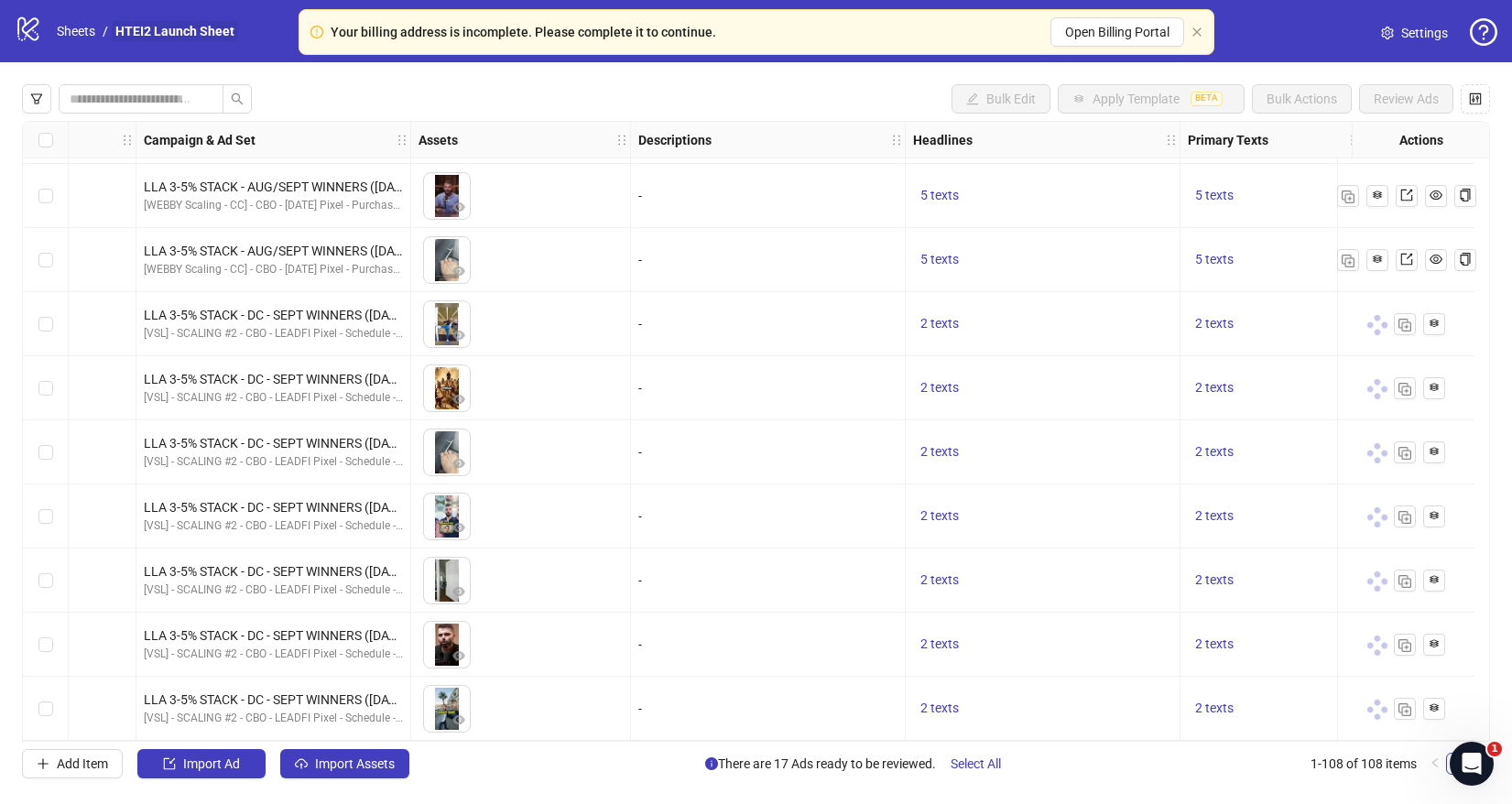
scroll to position [6348, 0]
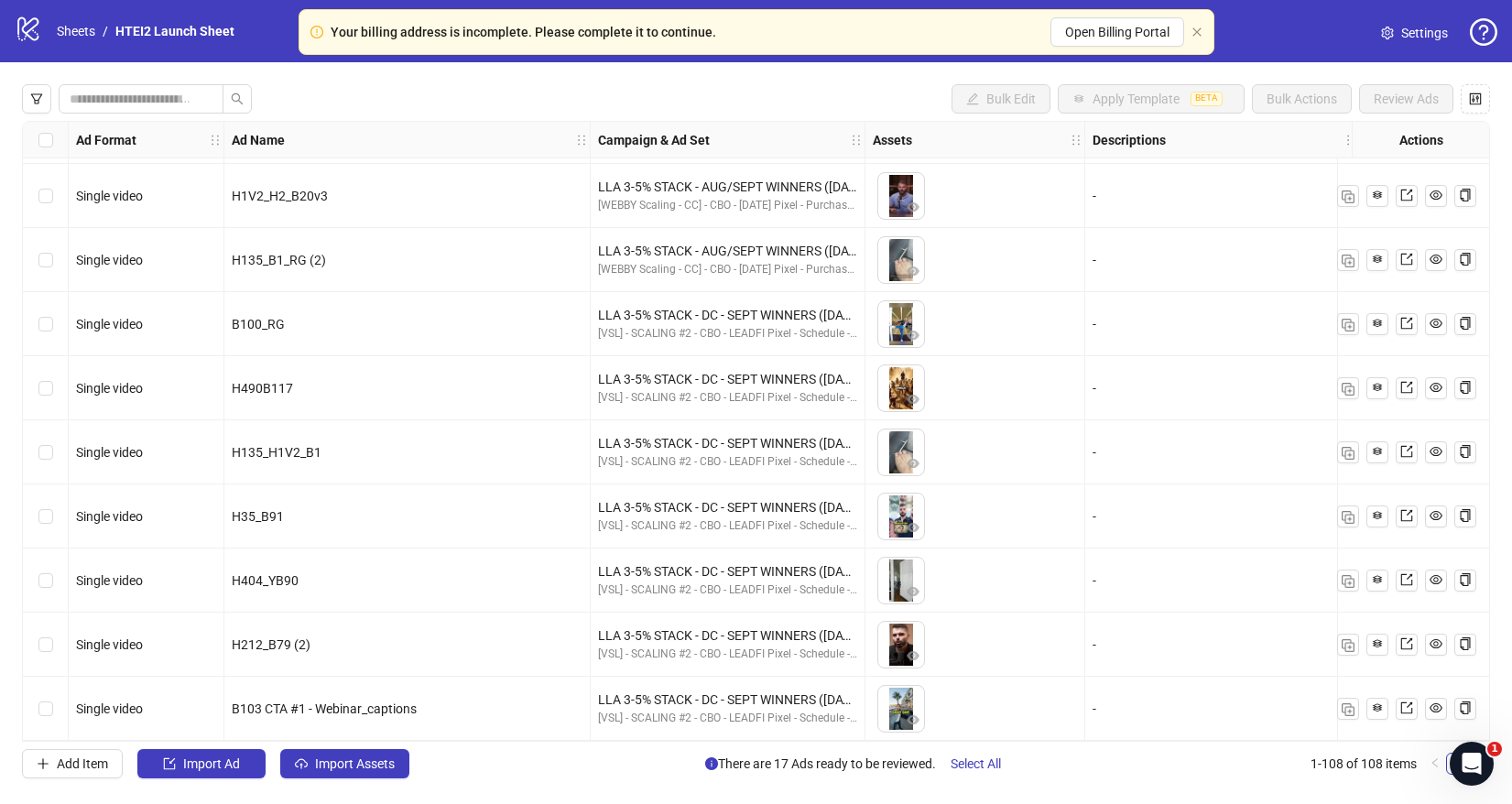
click at [30, 28] on icon at bounding box center [27, 28] width 21 height 24
click at [87, 43] on div "logo/logo-mobile Sheets / HTEI2 Launch Sheet" at bounding box center [128, 31] width 227 height 33
click at [75, 31] on link "Sheets" at bounding box center [75, 30] width 46 height 20
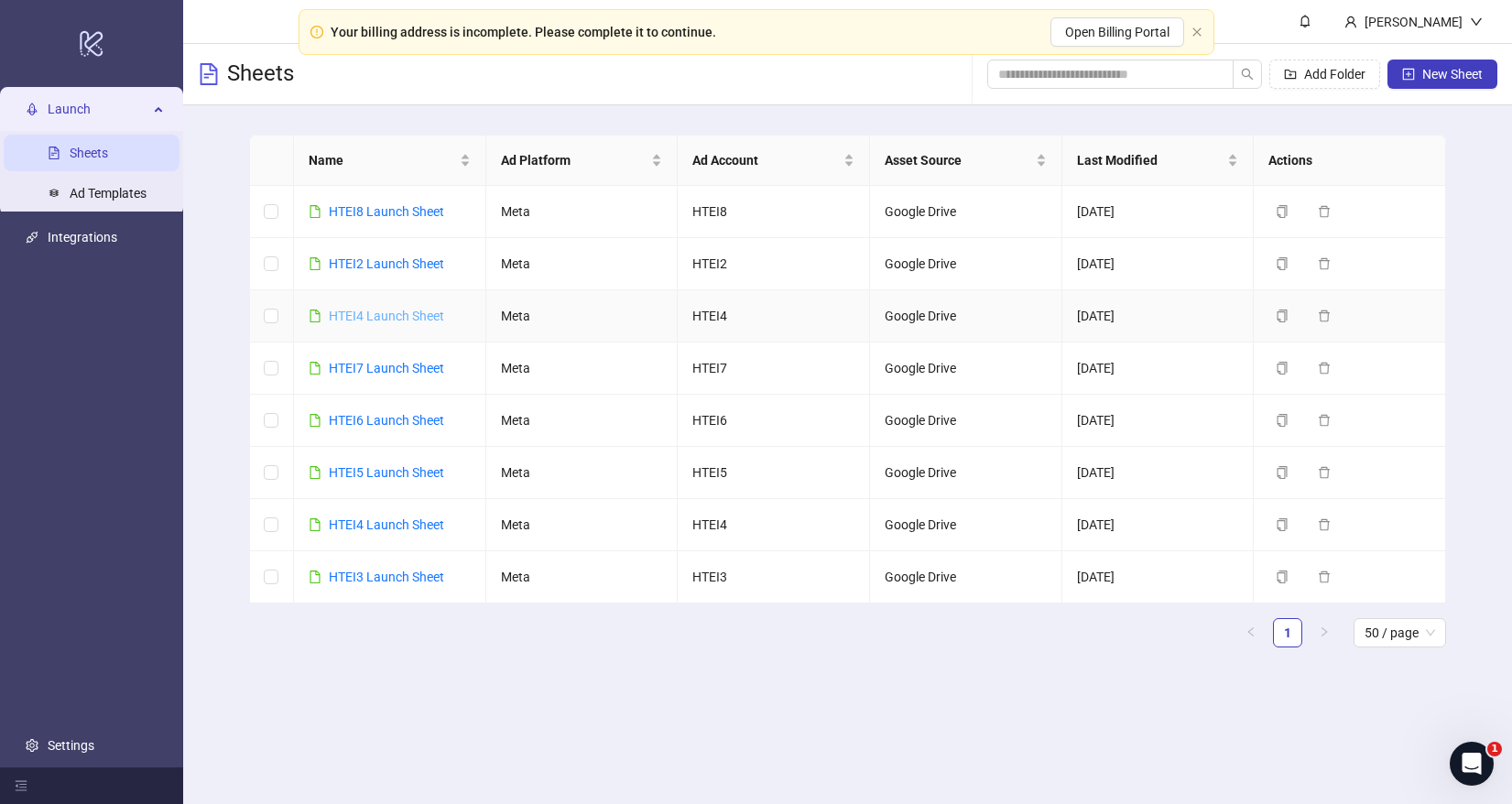
click at [405, 311] on link "HTEI4 Launch Sheet" at bounding box center [386, 316] width 115 height 15
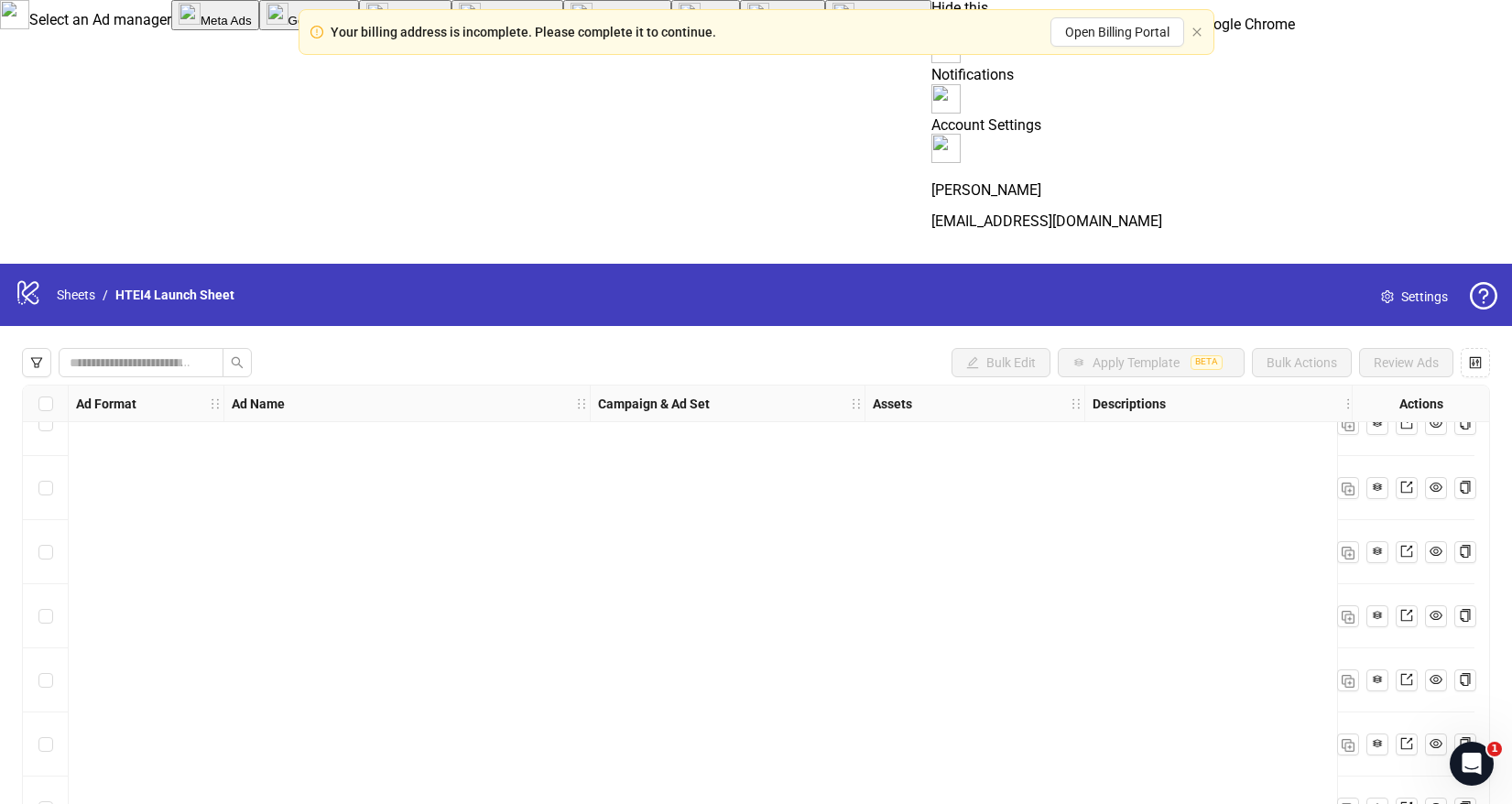
scroll to position [17667, 0]
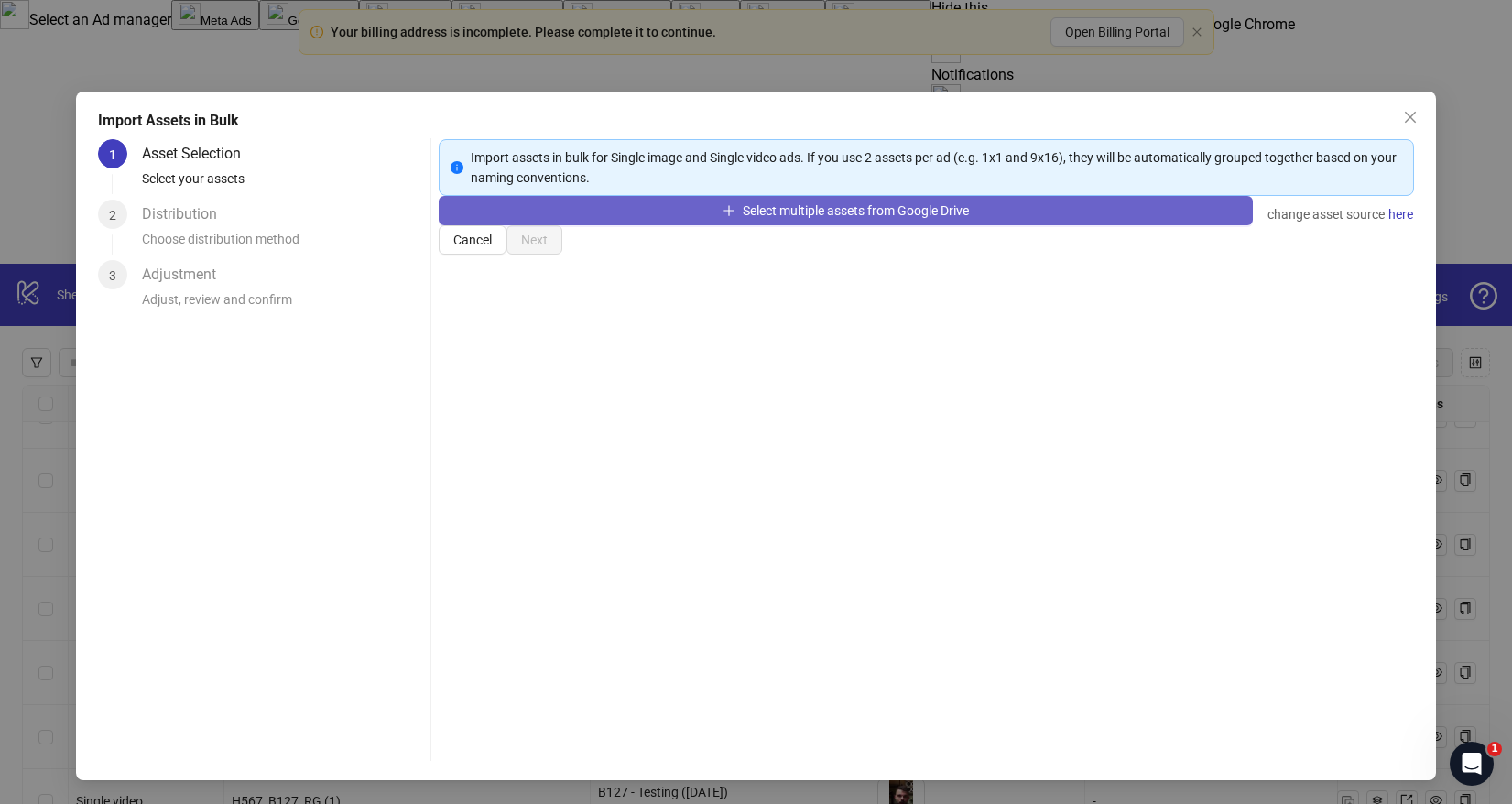
click at [564, 225] on button "Select multiple assets from Google Drive" at bounding box center [846, 210] width 815 height 29
click at [607, 225] on button "Select multiple assets from Google Drive" at bounding box center [846, 210] width 815 height 29
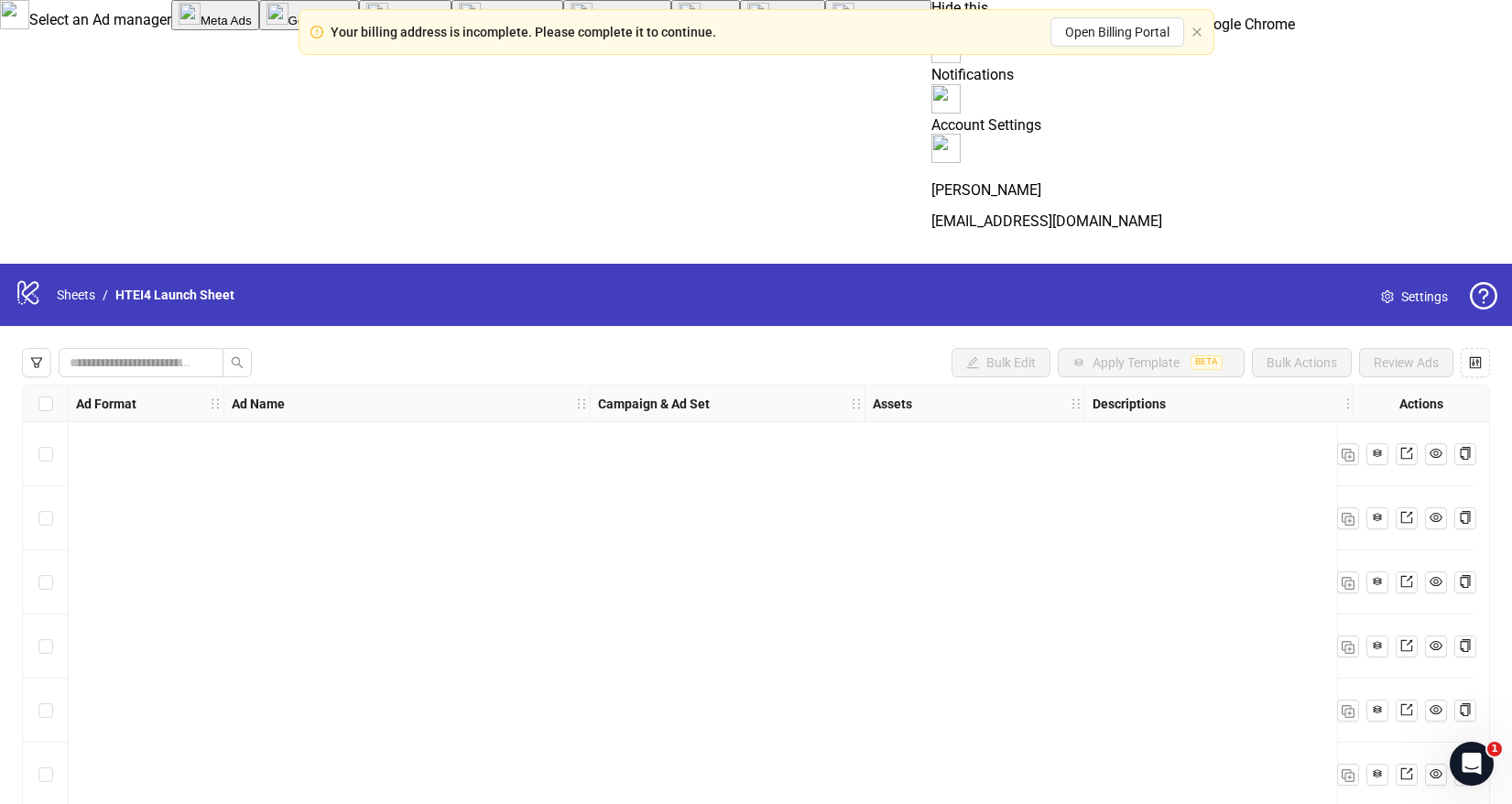
scroll to position [1045, 0]
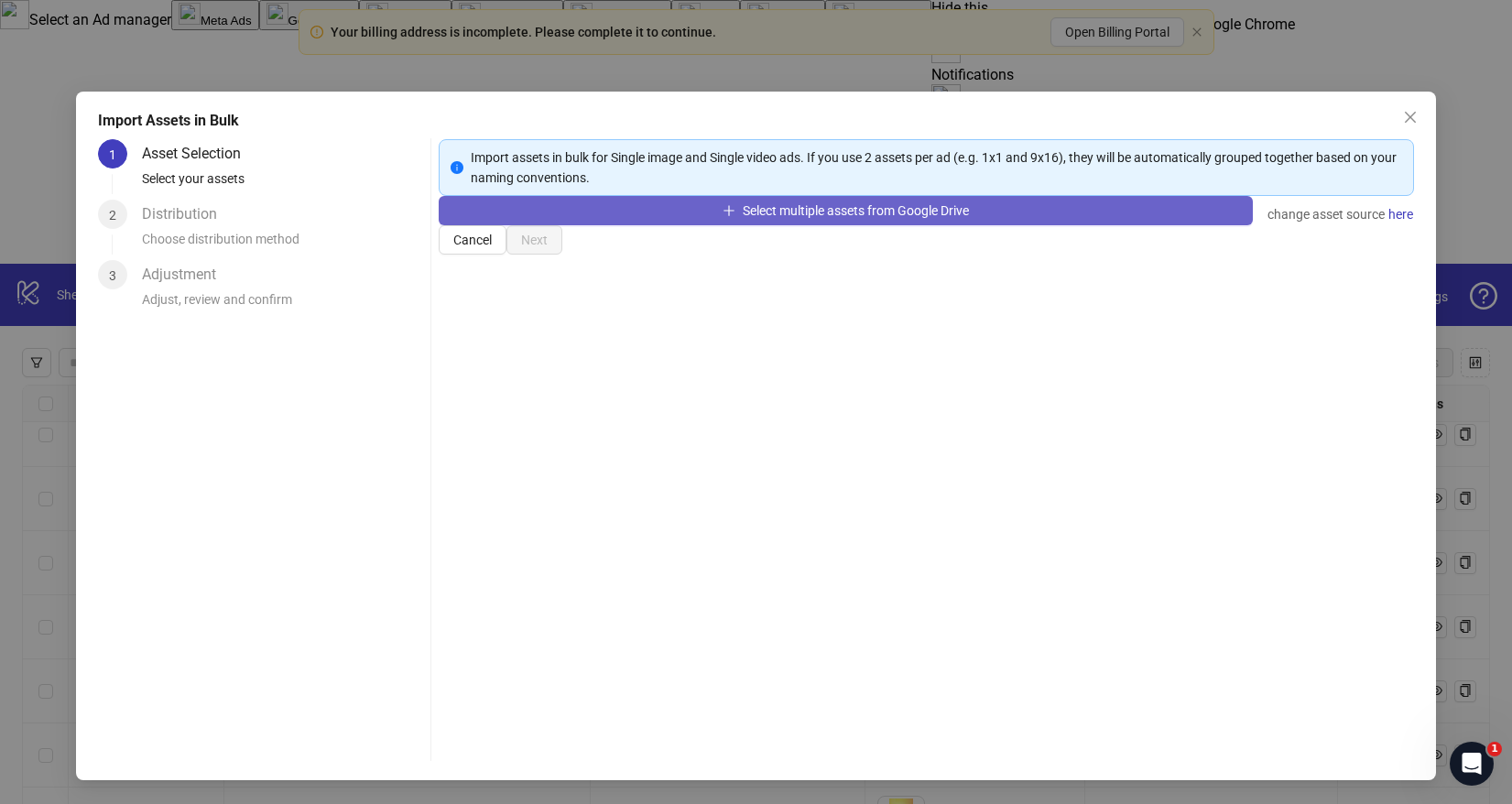
click at [644, 225] on button "Select multiple assets from Google Drive" at bounding box center [846, 210] width 815 height 29
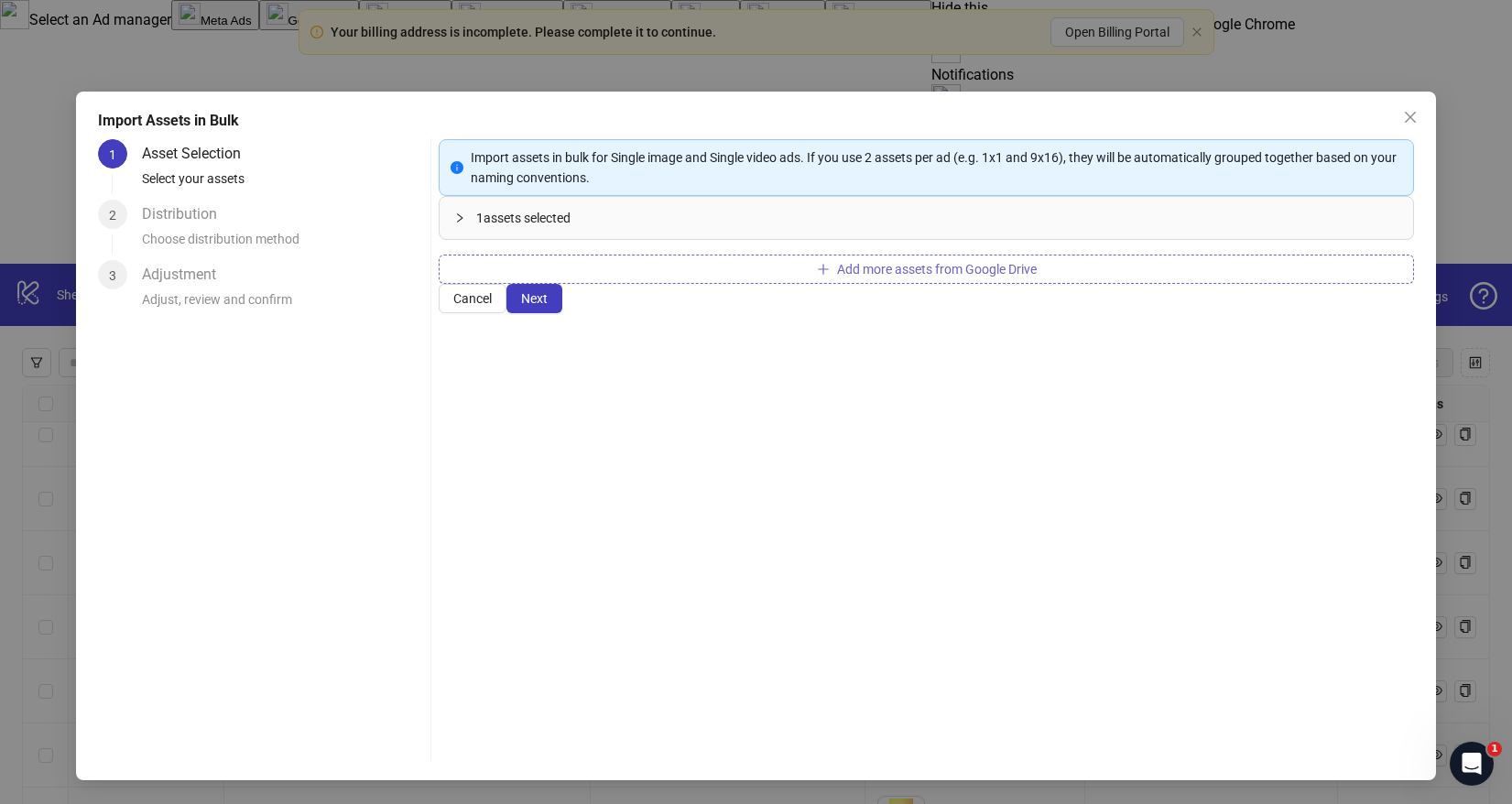
click at [597, 284] on button "Add more assets from Google Drive" at bounding box center [927, 269] width 977 height 29
click at [777, 284] on button "Add more assets from Google Drive" at bounding box center [927, 269] width 977 height 29
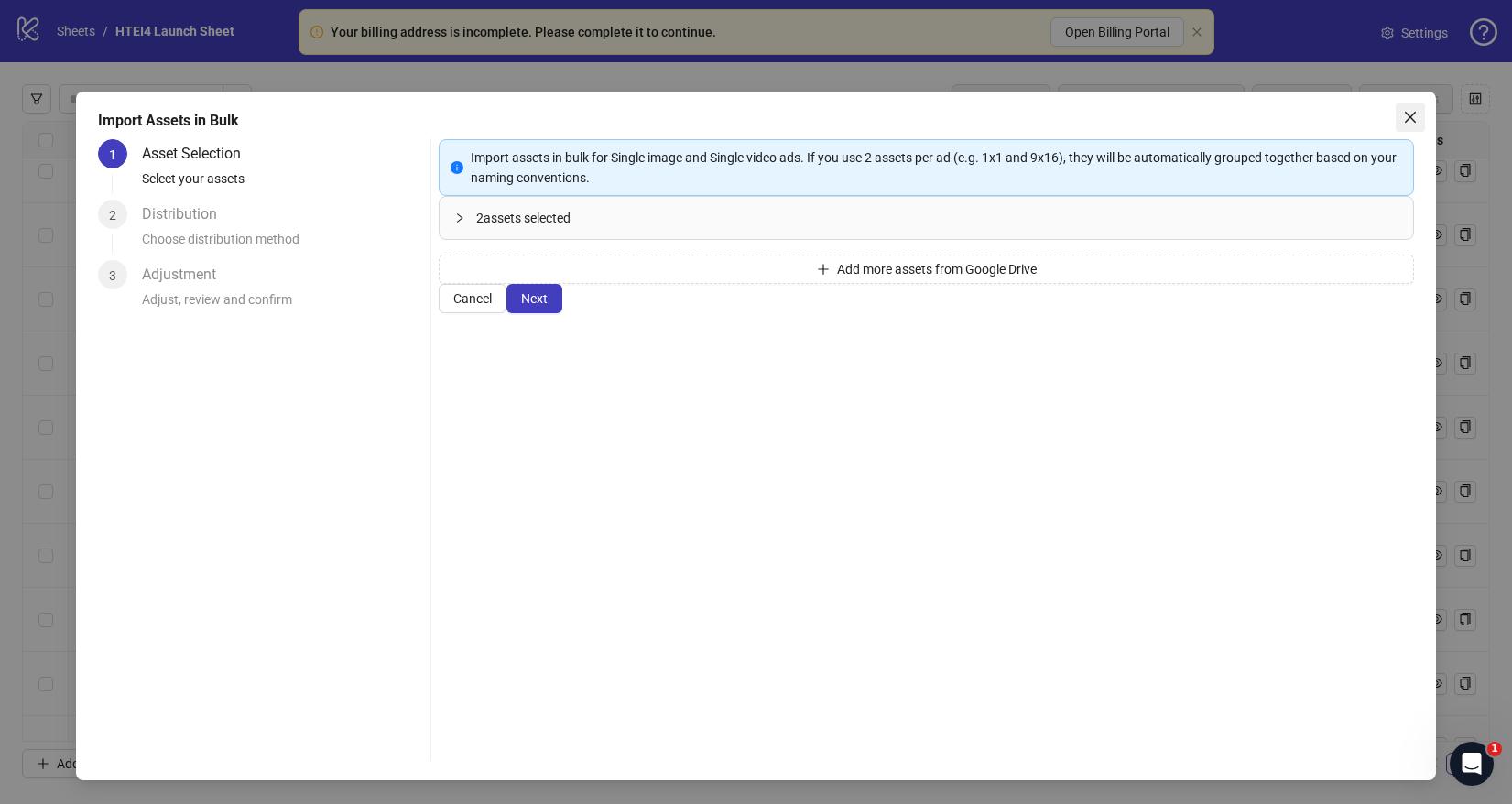
click at [1411, 116] on icon "close" at bounding box center [1411, 118] width 11 height 11
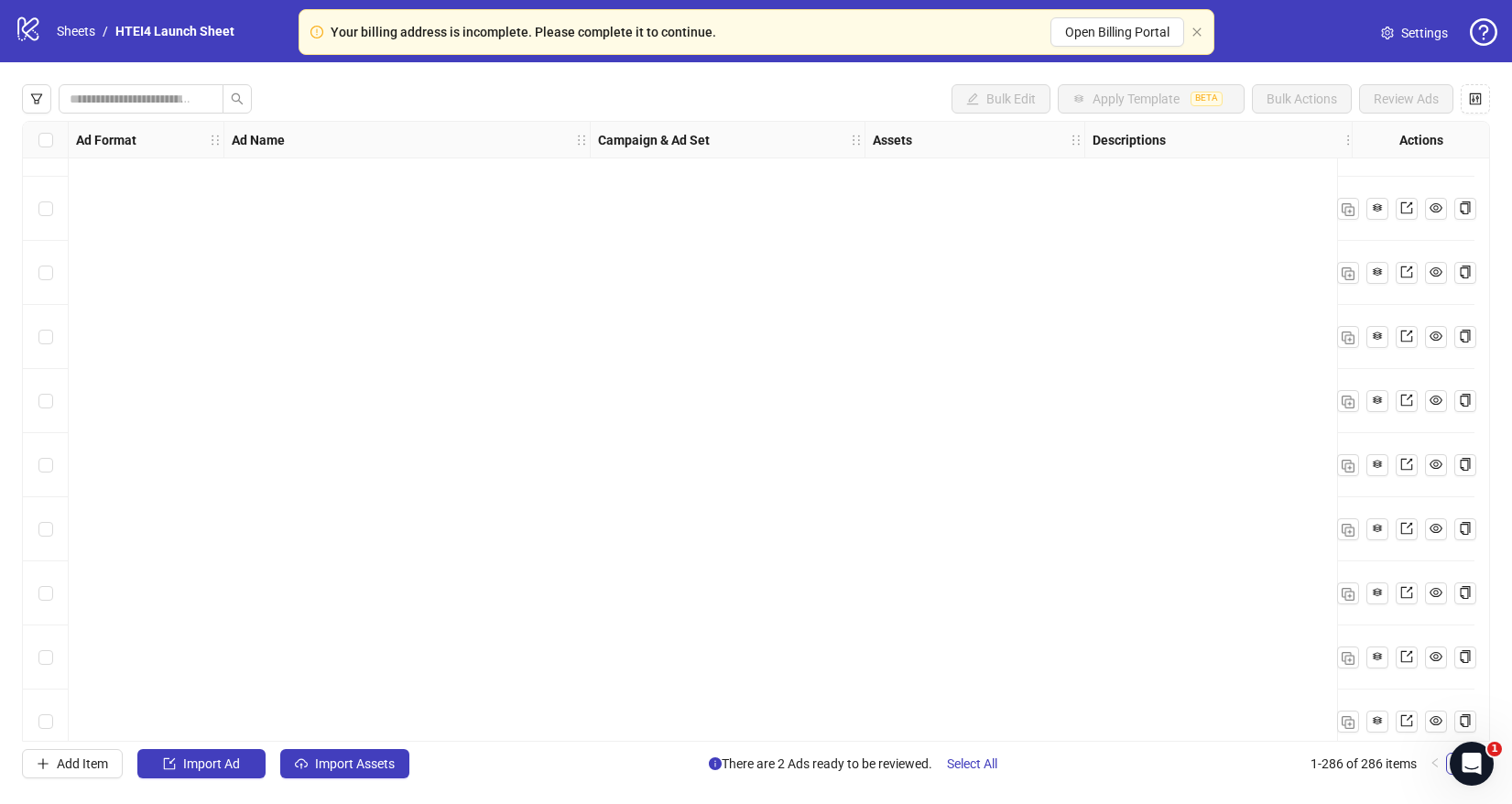
scroll to position [17760, 0]
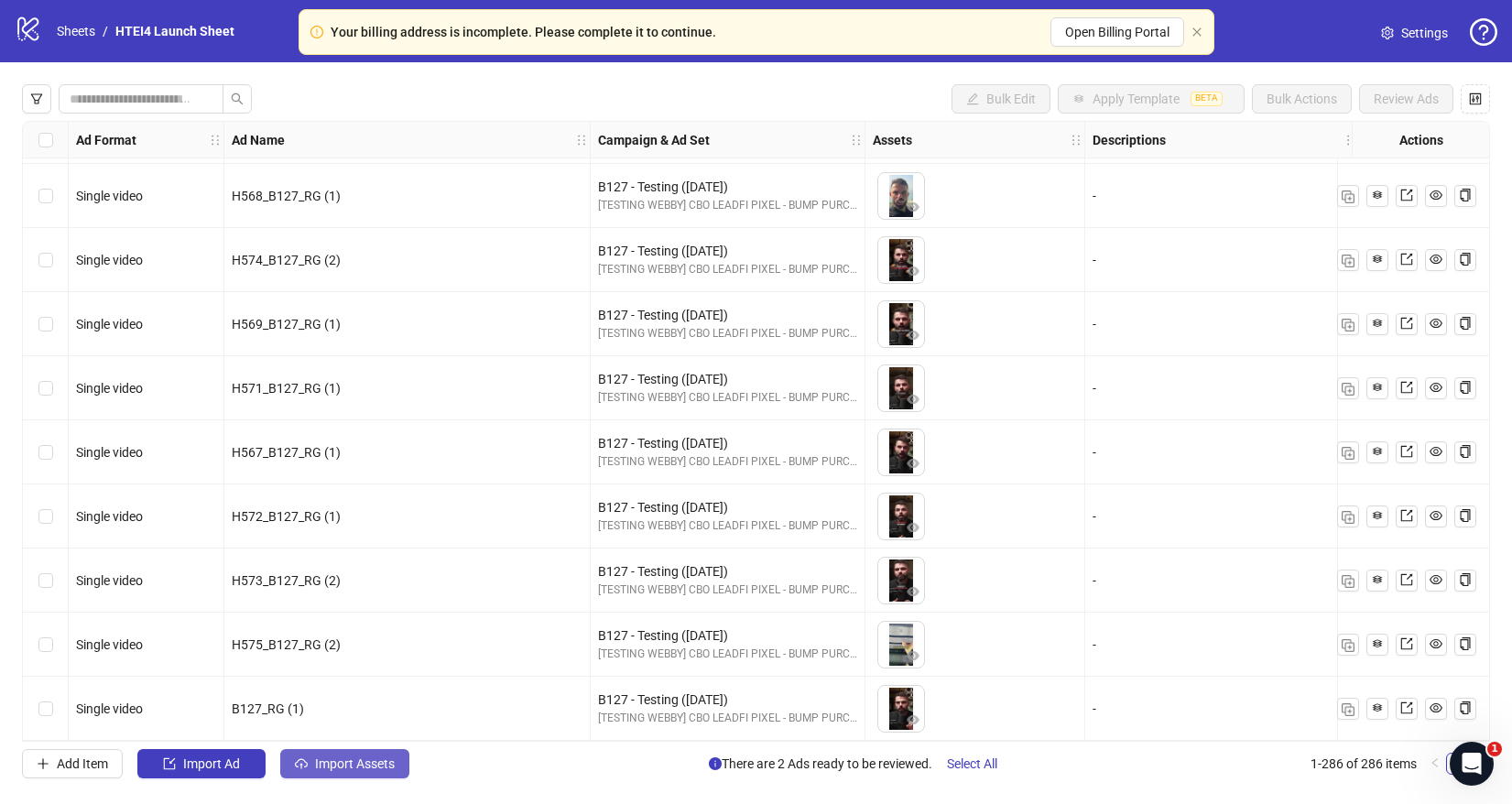
click at [380, 759] on span "Import Assets" at bounding box center [354, 764] width 80 height 15
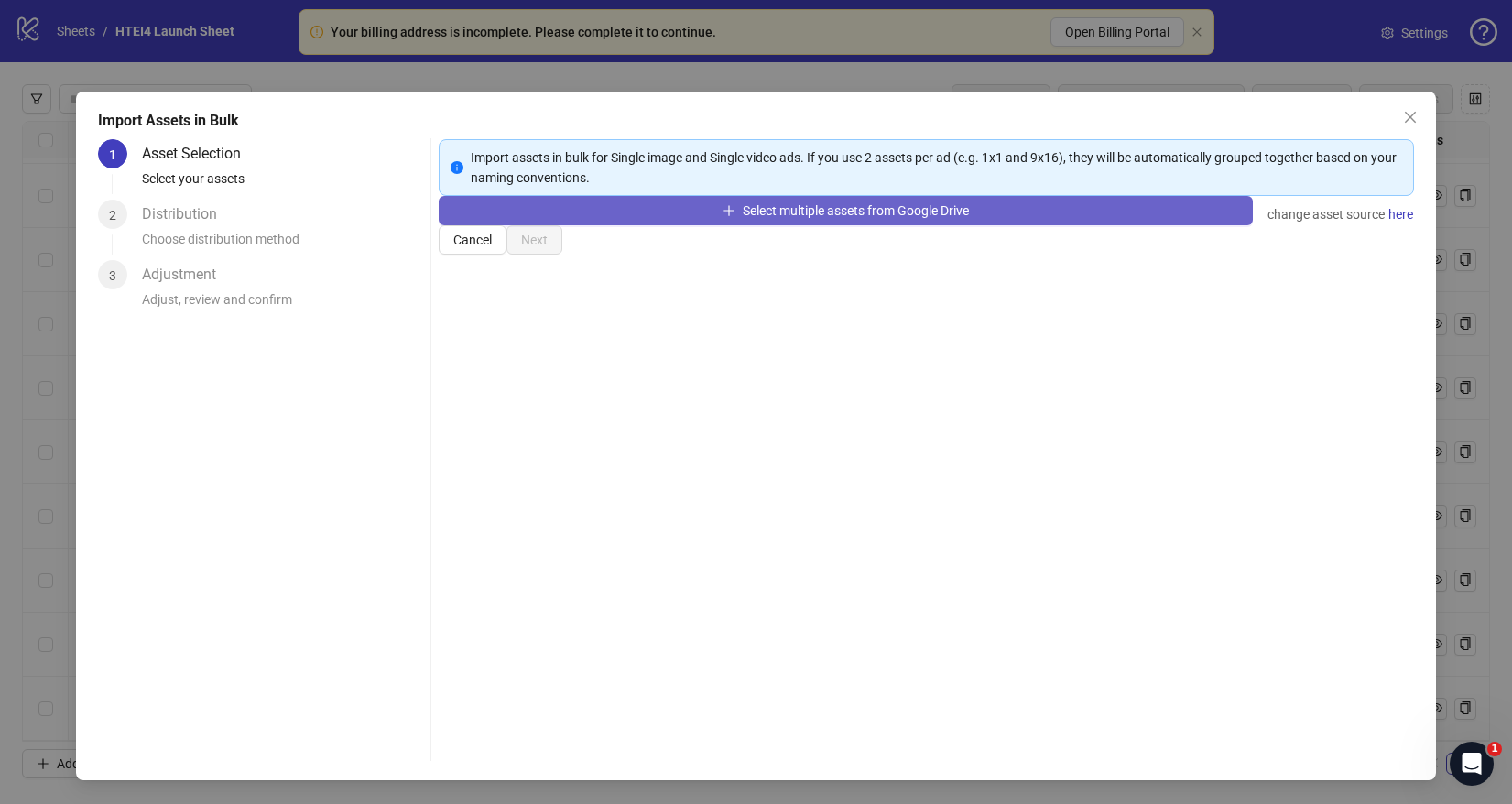
click at [628, 225] on button "Select multiple assets from Google Drive" at bounding box center [846, 210] width 815 height 29
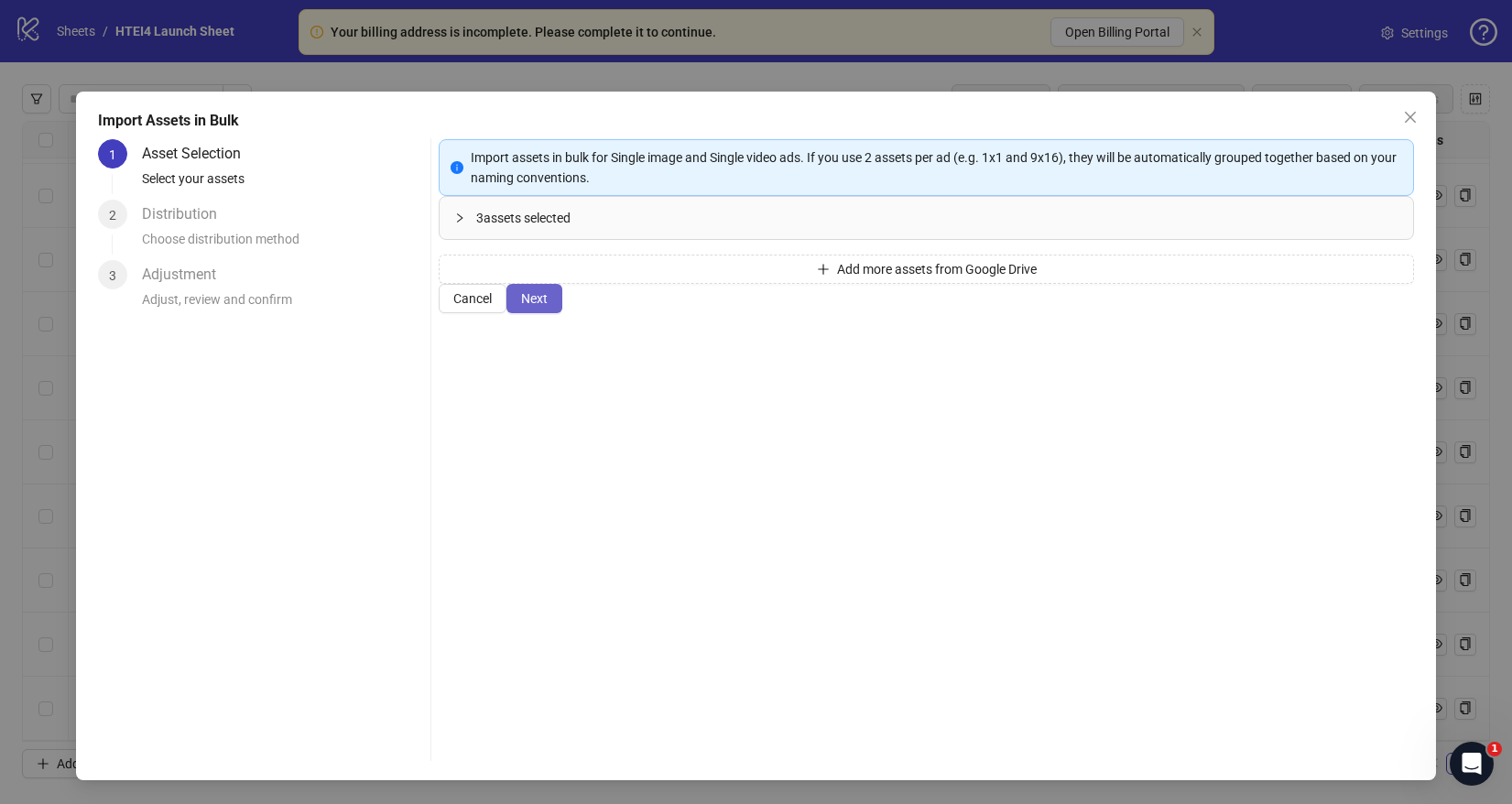
click at [548, 306] on span "Next" at bounding box center [534, 299] width 26 height 15
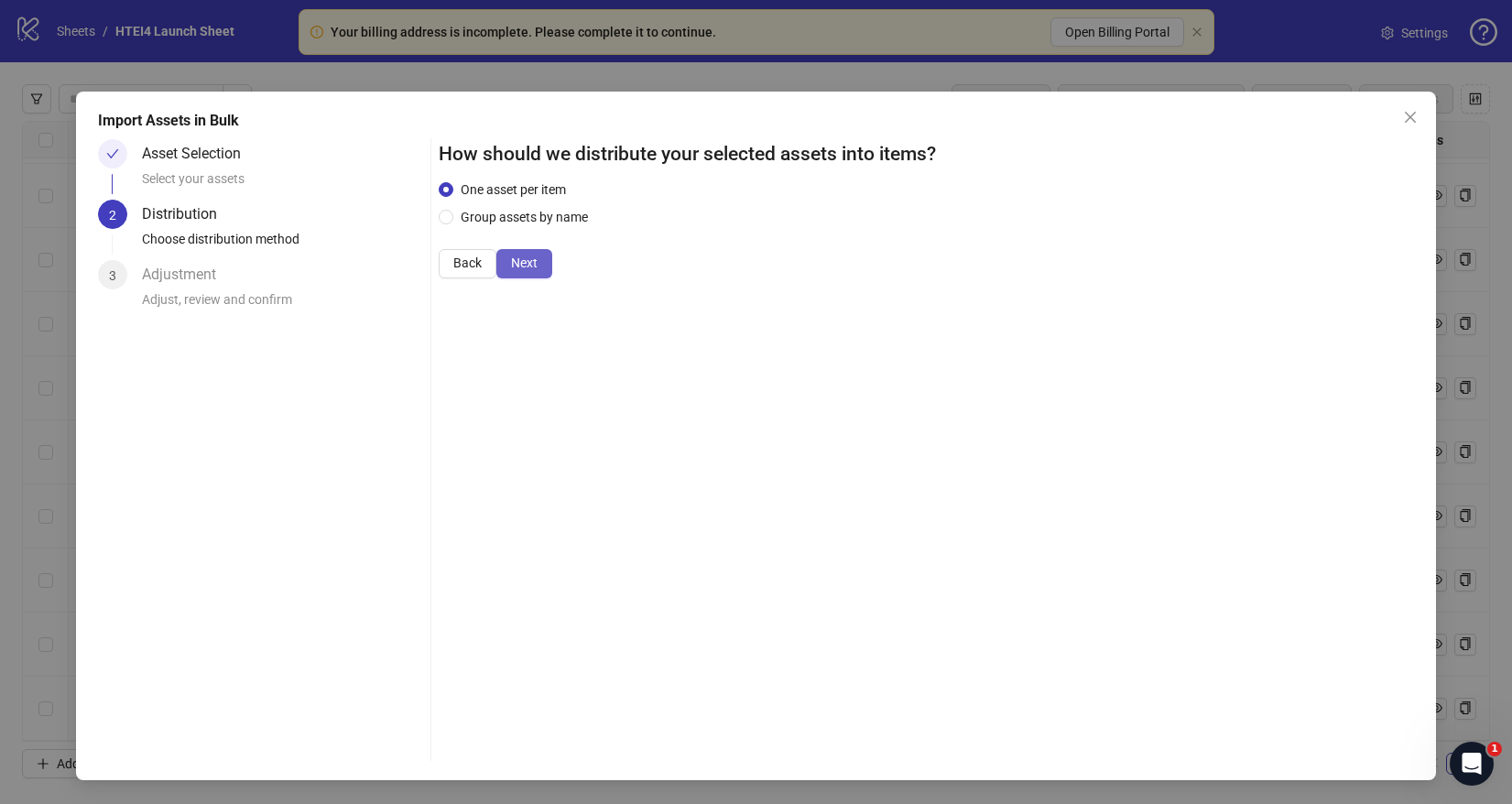
click at [537, 271] on span "Next" at bounding box center [524, 263] width 26 height 15
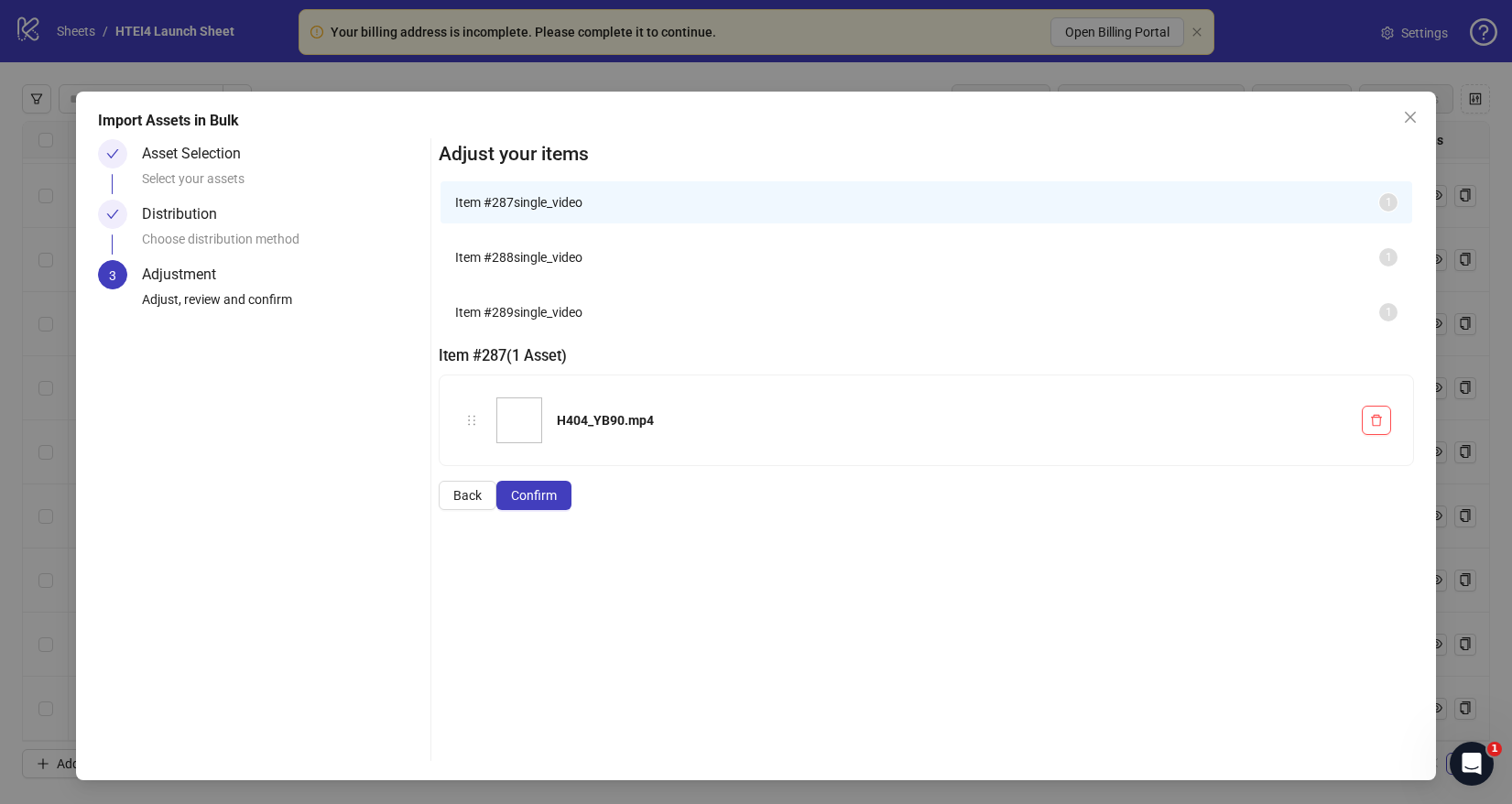
click at [557, 502] on span "Confirm" at bounding box center [534, 496] width 46 height 15
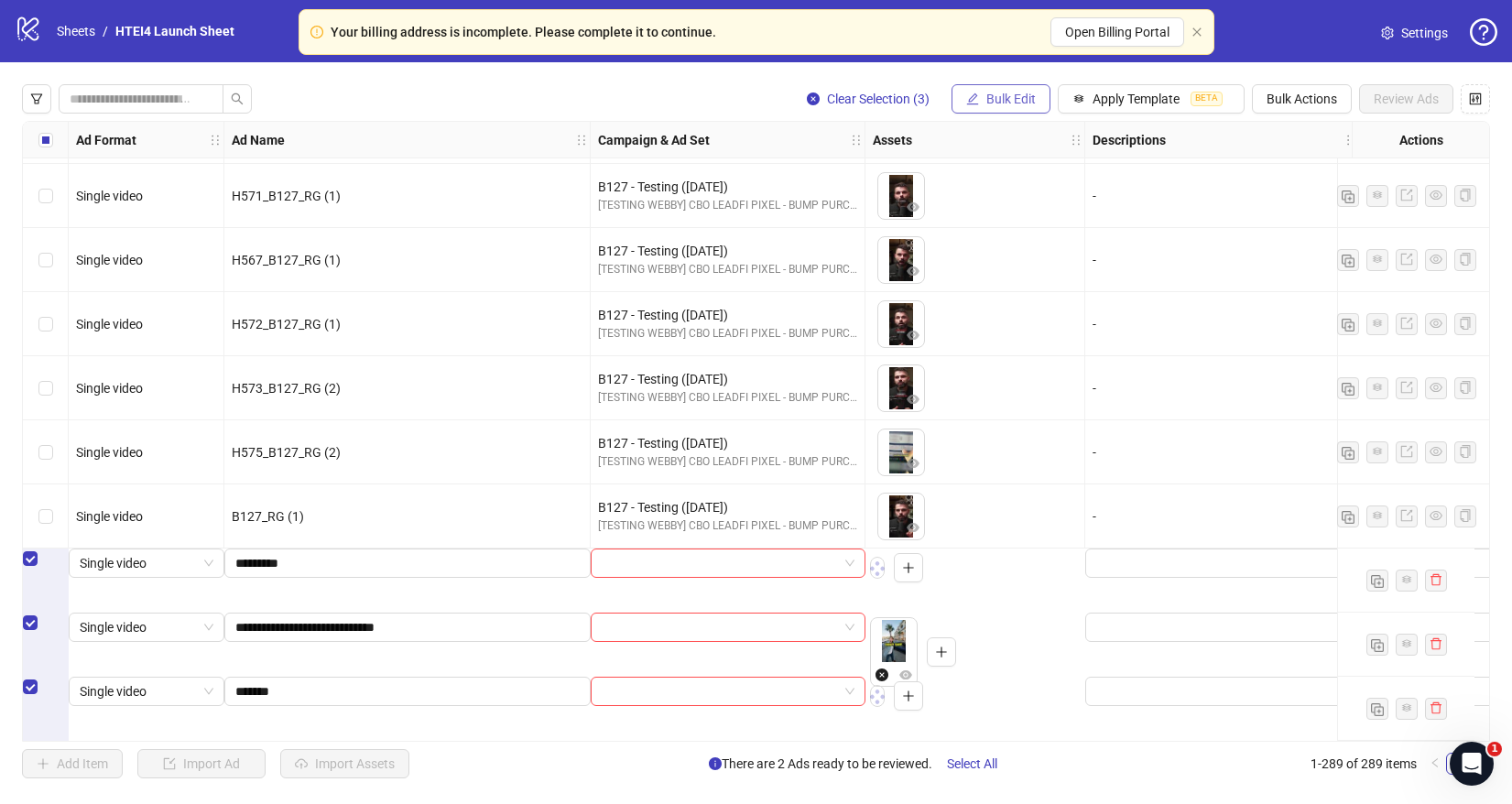
click at [1027, 113] on button "Bulk Edit" at bounding box center [1001, 98] width 99 height 29
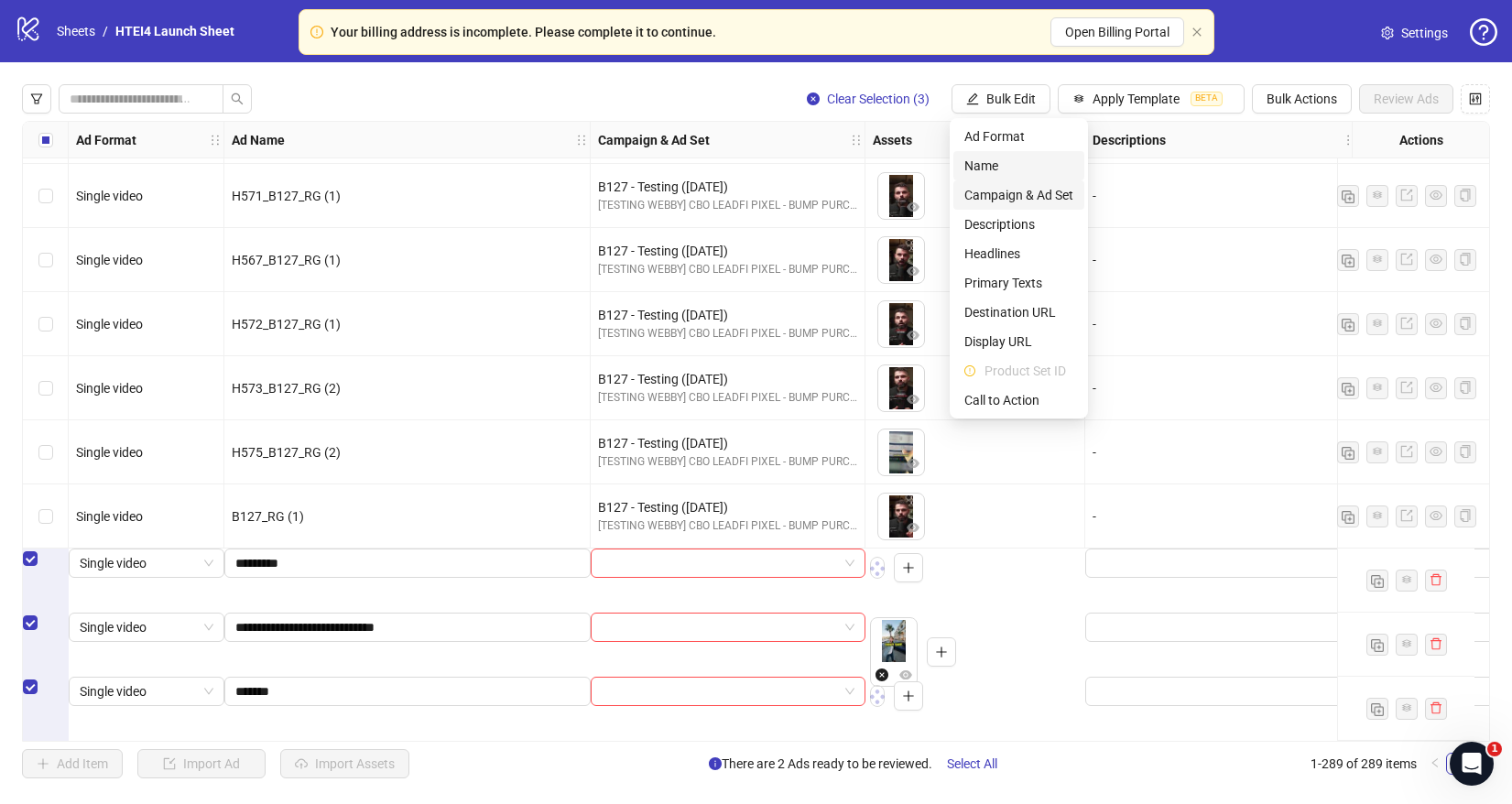
click at [1029, 186] on span "Campaign & Ad Set" at bounding box center [1019, 194] width 109 height 20
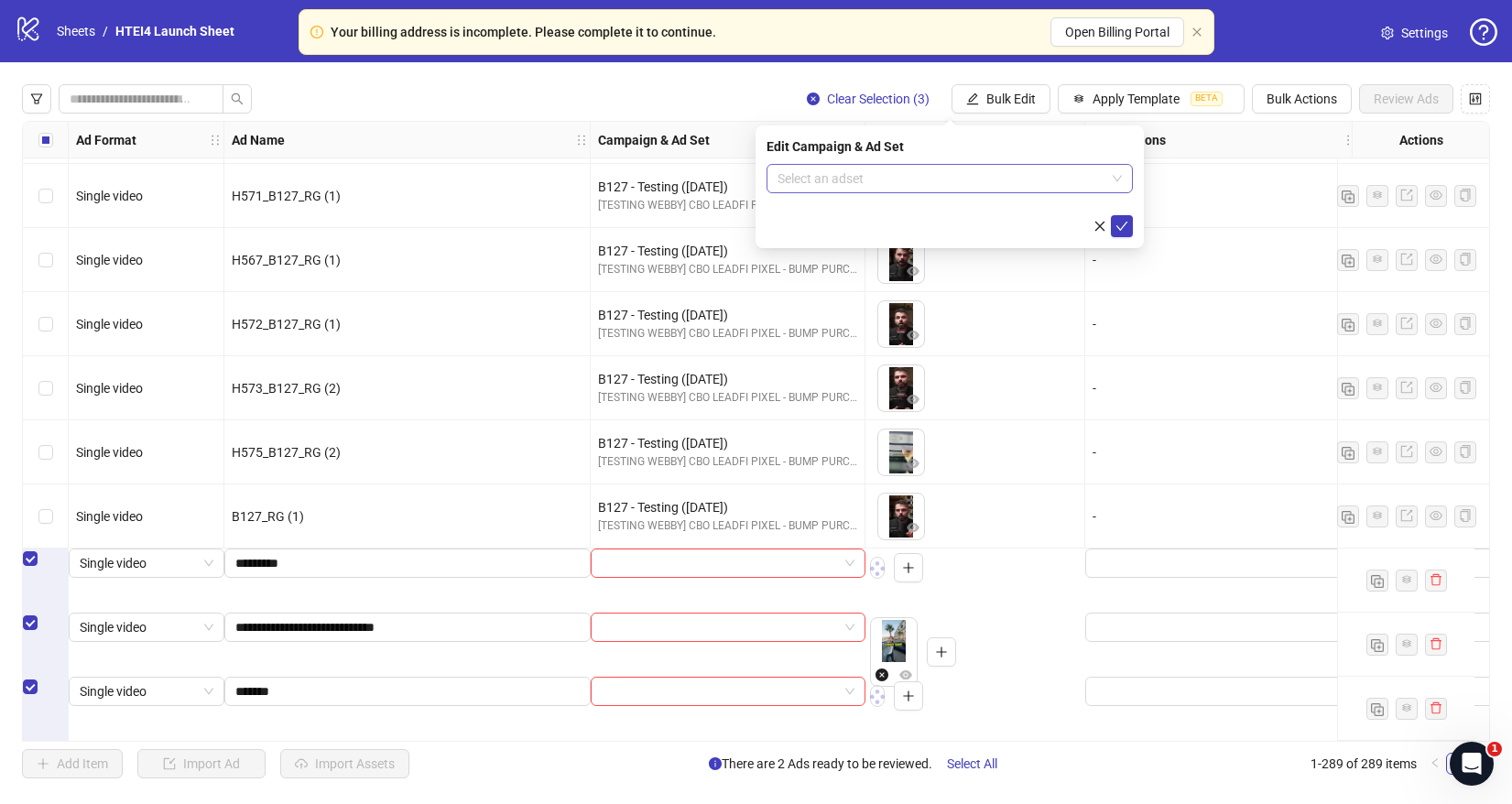
click at [922, 186] on input "search" at bounding box center [942, 178] width 328 height 27
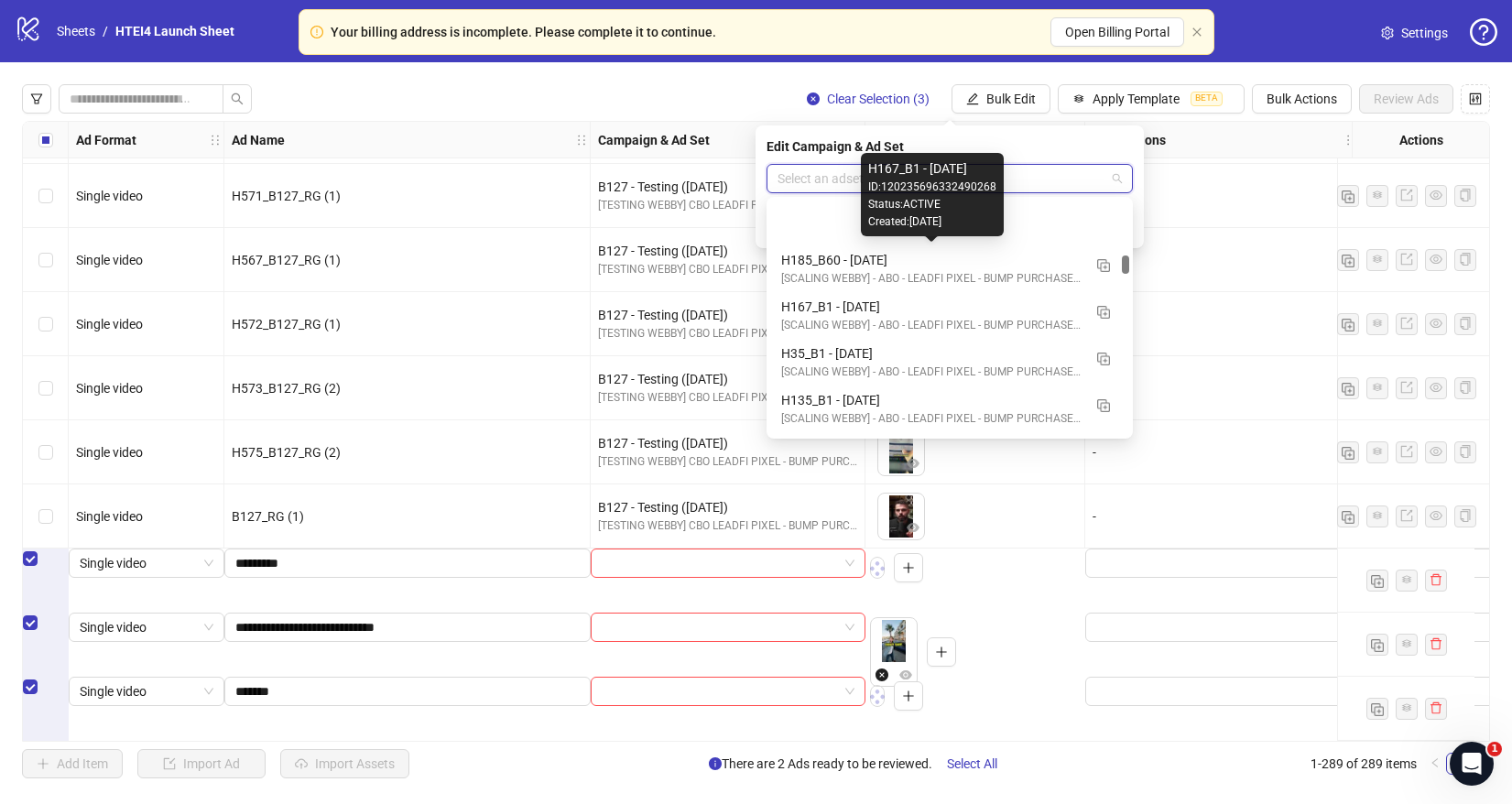
scroll to position [1802, 0]
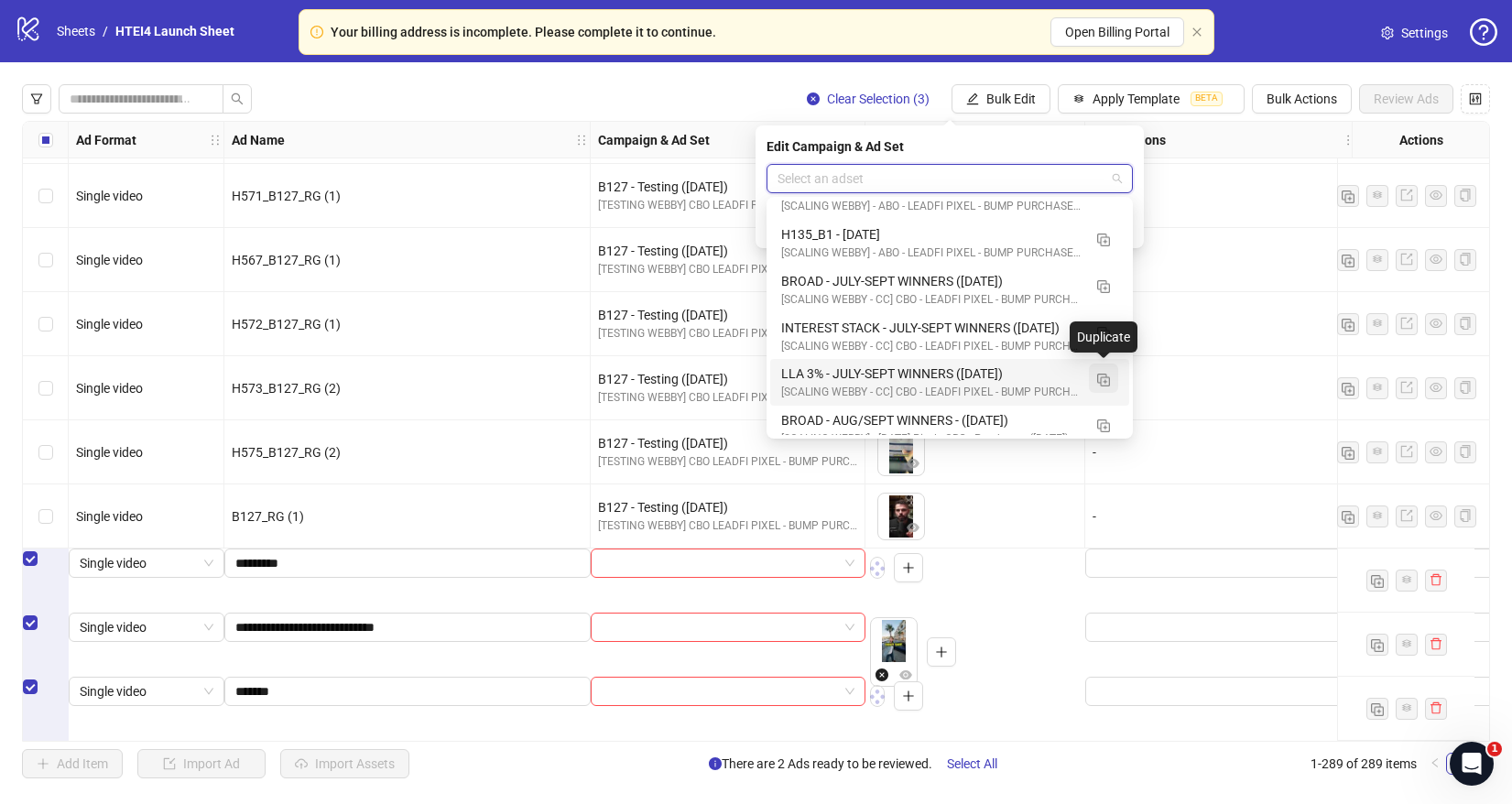
click at [1105, 381] on img "button" at bounding box center [1104, 380] width 13 height 13
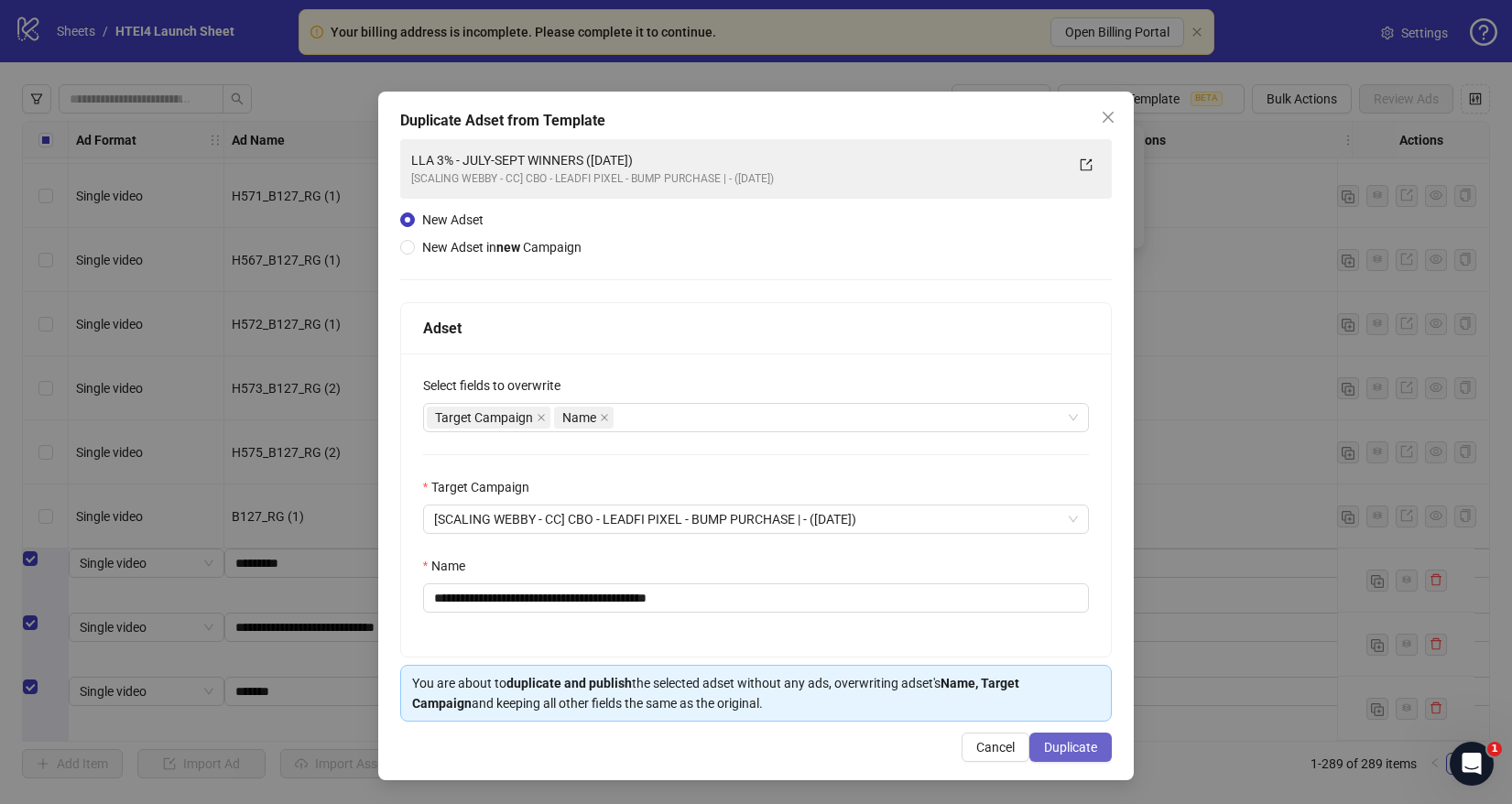
click at [1086, 740] on span "Duplicate" at bounding box center [1071, 747] width 53 height 15
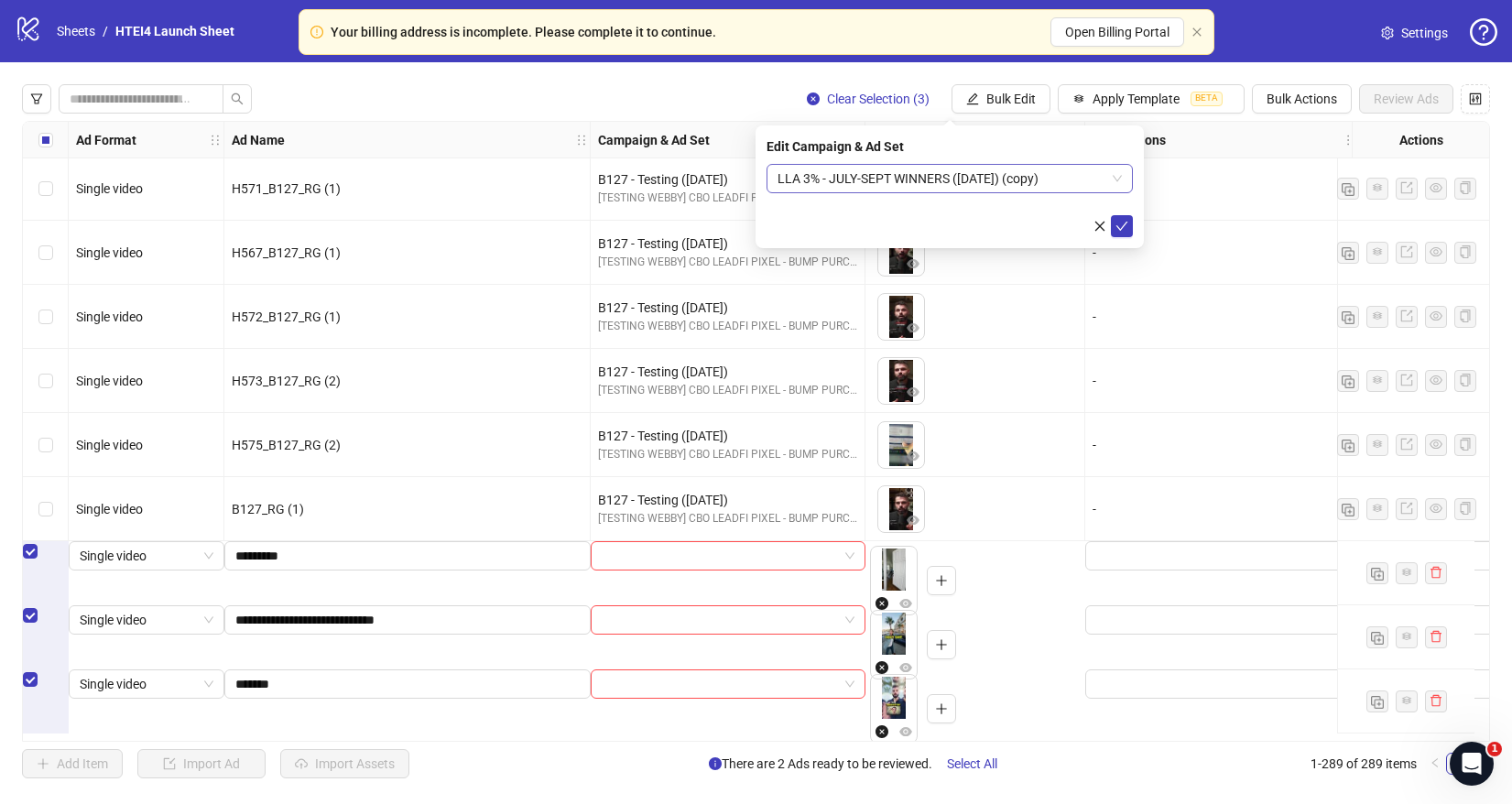
click at [1054, 177] on span "LLA 3% - JULY-SEPT WINNERS (09.28.2025) (copy)" at bounding box center [949, 178] width 344 height 27
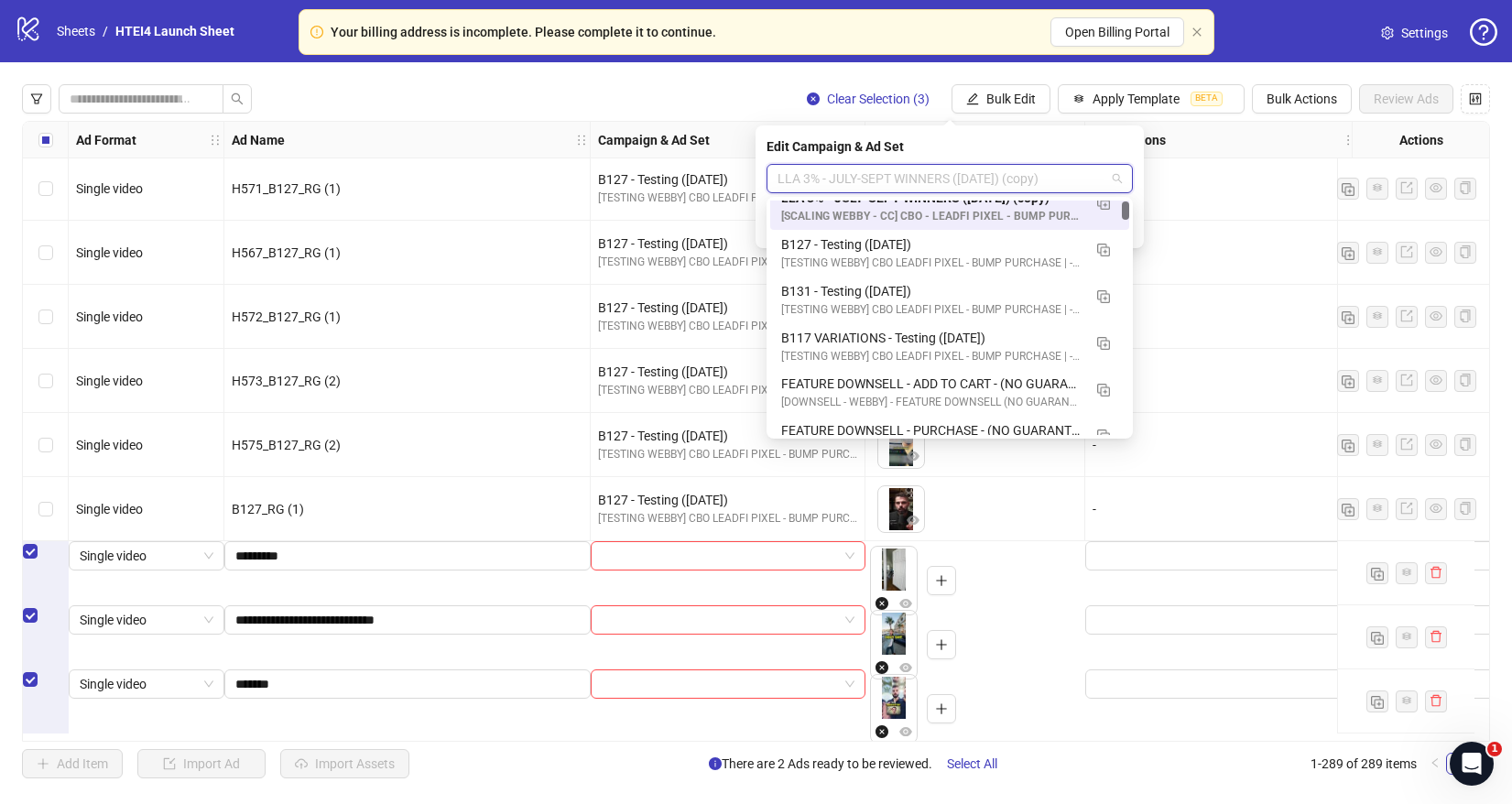
scroll to position [0, 0]
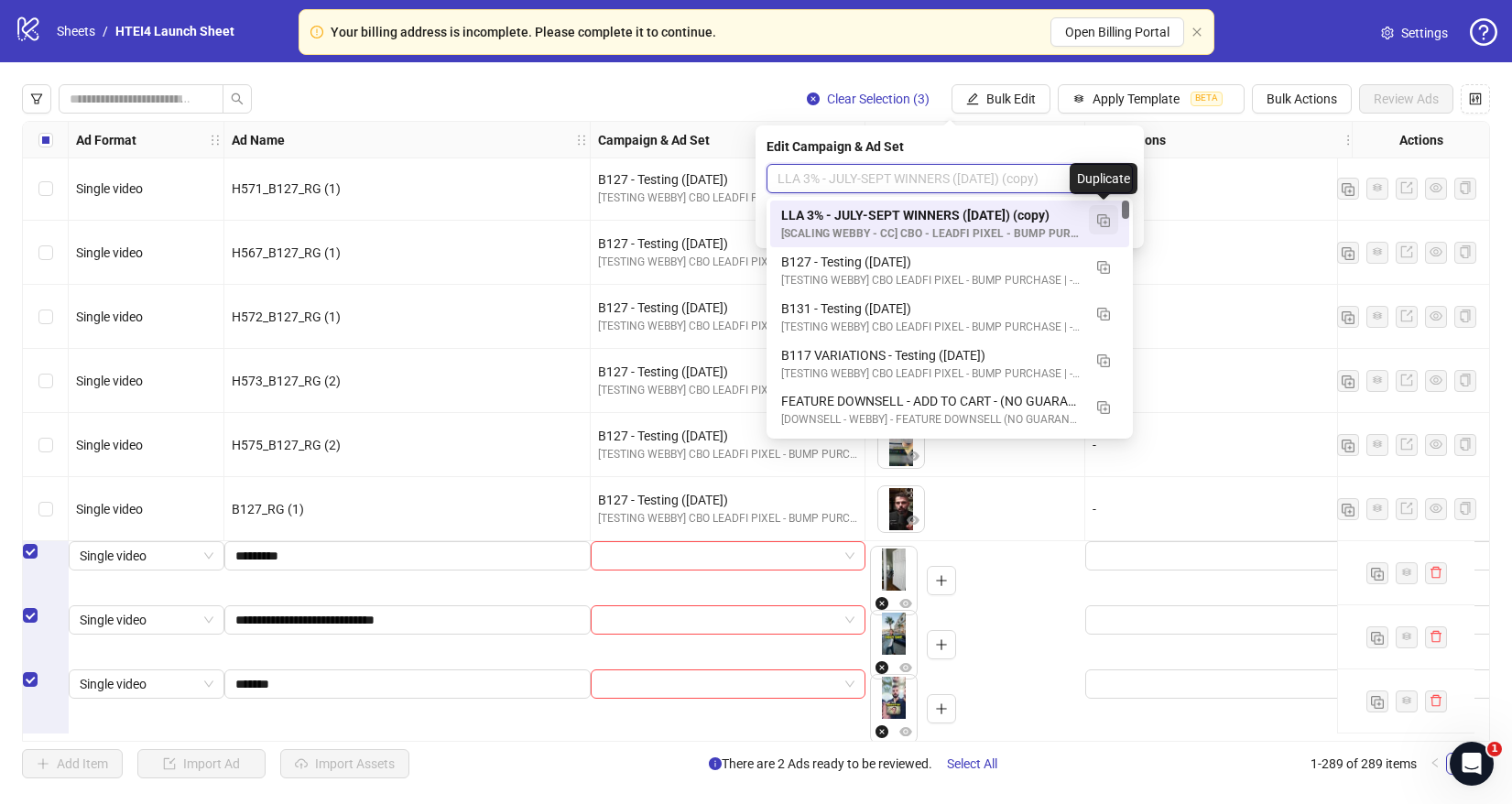
click at [1100, 212] on span "button" at bounding box center [1104, 220] width 13 height 15
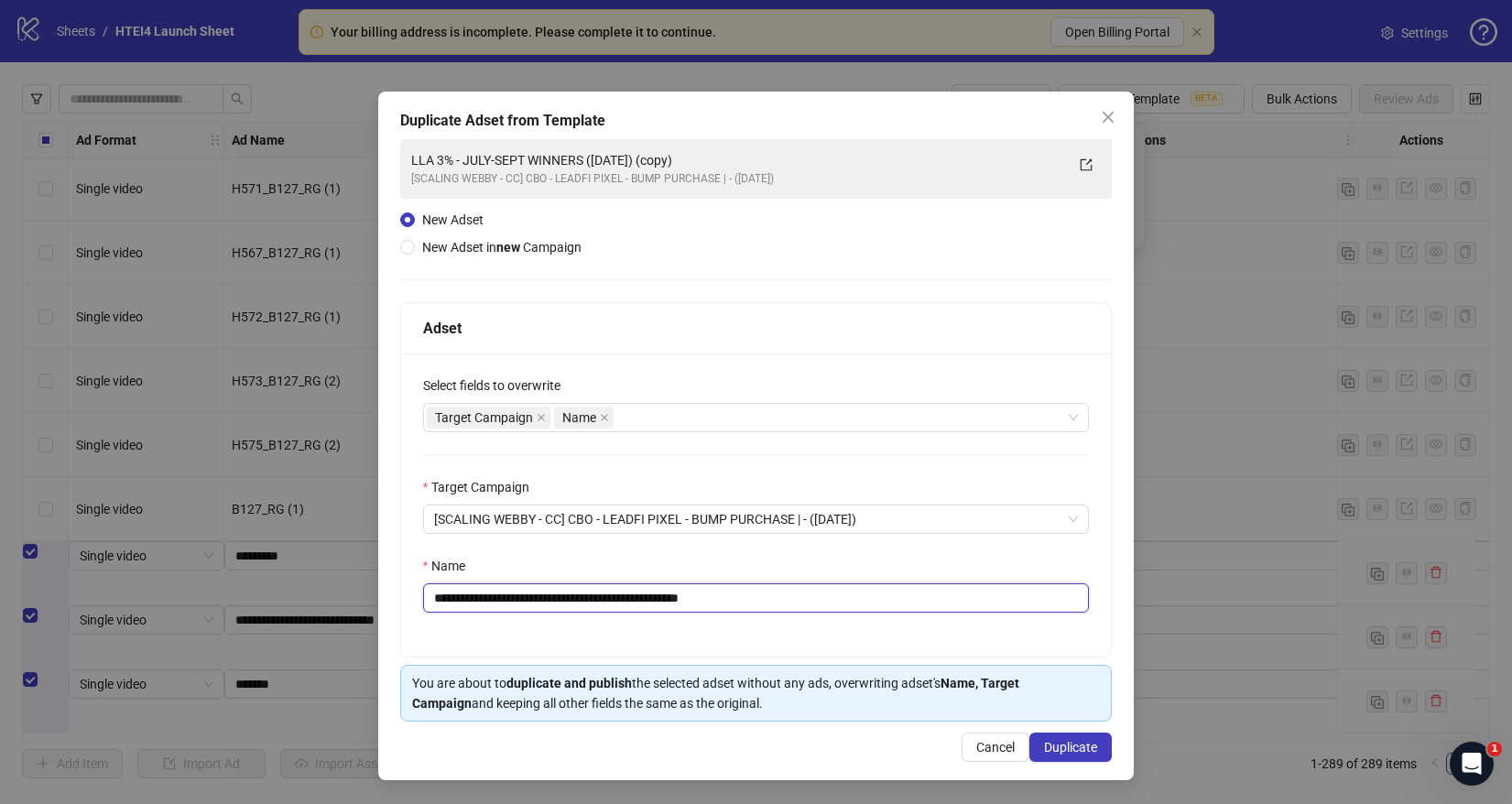
drag, startPoint x: 490, startPoint y: 599, endPoint x: 602, endPoint y: 599, distance: 112.0
click at [602, 599] on input "**********" at bounding box center [756, 598] width 666 height 29
click at [603, 599] on input "**********" at bounding box center [756, 598] width 666 height 29
drag, startPoint x: 603, startPoint y: 599, endPoint x: 489, endPoint y: 600, distance: 114.0
click at [489, 600] on input "**********" at bounding box center [756, 598] width 666 height 29
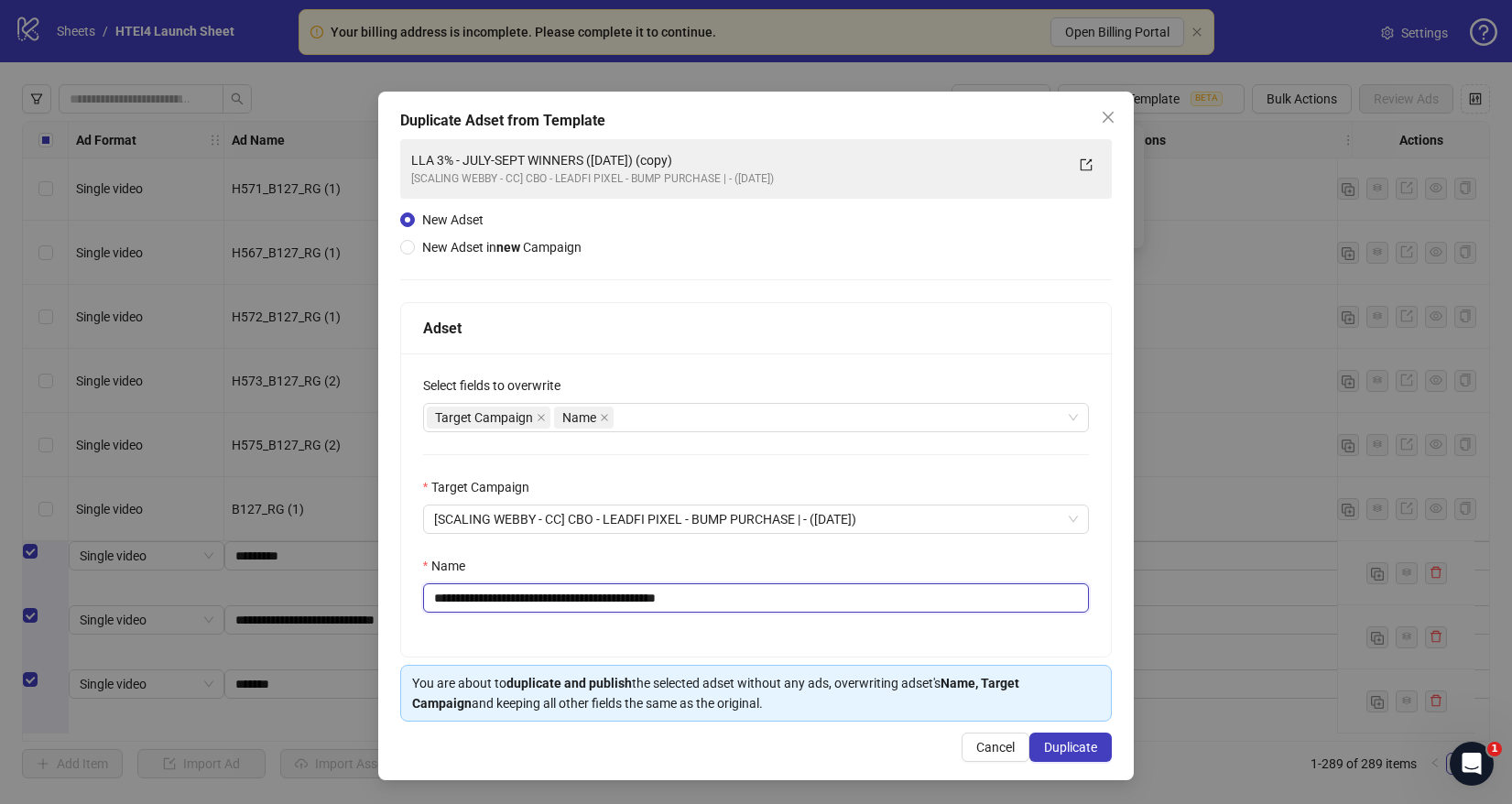
drag, startPoint x: 657, startPoint y: 599, endPoint x: 873, endPoint y: 598, distance: 216.0
click at [862, 599] on input "**********" at bounding box center [756, 598] width 666 height 29
click at [596, 599] on input "**********" at bounding box center [756, 598] width 666 height 29
click at [607, 599] on input "**********" at bounding box center [756, 598] width 666 height 29
click at [612, 599] on input "**********" at bounding box center [756, 598] width 666 height 29
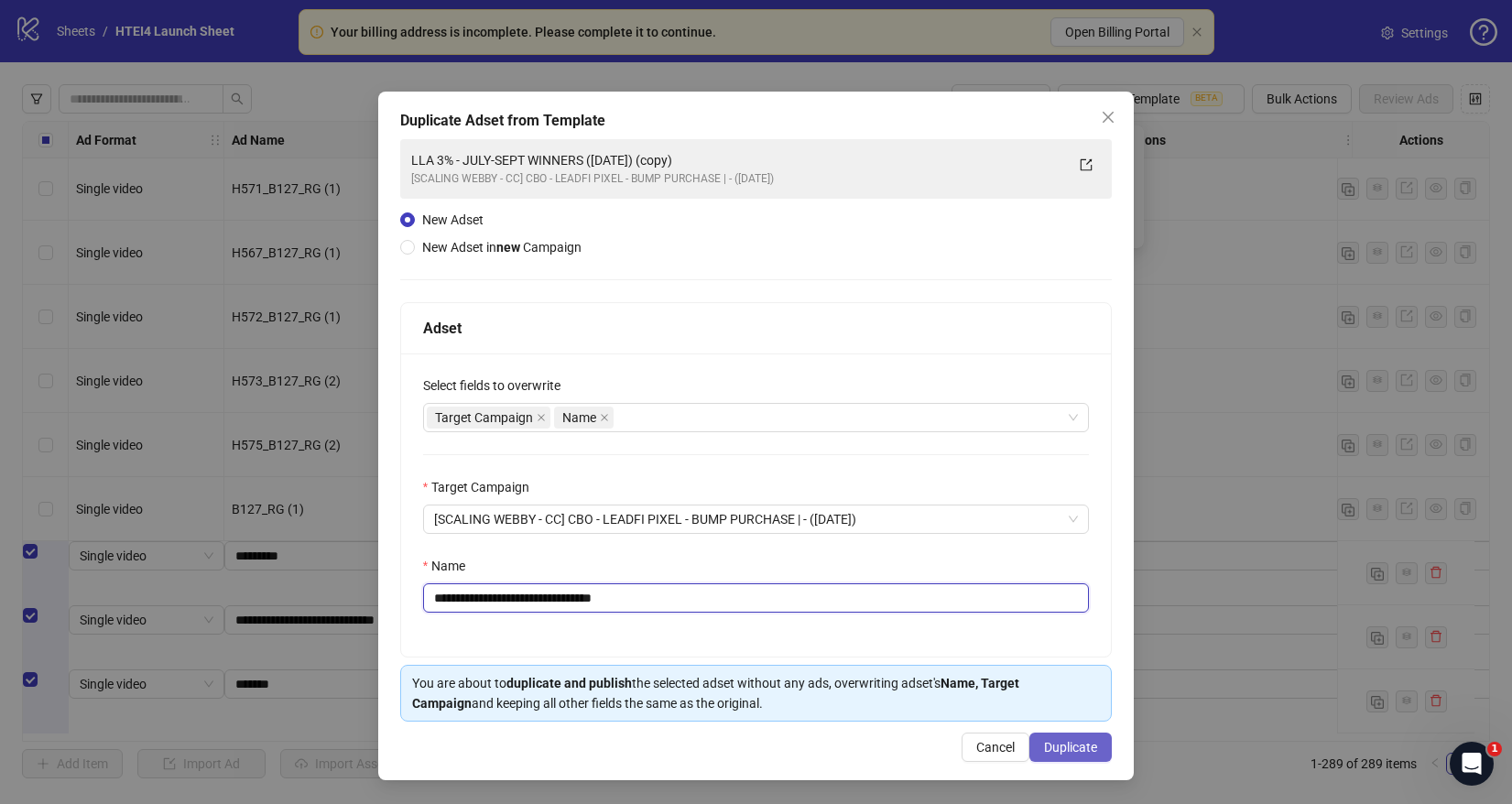
type input "**********"
click at [1071, 743] on span "Duplicate" at bounding box center [1071, 747] width 53 height 15
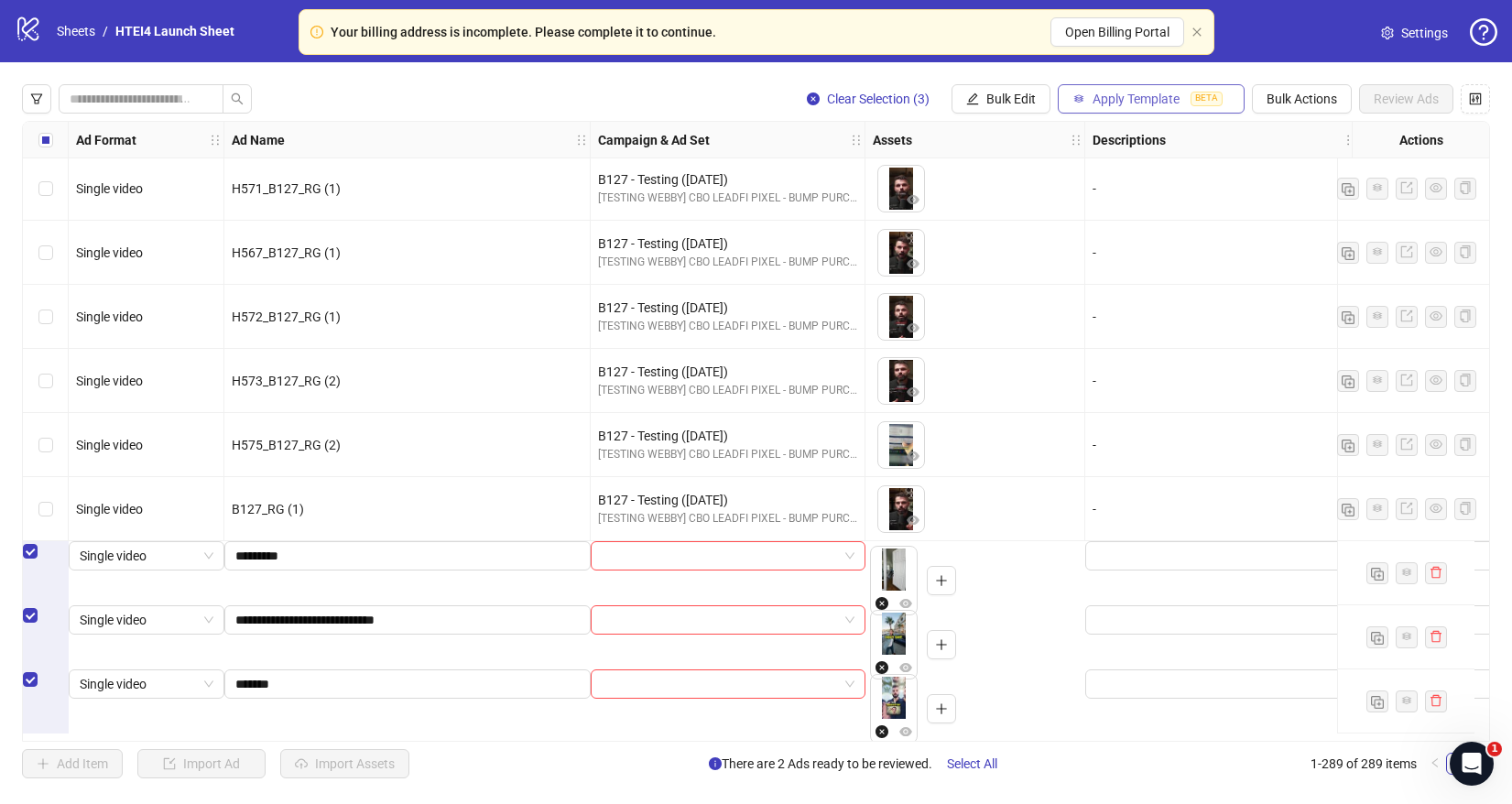
click at [1169, 109] on button "Apply Template BETA" at bounding box center [1151, 98] width 187 height 29
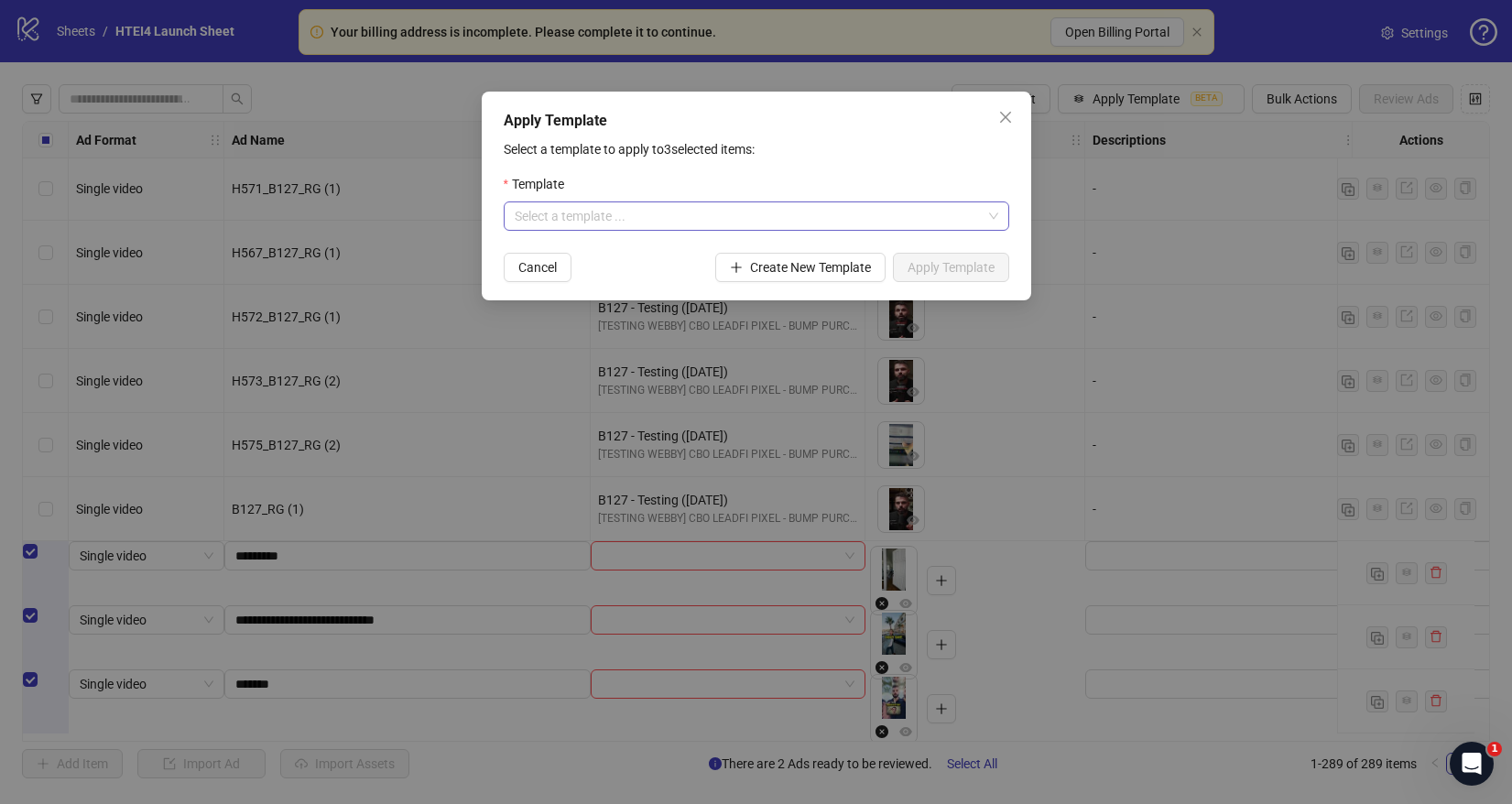
click at [931, 225] on input "search" at bounding box center [748, 216] width 468 height 27
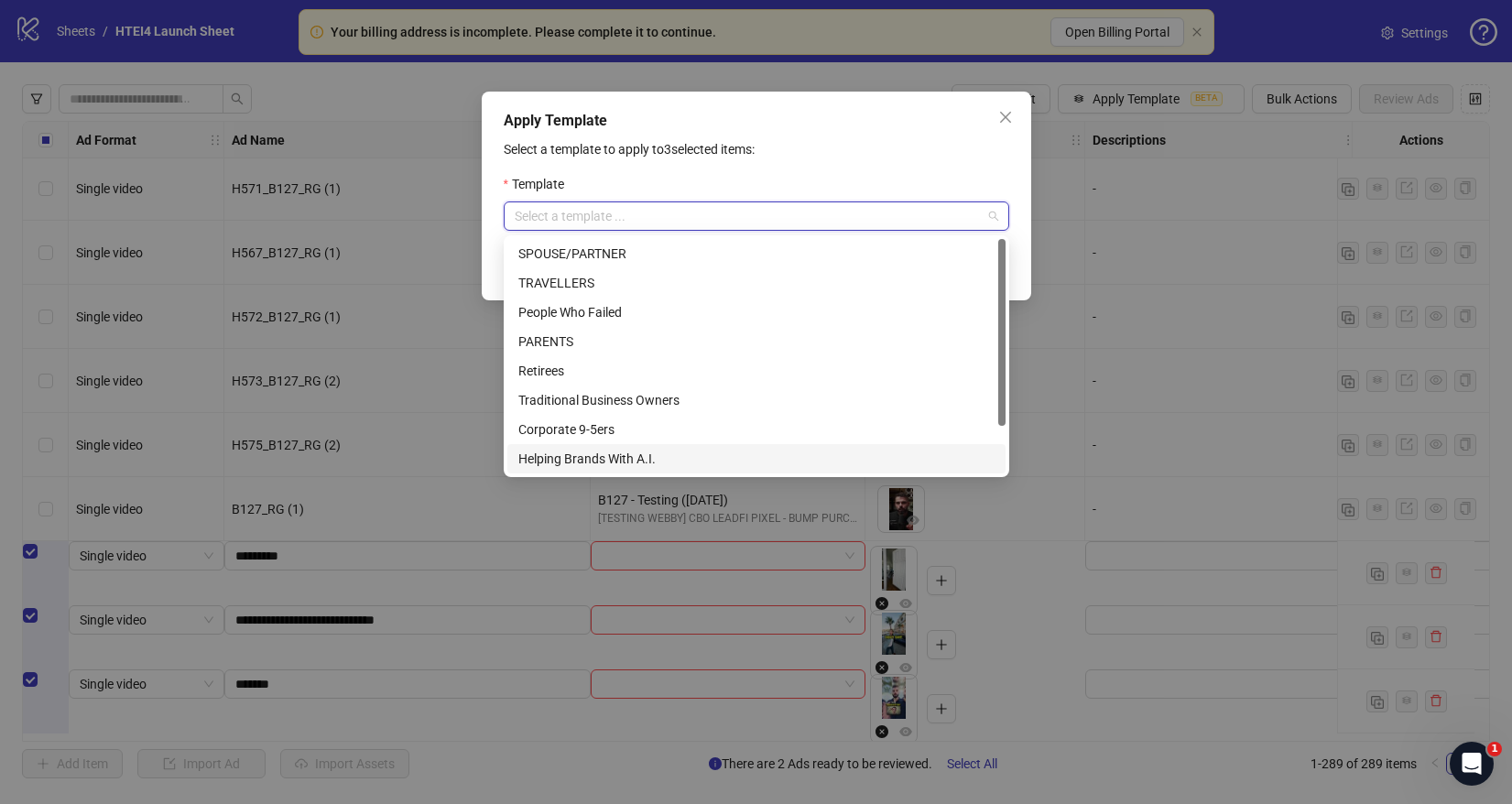
scroll to position [58, 0]
click at [625, 451] on div "Webinar VIP Template" at bounding box center [756, 458] width 476 height 20
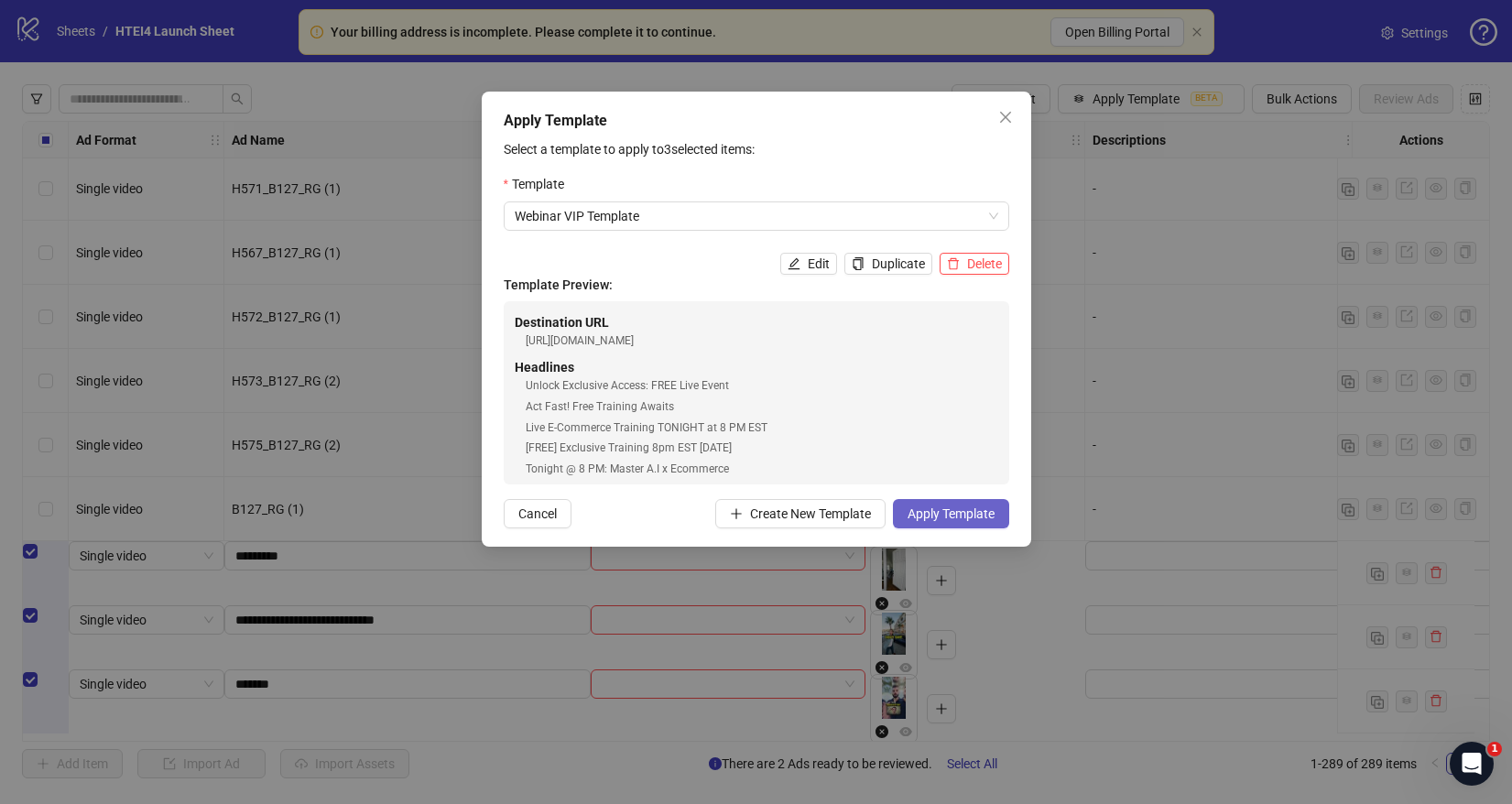
click at [994, 519] on button "Apply Template" at bounding box center [950, 514] width 116 height 29
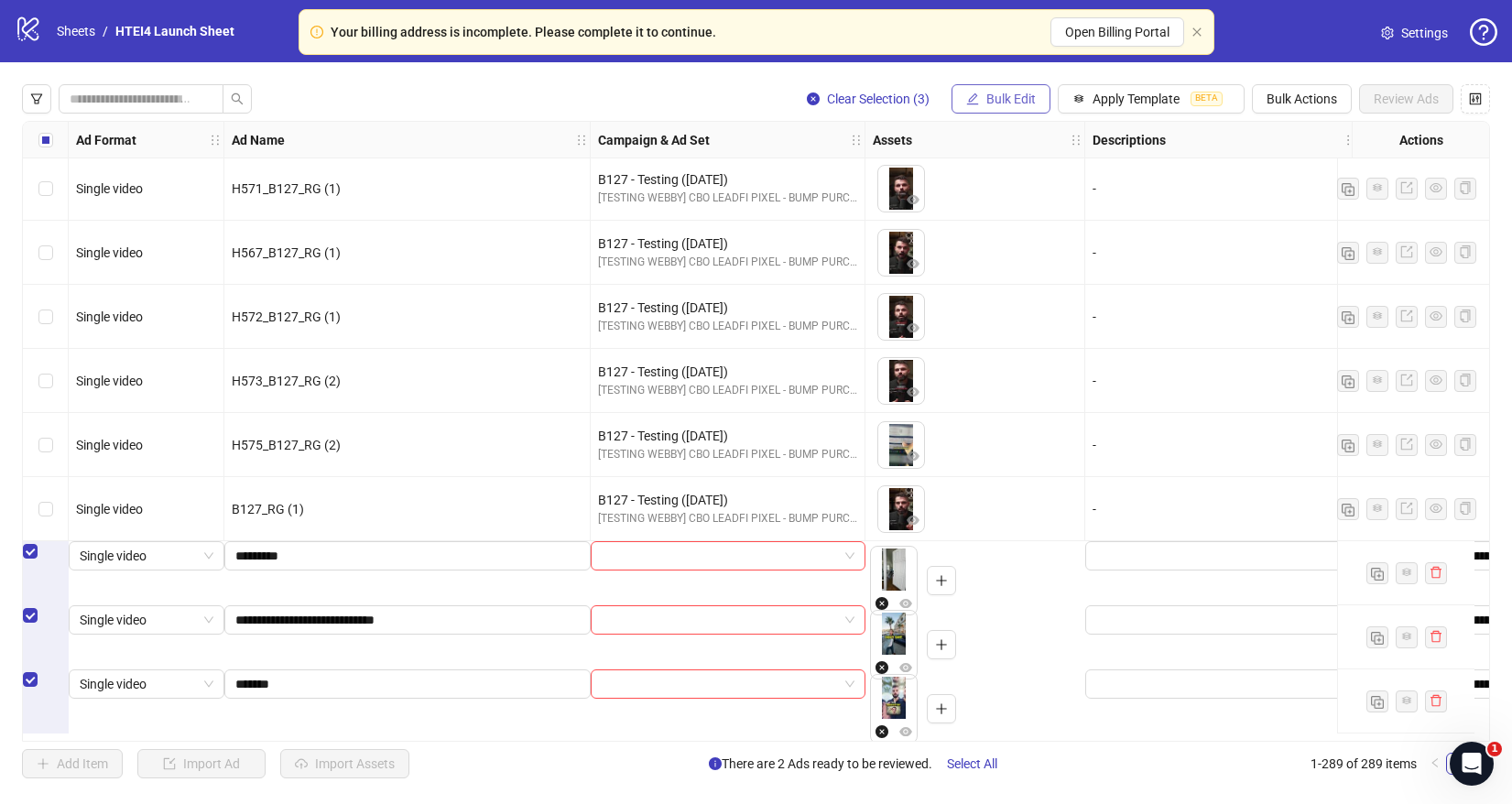
click at [1024, 91] on span "Bulk Edit" at bounding box center [1011, 99] width 49 height 15
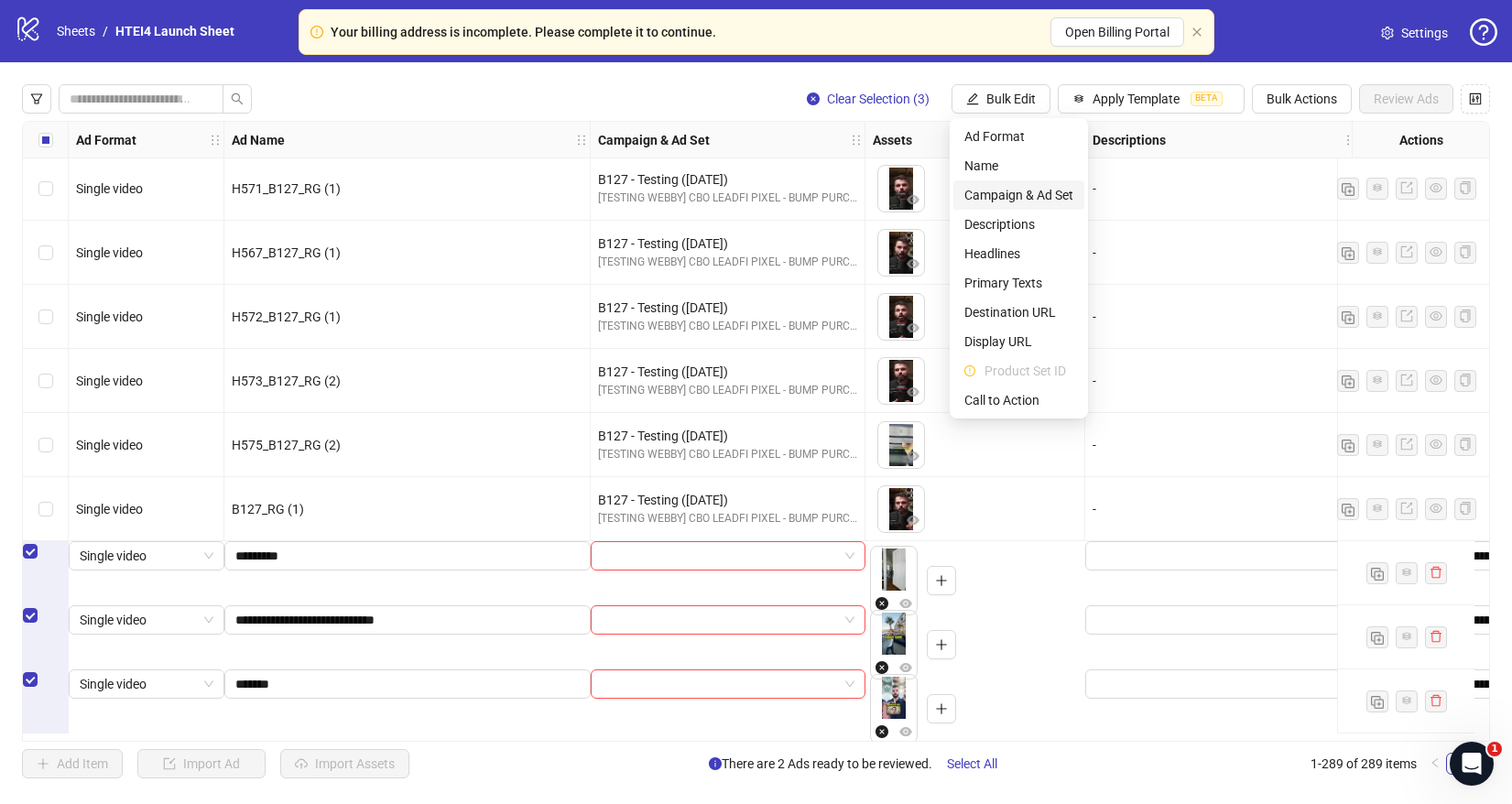
click at [1024, 199] on span "Campaign & Ad Set" at bounding box center [1019, 194] width 109 height 20
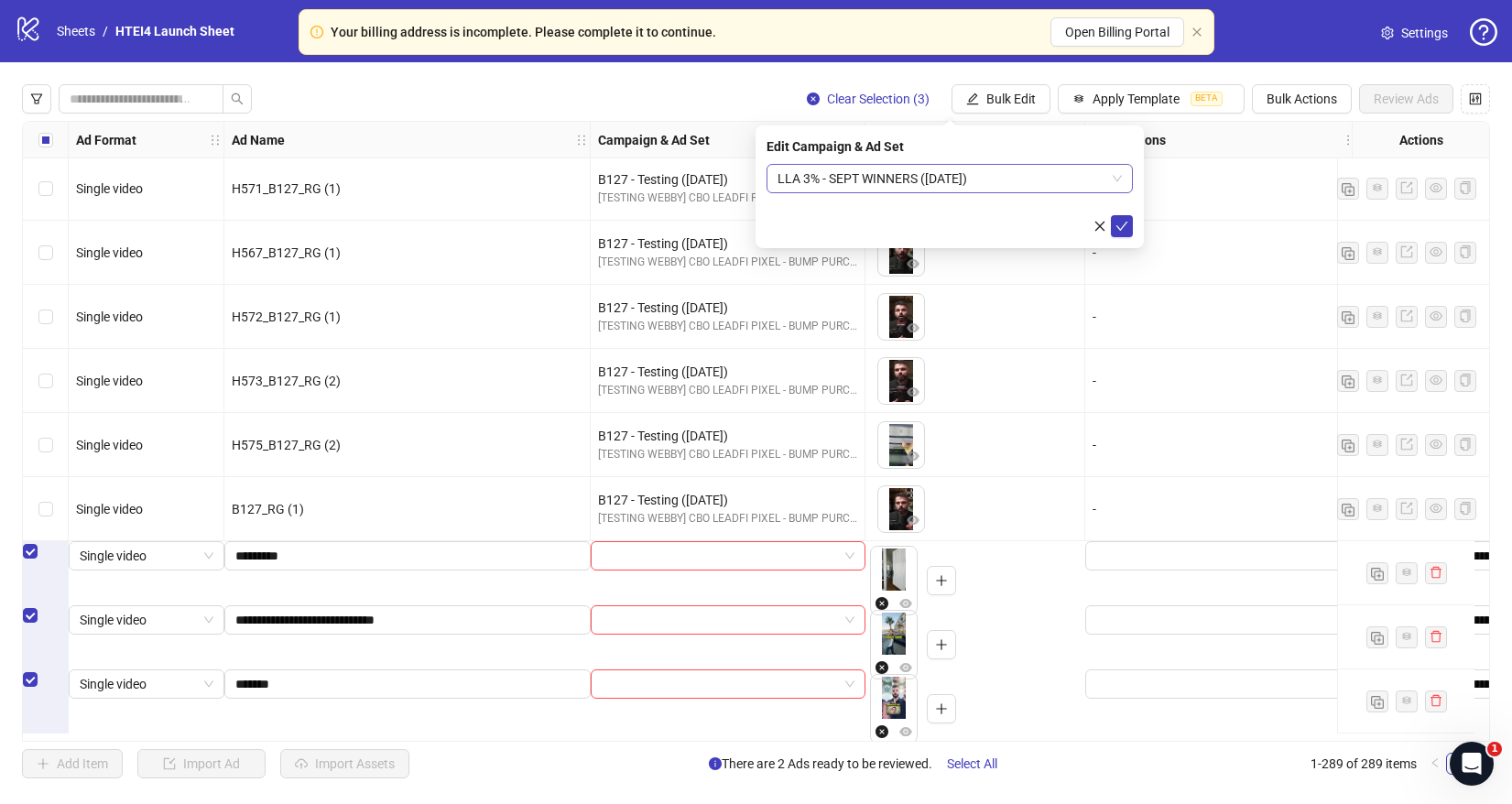
drag, startPoint x: 1119, startPoint y: 222, endPoint x: 997, endPoint y: 177, distance: 130.0
click at [997, 177] on form "LLA 3% - SEPT WINNERS (10.03.2025)" at bounding box center [949, 201] width 367 height 74
click at [1129, 228] on button "submit" at bounding box center [1122, 225] width 22 height 22
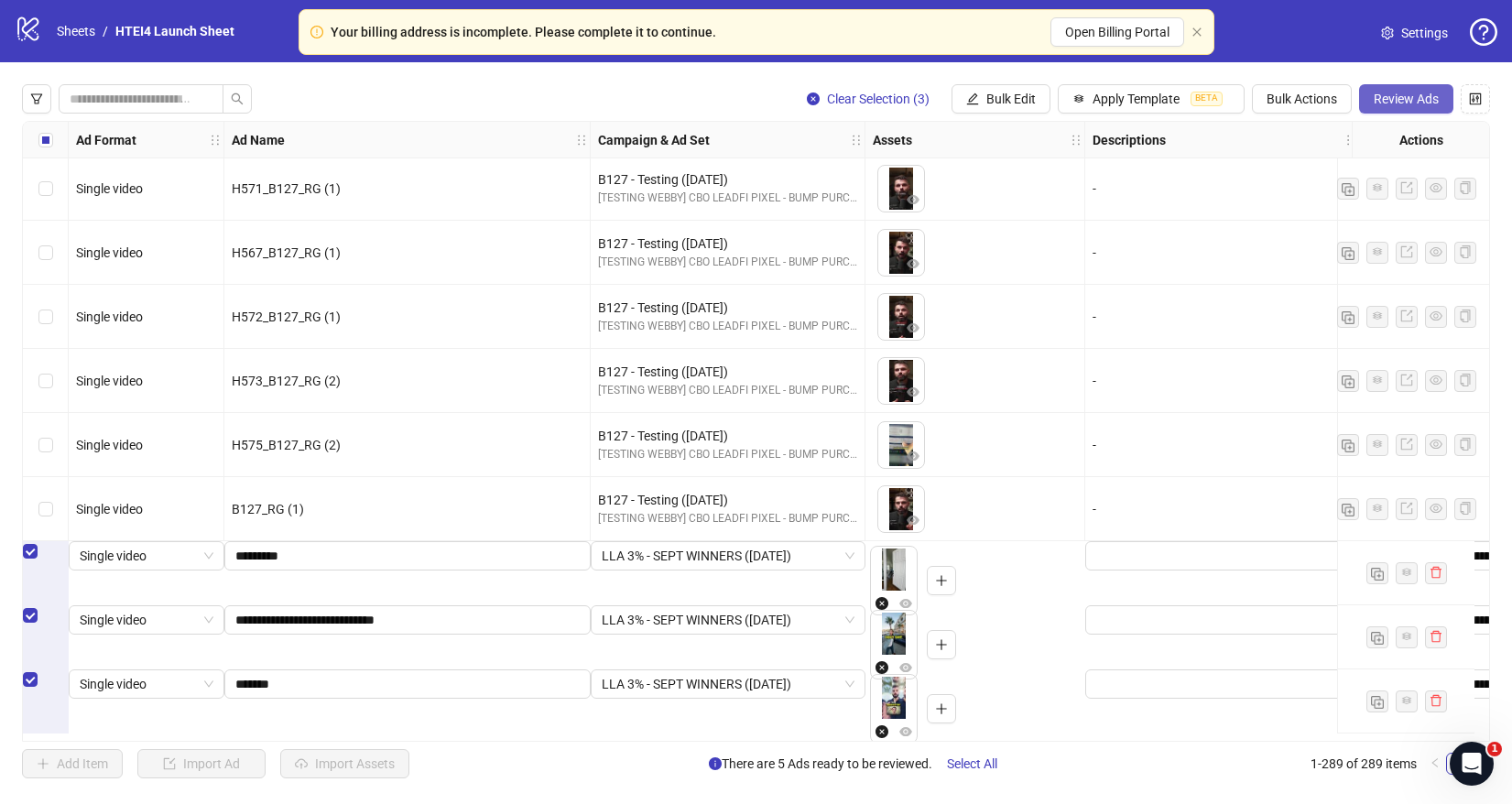
click at [1421, 91] on span "Review Ads" at bounding box center [1405, 99] width 65 height 15
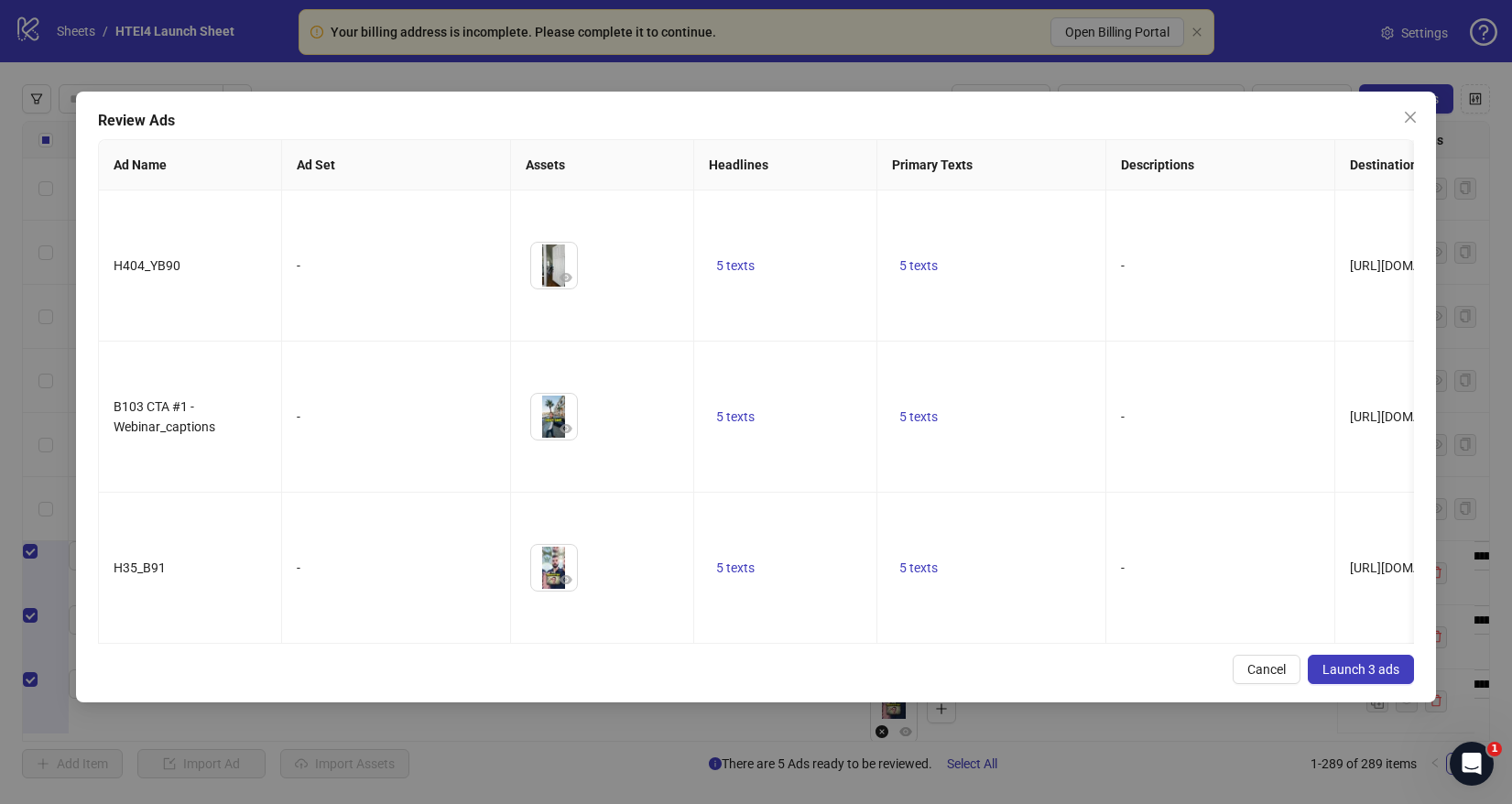
click at [1373, 663] on span "Launch 3 ads" at bounding box center [1361, 670] width 77 height 15
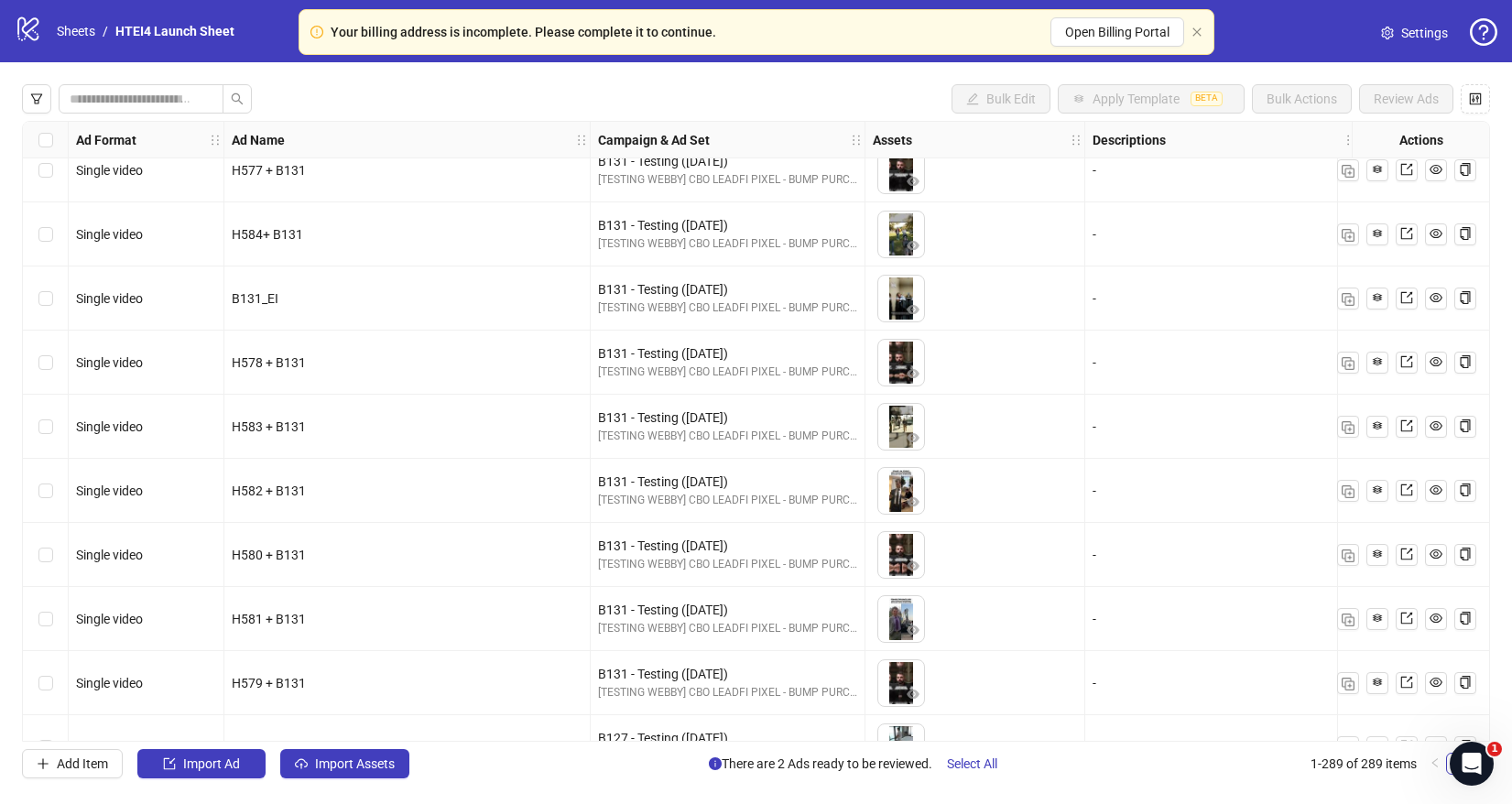
scroll to position [17072, 0]
